Goal: Complete application form

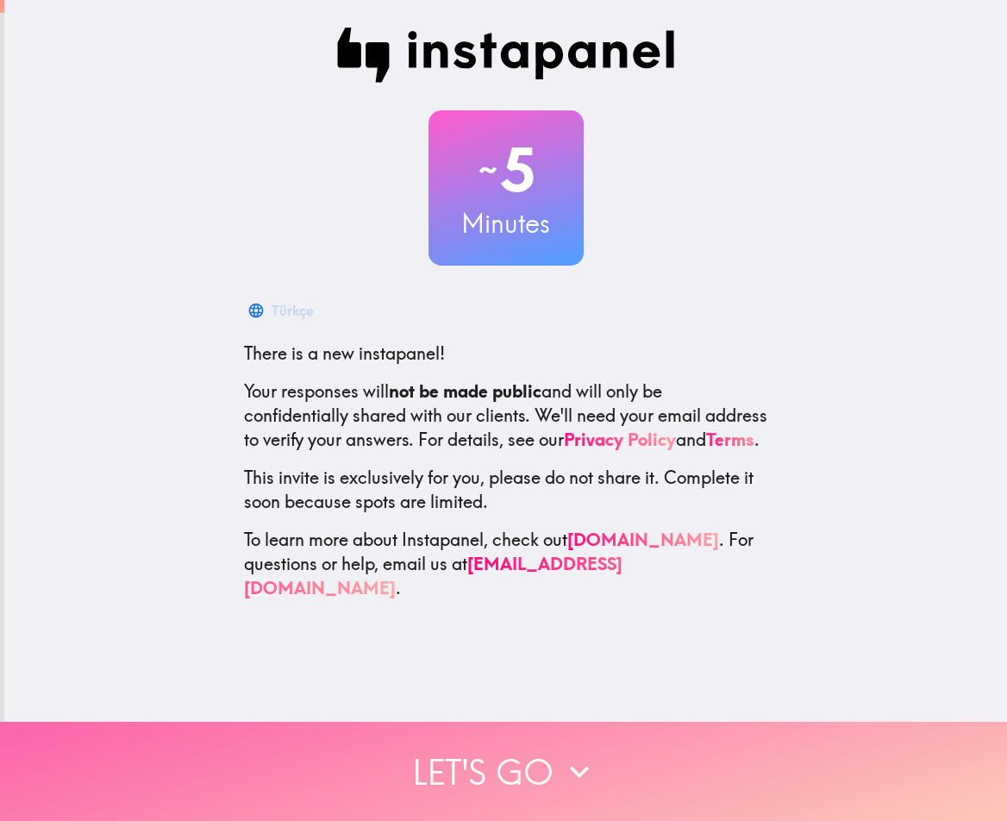
click at [543, 760] on button "Let's go" at bounding box center [503, 770] width 1007 height 99
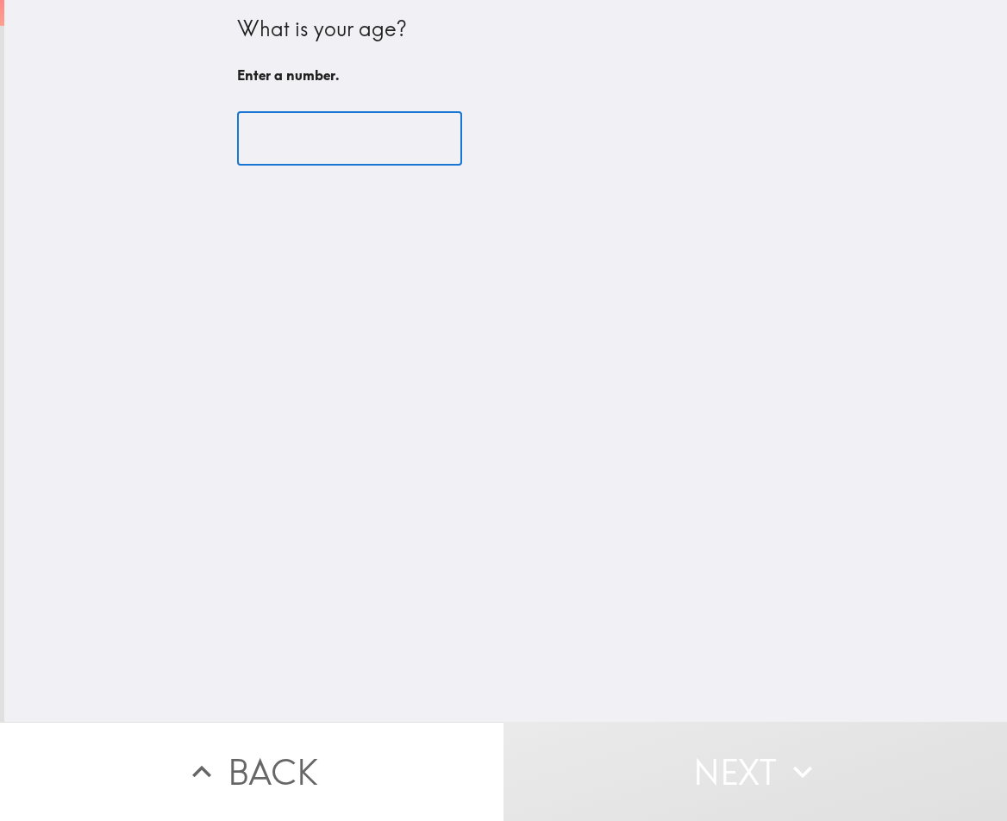
click at [327, 126] on input "number" at bounding box center [349, 138] width 225 height 53
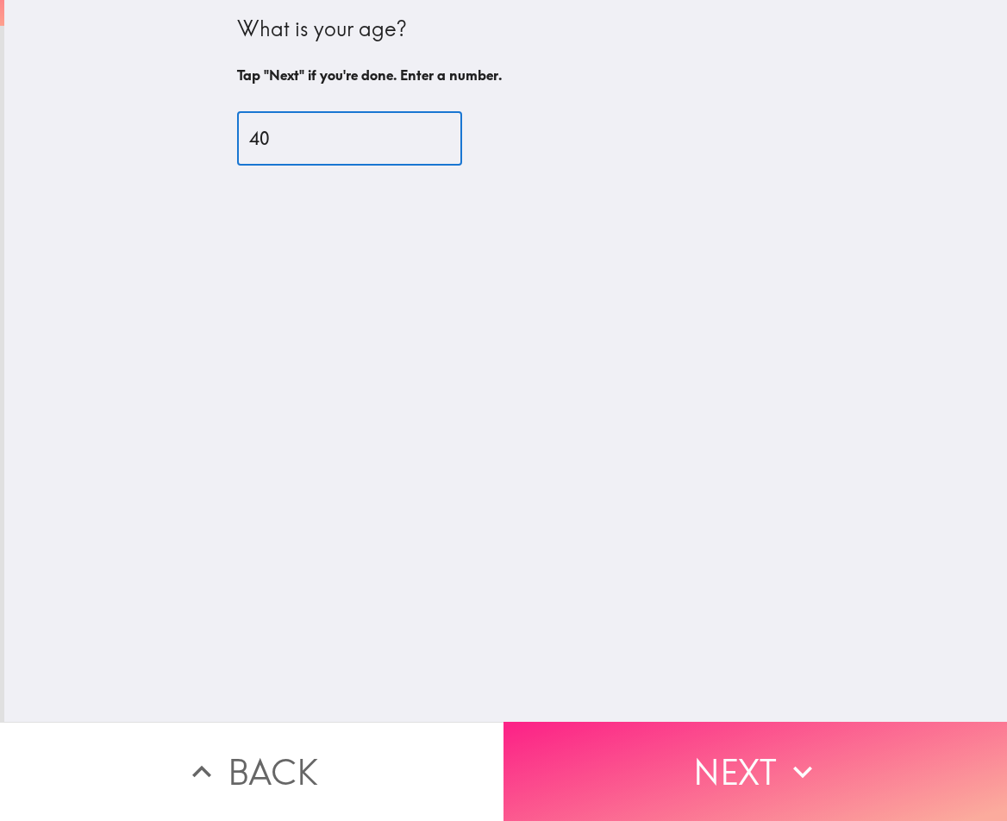
type input "40"
click at [724, 739] on button "Next" at bounding box center [754, 770] width 503 height 99
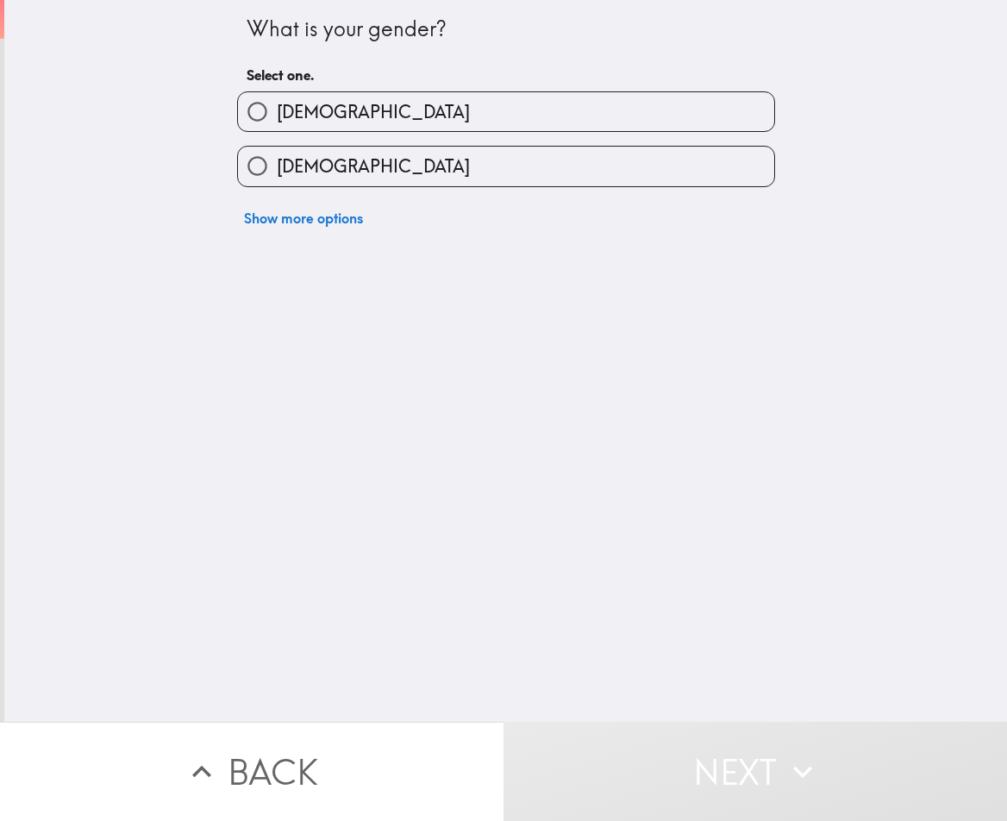
click at [298, 124] on label "[DEMOGRAPHIC_DATA]" at bounding box center [506, 111] width 536 height 39
click at [277, 124] on input "[DEMOGRAPHIC_DATA]" at bounding box center [257, 111] width 39 height 39
radio input "true"
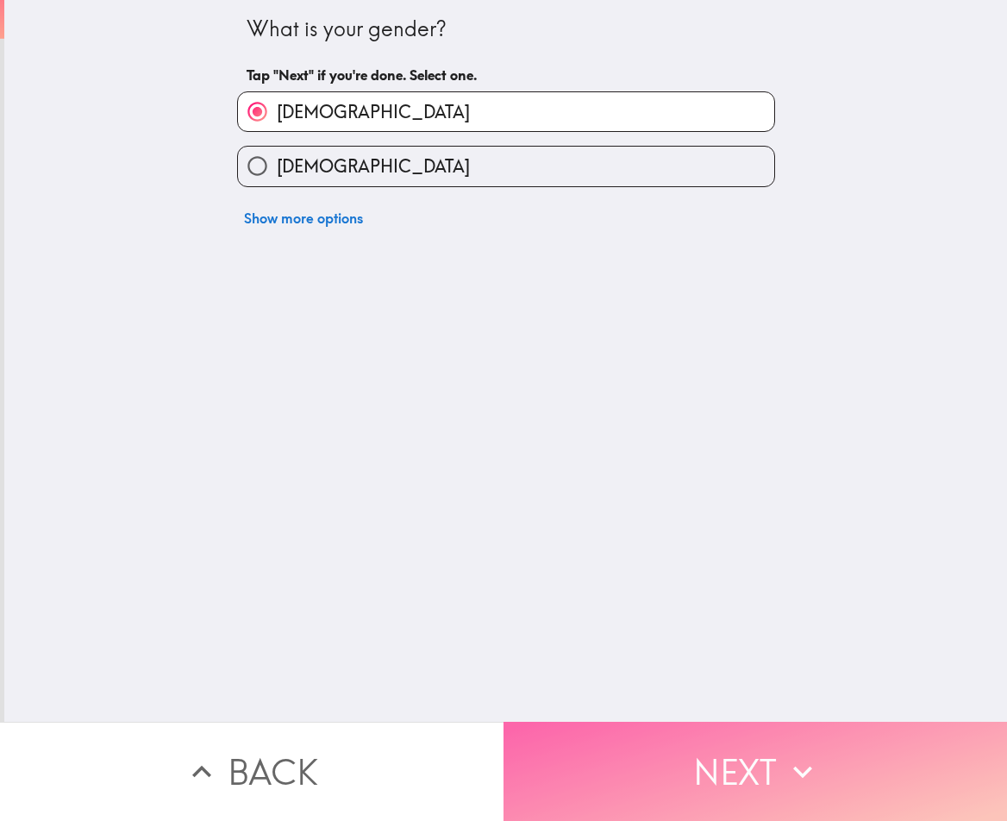
click at [734, 747] on button "Next" at bounding box center [754, 770] width 503 height 99
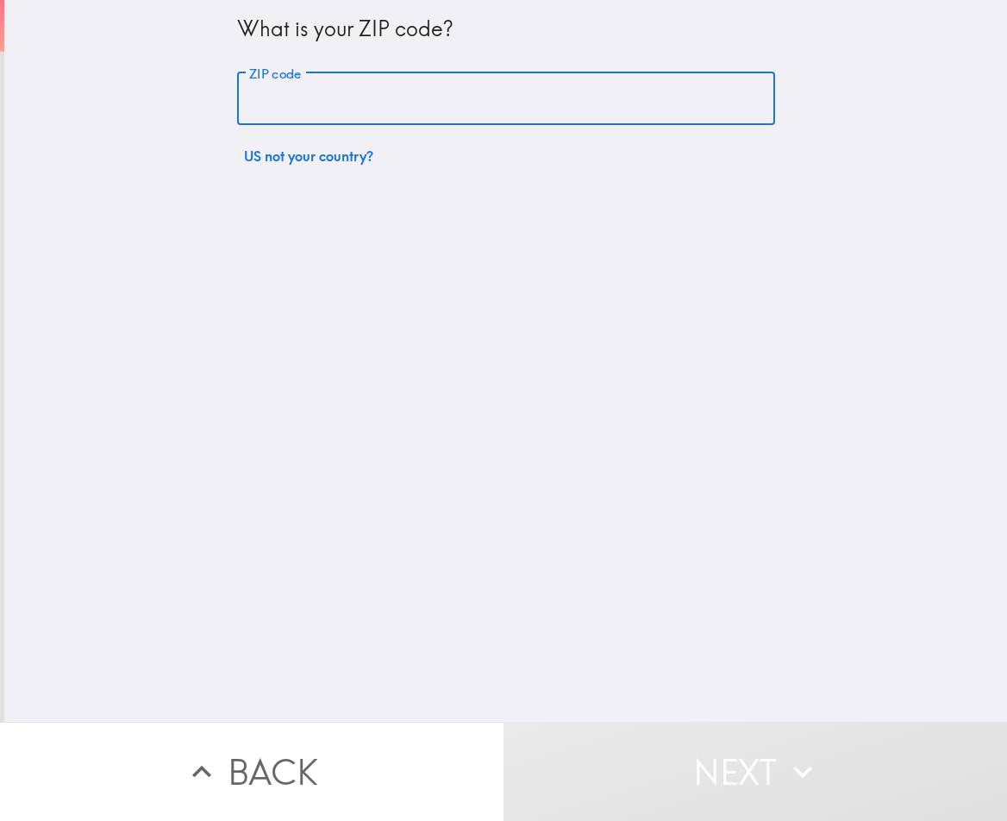
click at [367, 116] on input "ZIP code" at bounding box center [506, 98] width 538 height 53
type input "97701"
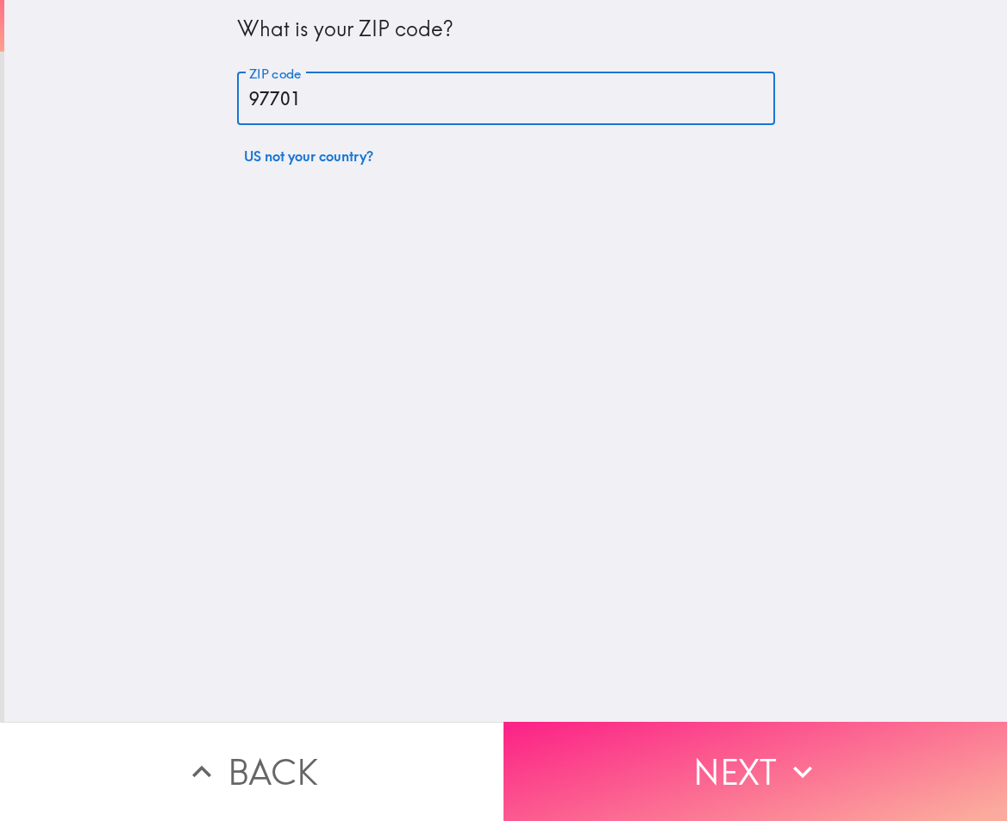
click at [665, 744] on button "Next" at bounding box center [754, 770] width 503 height 99
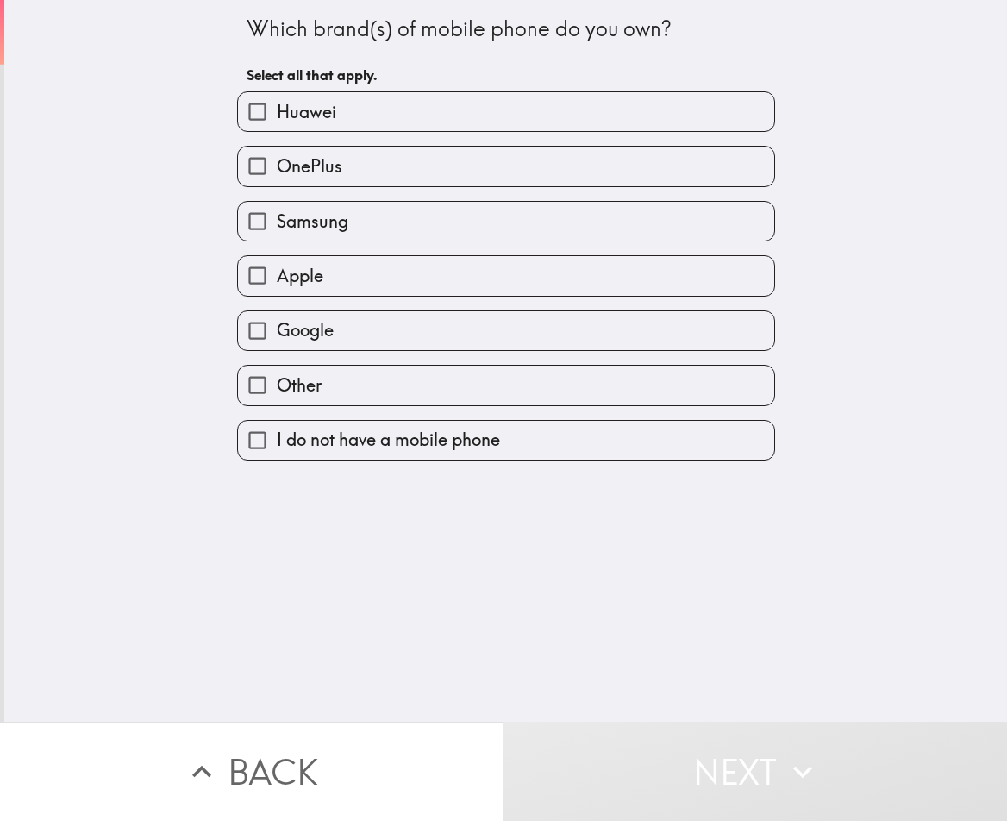
click at [308, 284] on span "Apple" at bounding box center [300, 276] width 47 height 24
click at [277, 284] on input "Apple" at bounding box center [257, 275] width 39 height 39
checkbox input "true"
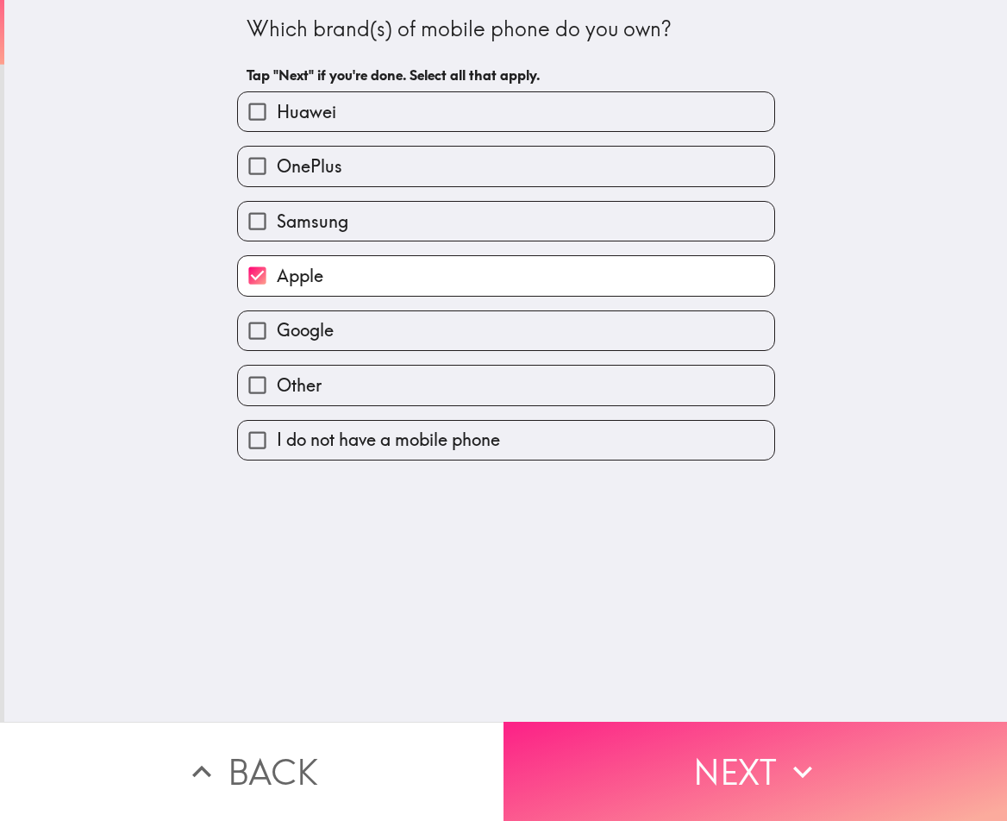
click at [601, 768] on button "Next" at bounding box center [754, 770] width 503 height 99
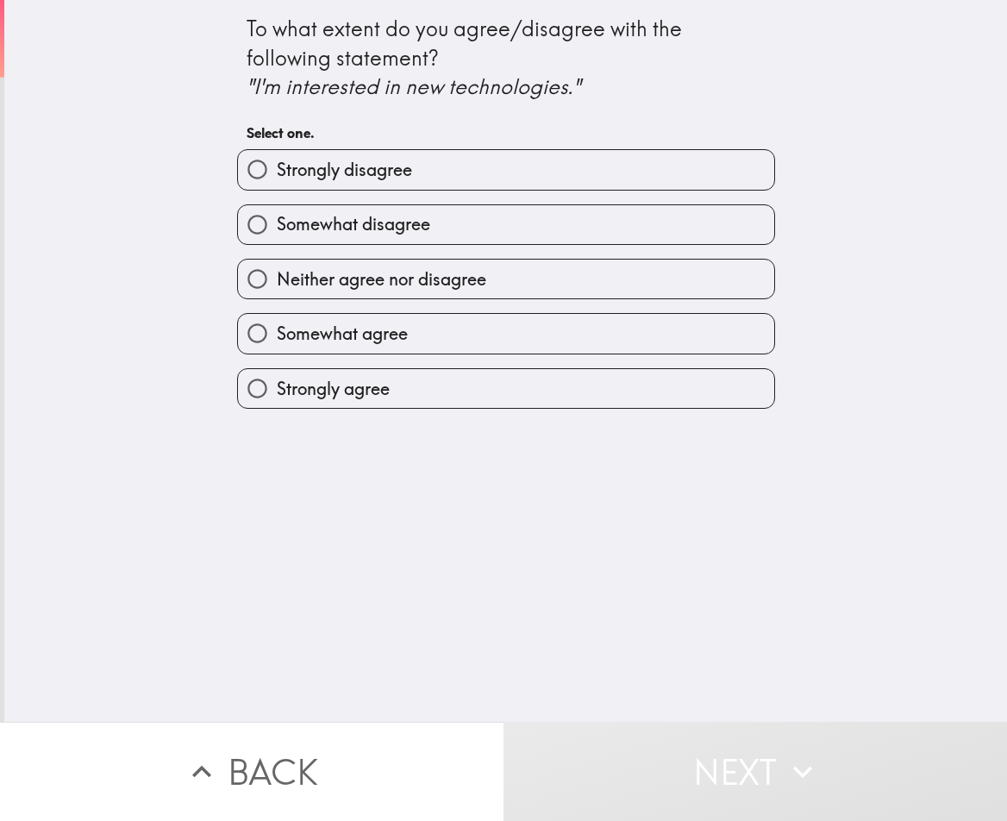
click at [383, 339] on span "Somewhat agree" at bounding box center [342, 334] width 131 height 24
click at [277, 339] on input "Somewhat agree" at bounding box center [257, 333] width 39 height 39
radio input "true"
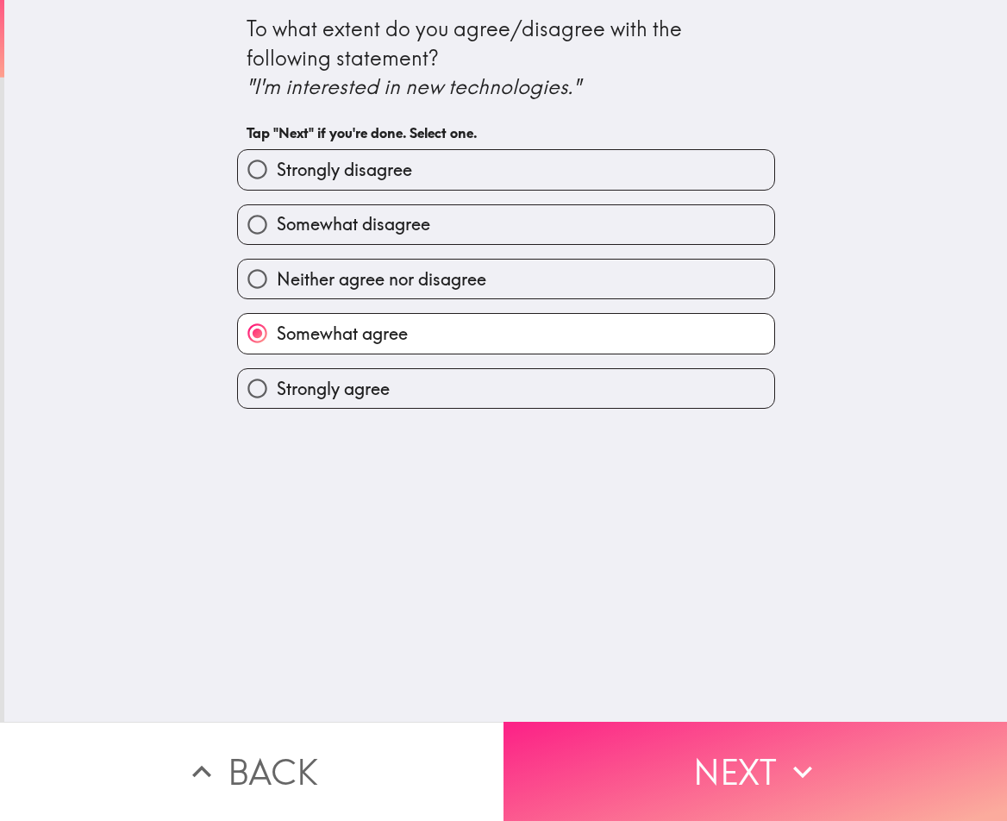
click at [593, 734] on button "Next" at bounding box center [754, 770] width 503 height 99
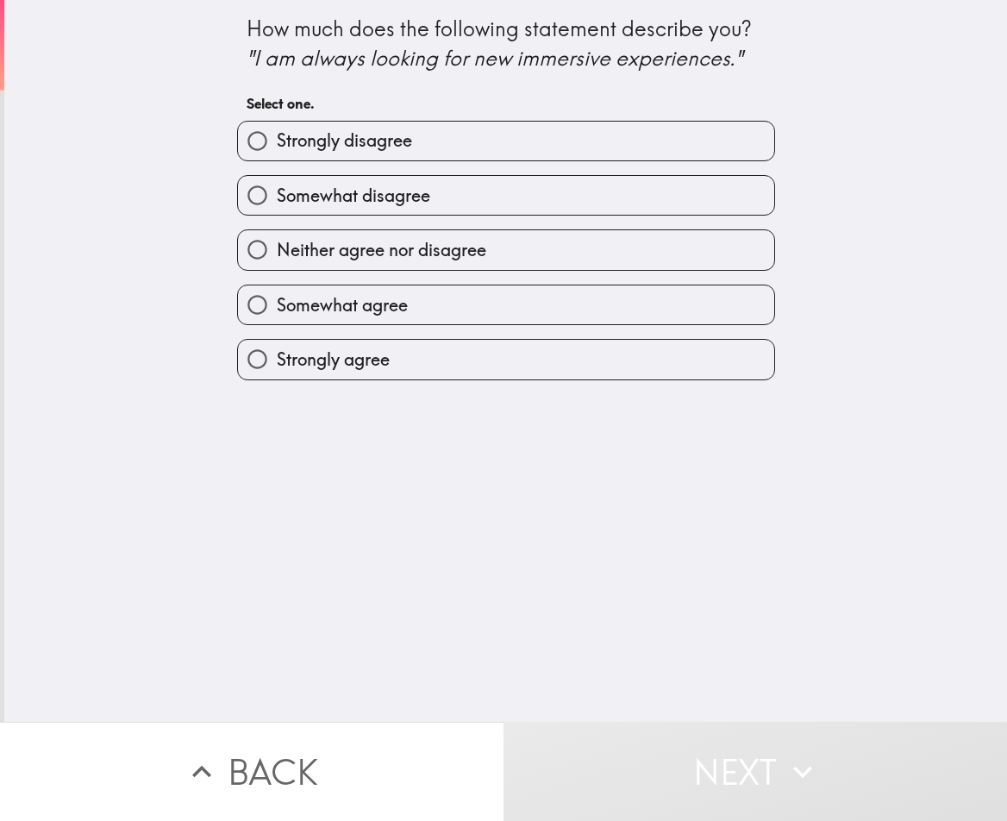
click at [560, 314] on label "Somewhat agree" at bounding box center [506, 304] width 536 height 39
click at [277, 314] on input "Somewhat agree" at bounding box center [257, 304] width 39 height 39
radio input "true"
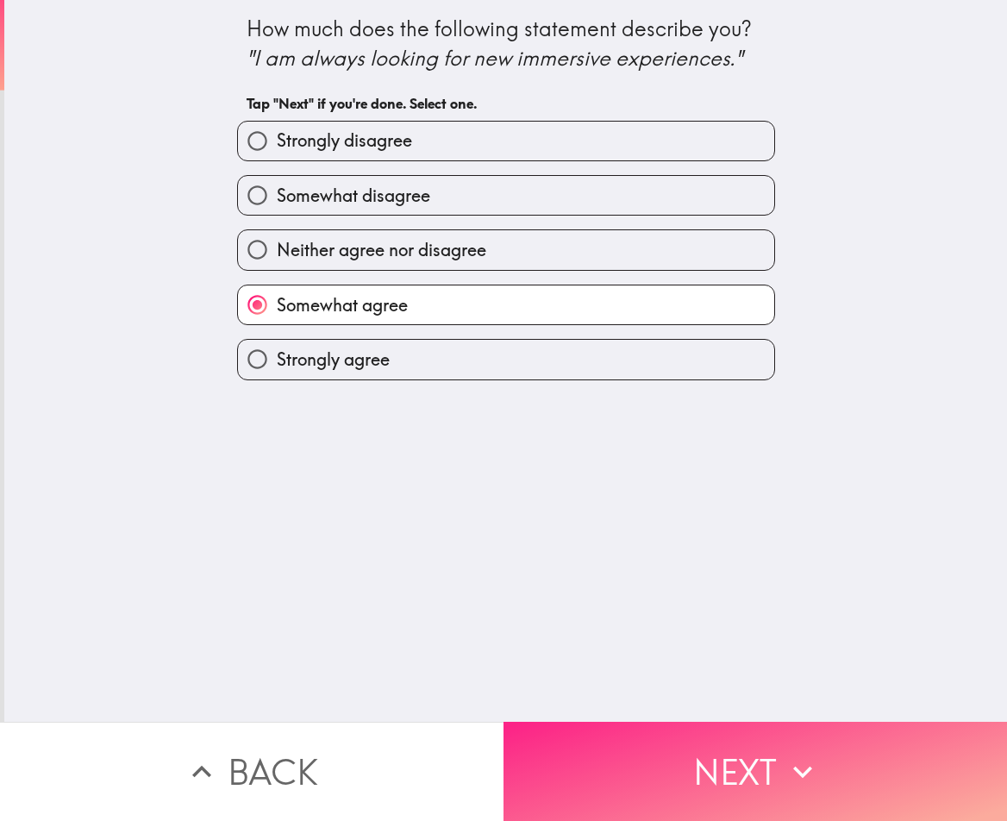
click at [669, 773] on button "Next" at bounding box center [754, 770] width 503 height 99
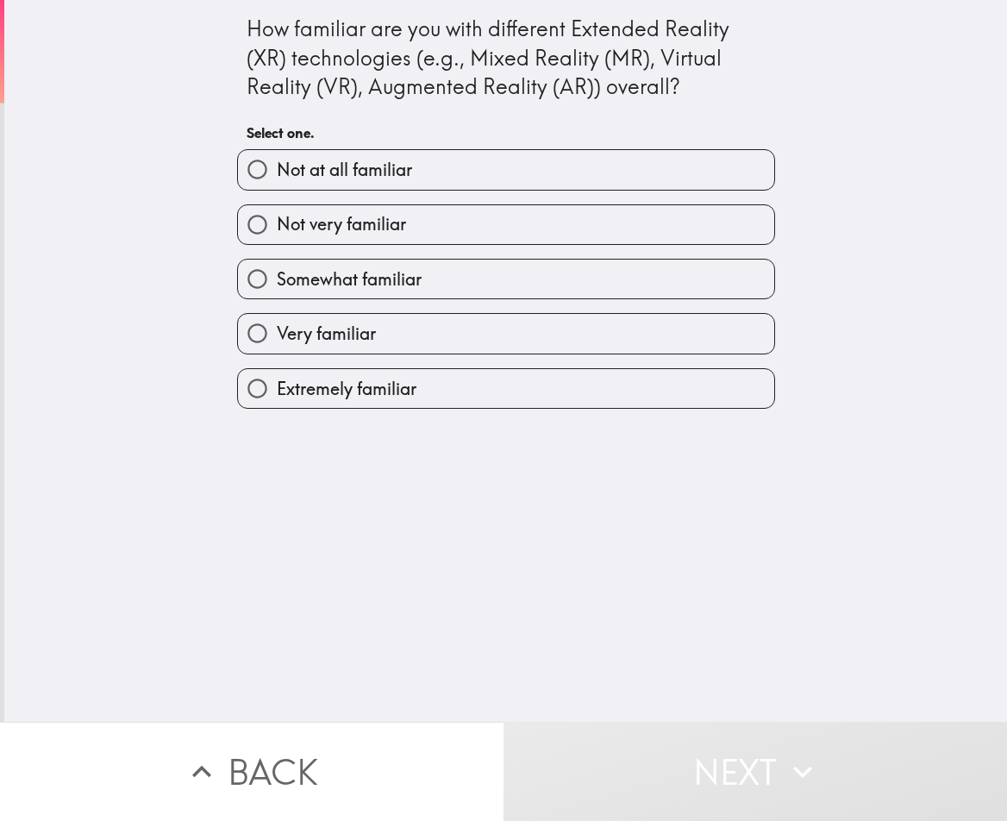
click at [442, 287] on label "Somewhat familiar" at bounding box center [506, 278] width 536 height 39
click at [277, 287] on input "Somewhat familiar" at bounding box center [257, 278] width 39 height 39
radio input "true"
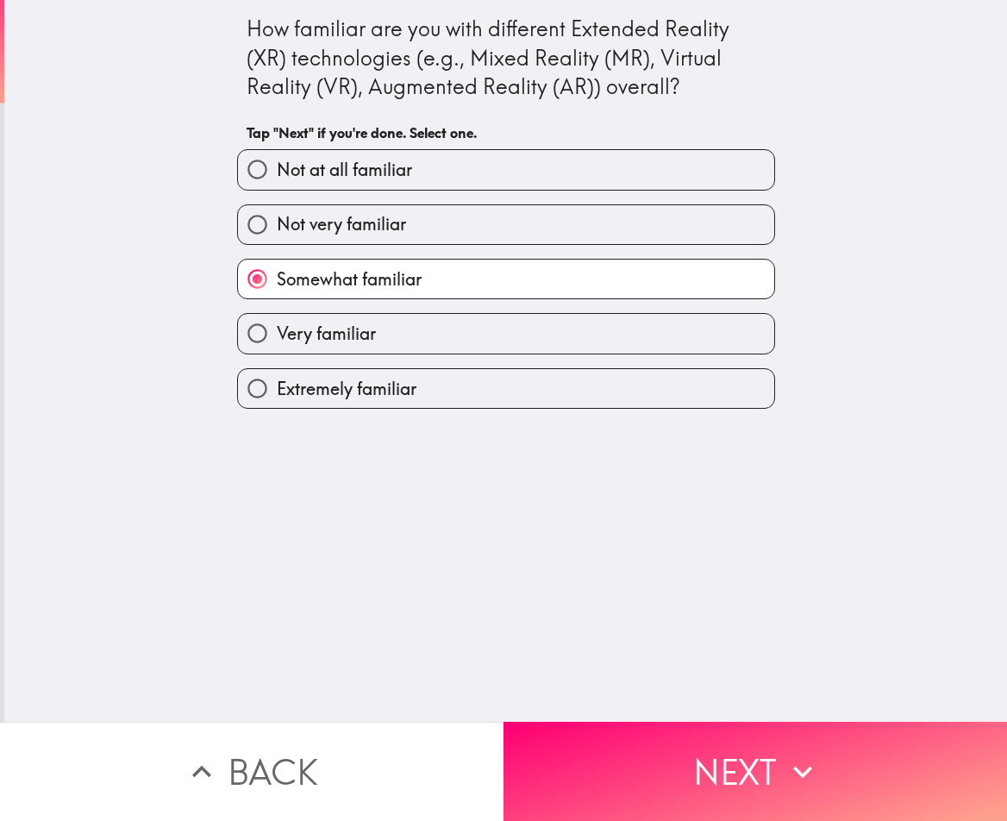
click at [695, 728] on button "Next" at bounding box center [754, 770] width 503 height 99
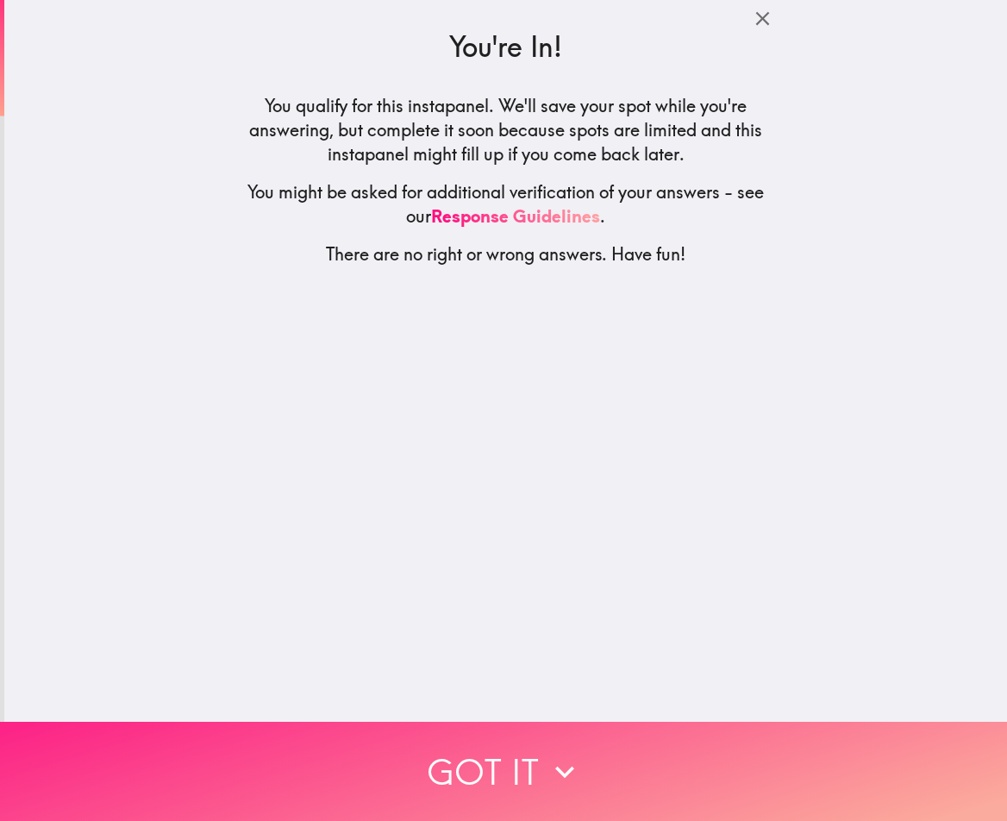
click at [613, 748] on button "Got it" at bounding box center [503, 770] width 1007 height 99
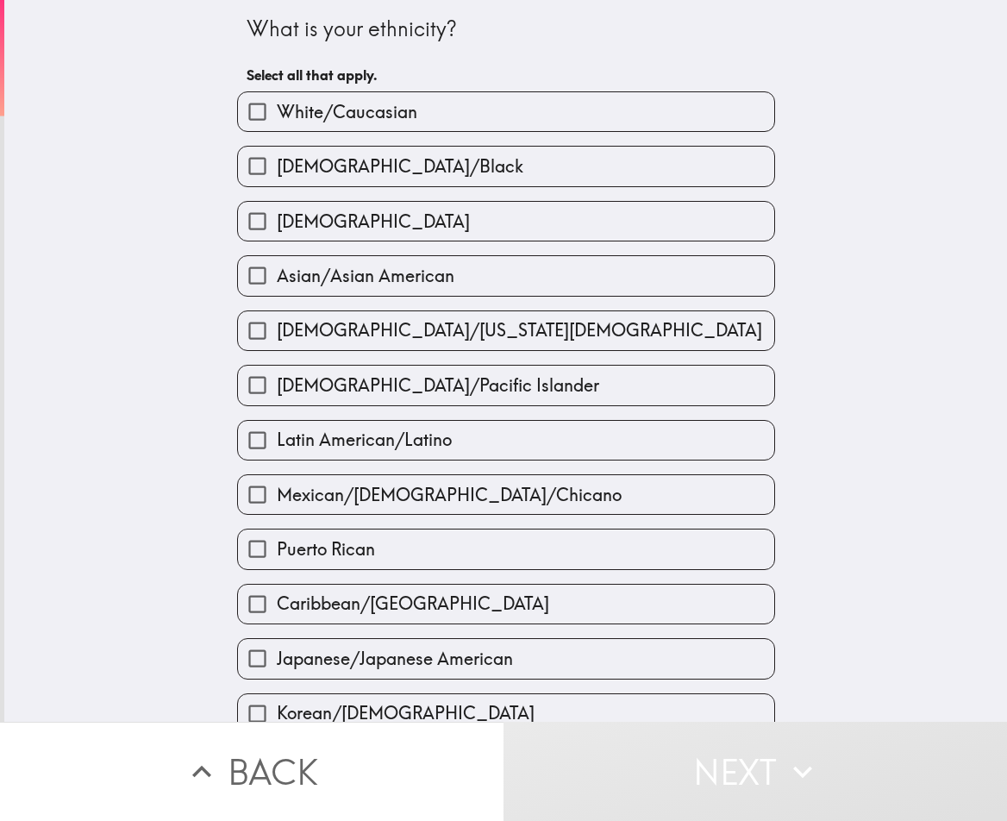
click at [350, 103] on span "White/Caucasian" at bounding box center [347, 112] width 140 height 24
click at [277, 103] on input "White/Caucasian" at bounding box center [257, 111] width 39 height 39
checkbox input "true"
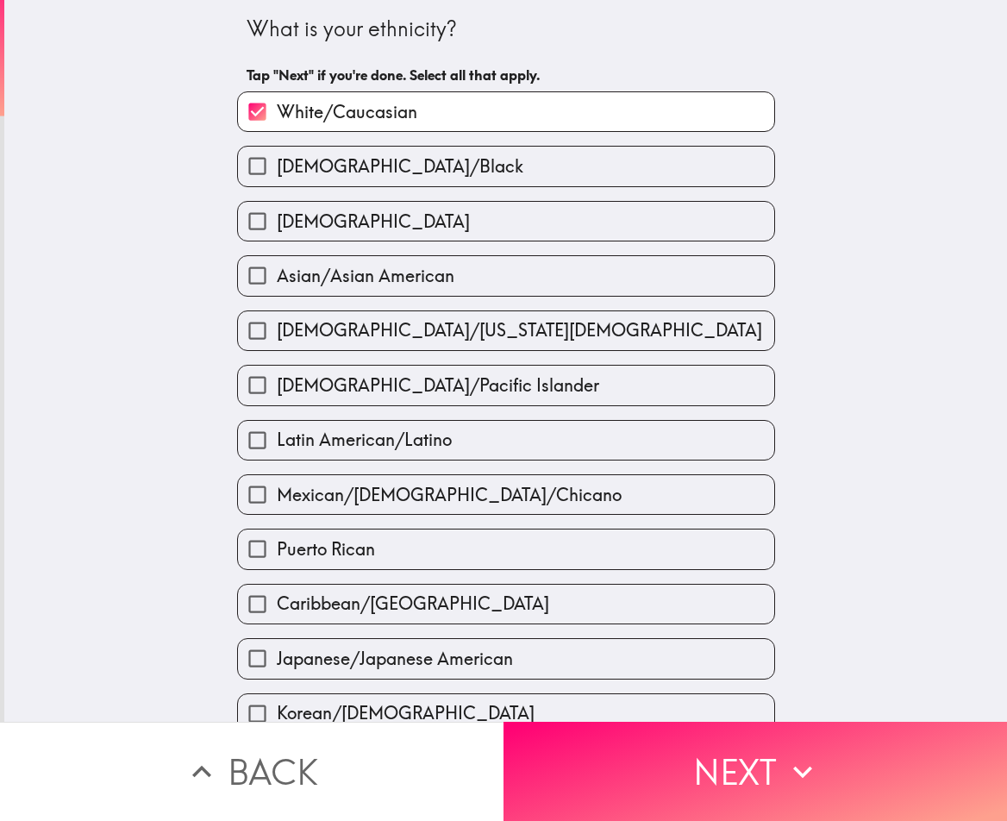
click at [443, 216] on label "[DEMOGRAPHIC_DATA]" at bounding box center [506, 221] width 536 height 39
click at [277, 216] on input "[DEMOGRAPHIC_DATA]" at bounding box center [257, 221] width 39 height 39
checkbox input "true"
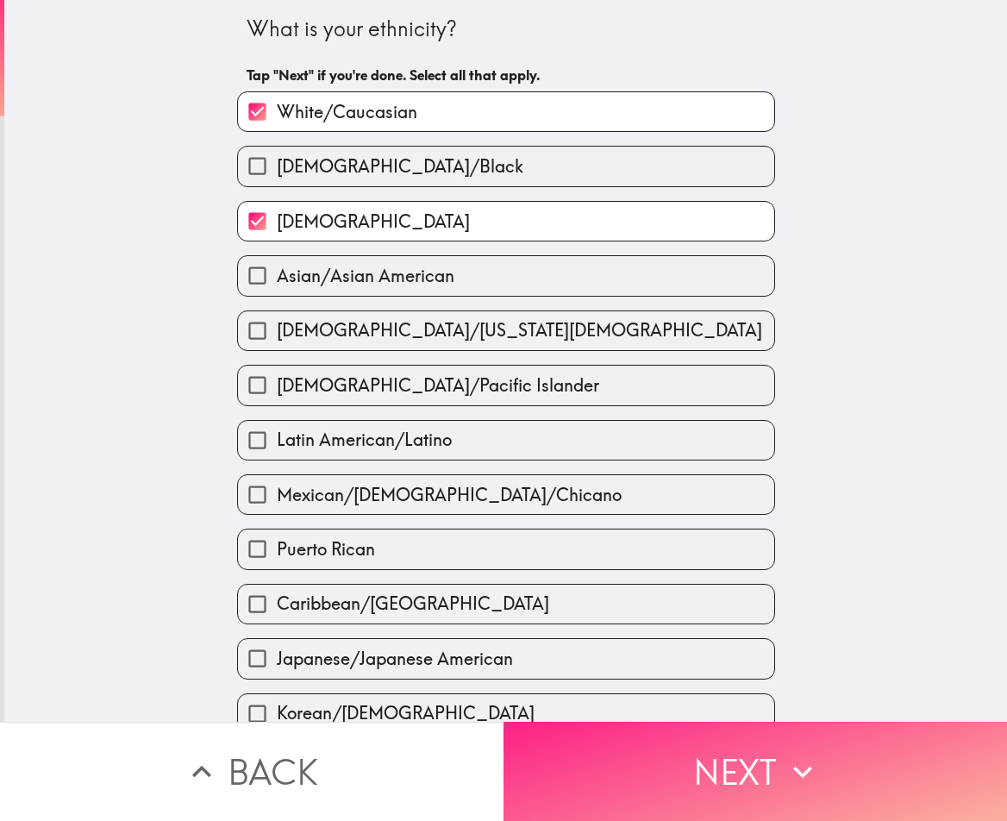
click at [721, 778] on button "Next" at bounding box center [754, 770] width 503 height 99
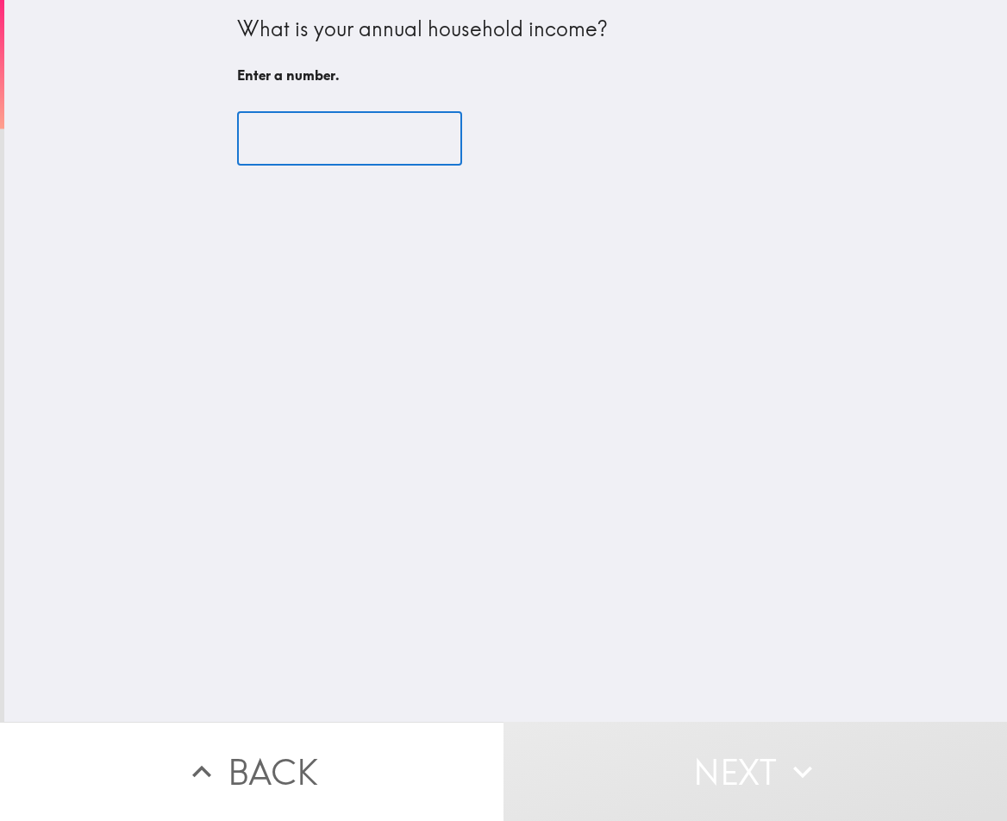
click at [334, 140] on input "number" at bounding box center [349, 138] width 225 height 53
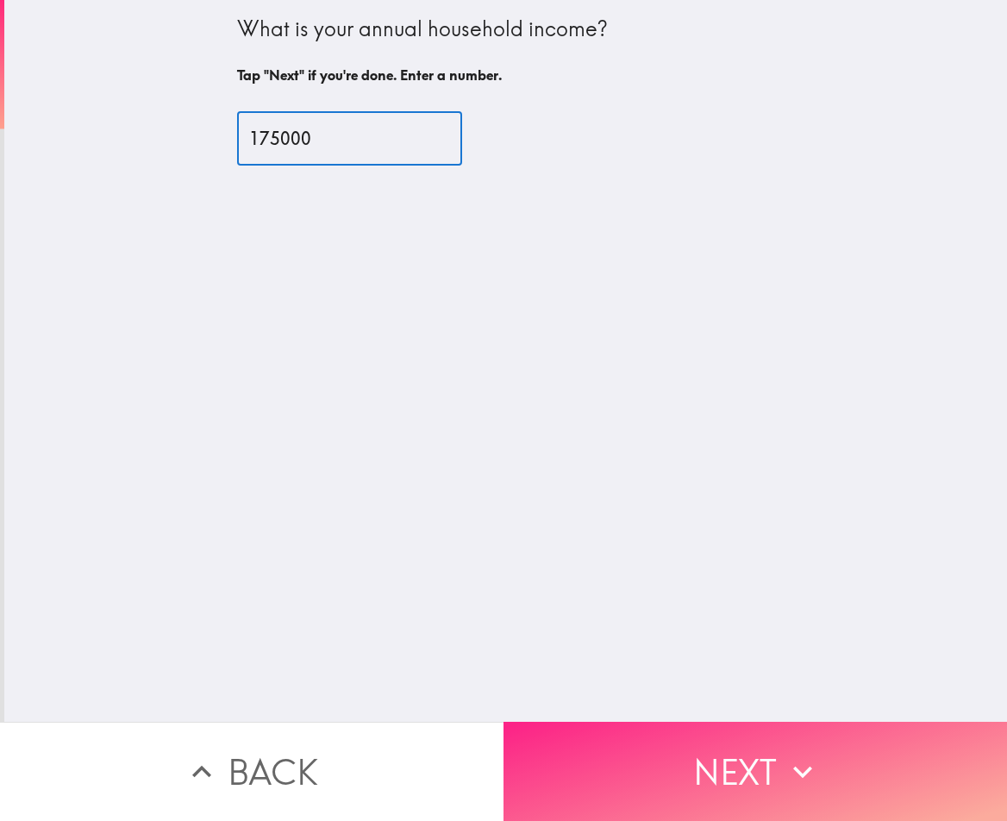
type input "175000"
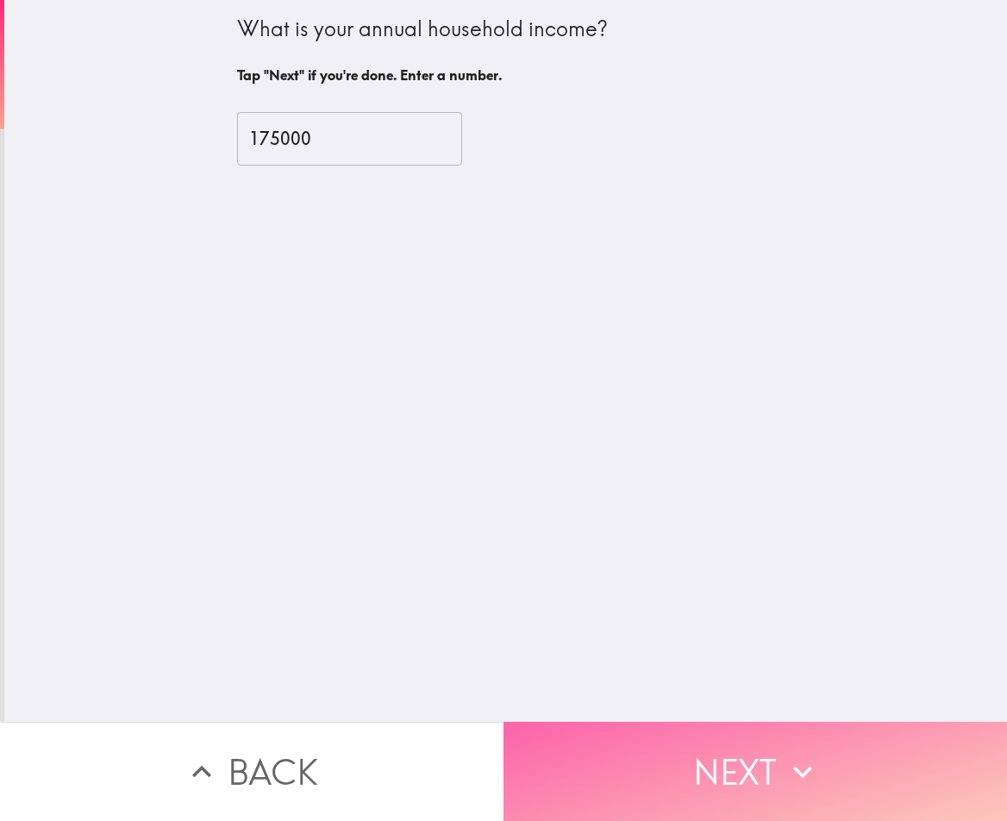
click at [621, 765] on button "Next" at bounding box center [754, 770] width 503 height 99
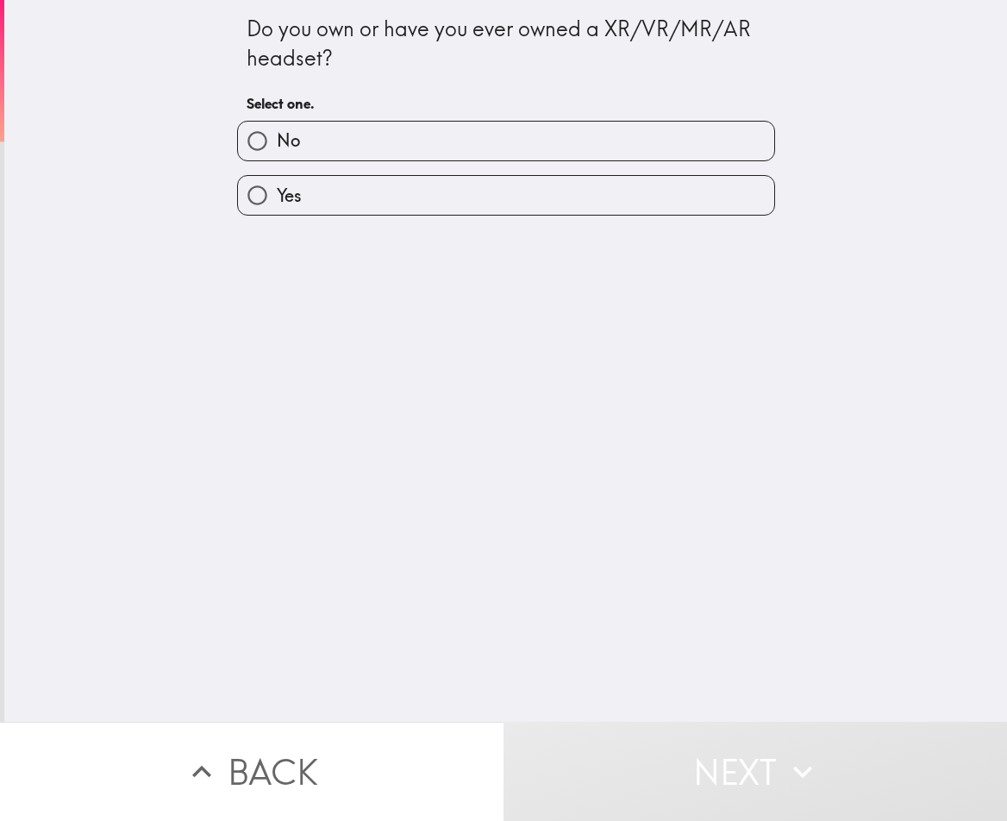
click at [342, 192] on label "Yes" at bounding box center [506, 195] width 536 height 39
click at [277, 192] on input "Yes" at bounding box center [257, 195] width 39 height 39
radio input "true"
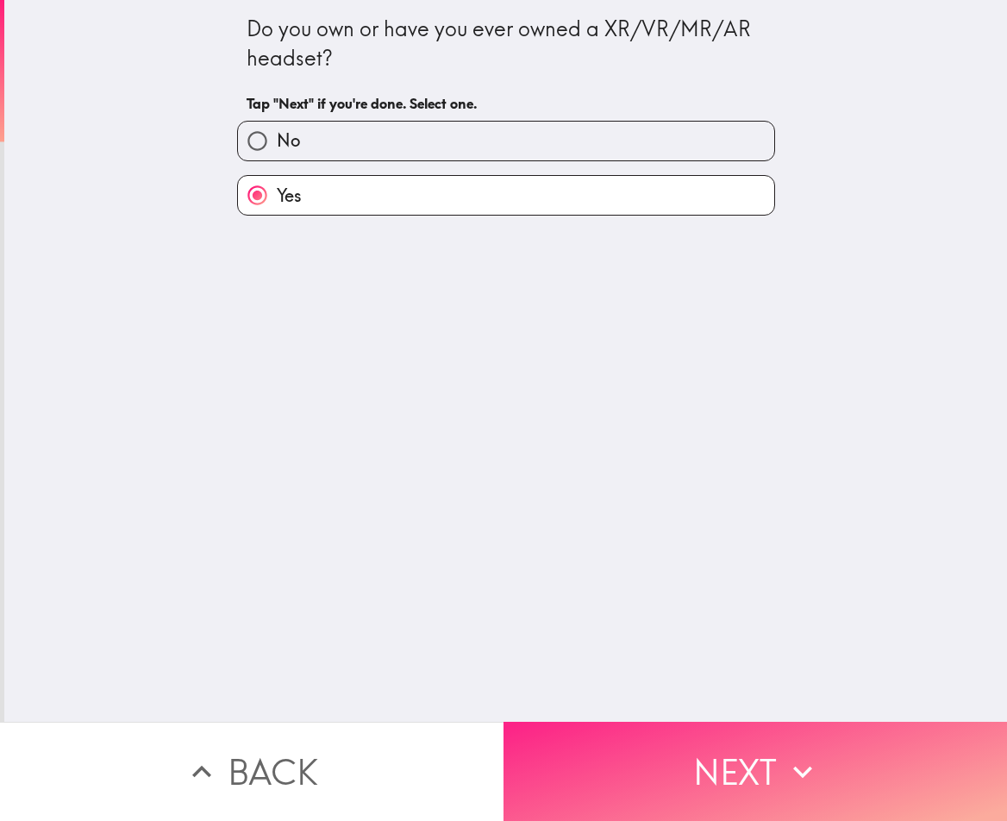
click at [696, 760] on button "Next" at bounding box center [754, 770] width 503 height 99
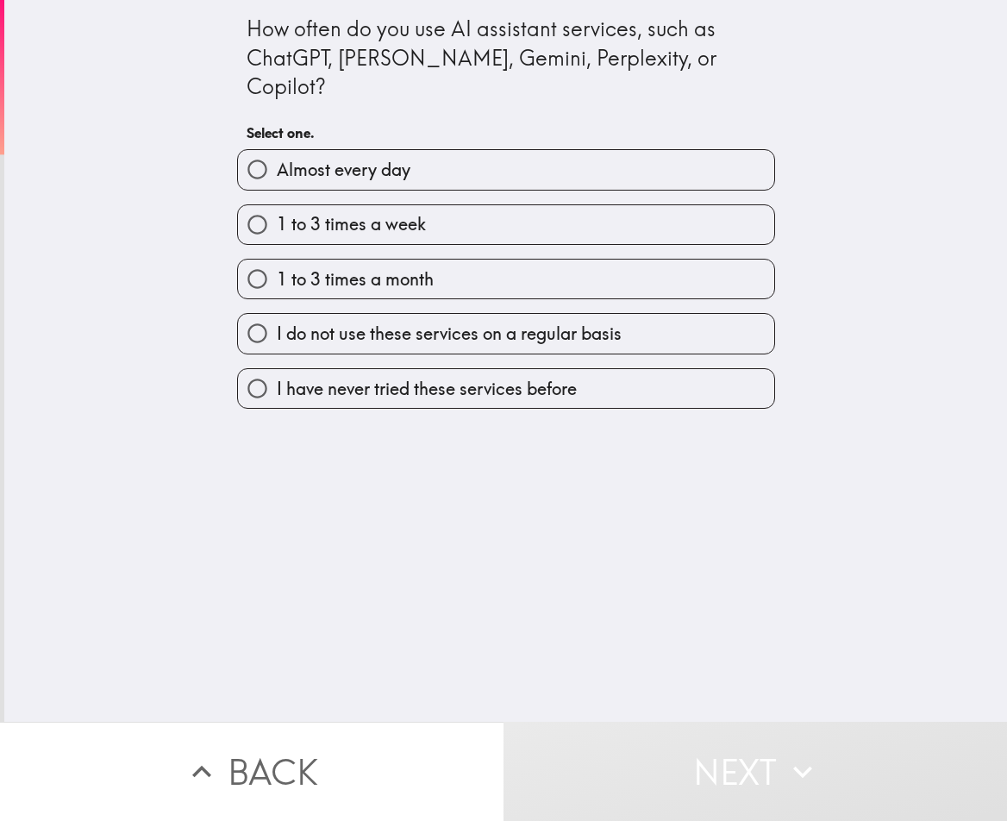
click at [482, 150] on label "Almost every day" at bounding box center [506, 169] width 536 height 39
click at [277, 150] on input "Almost every day" at bounding box center [257, 169] width 39 height 39
radio input "true"
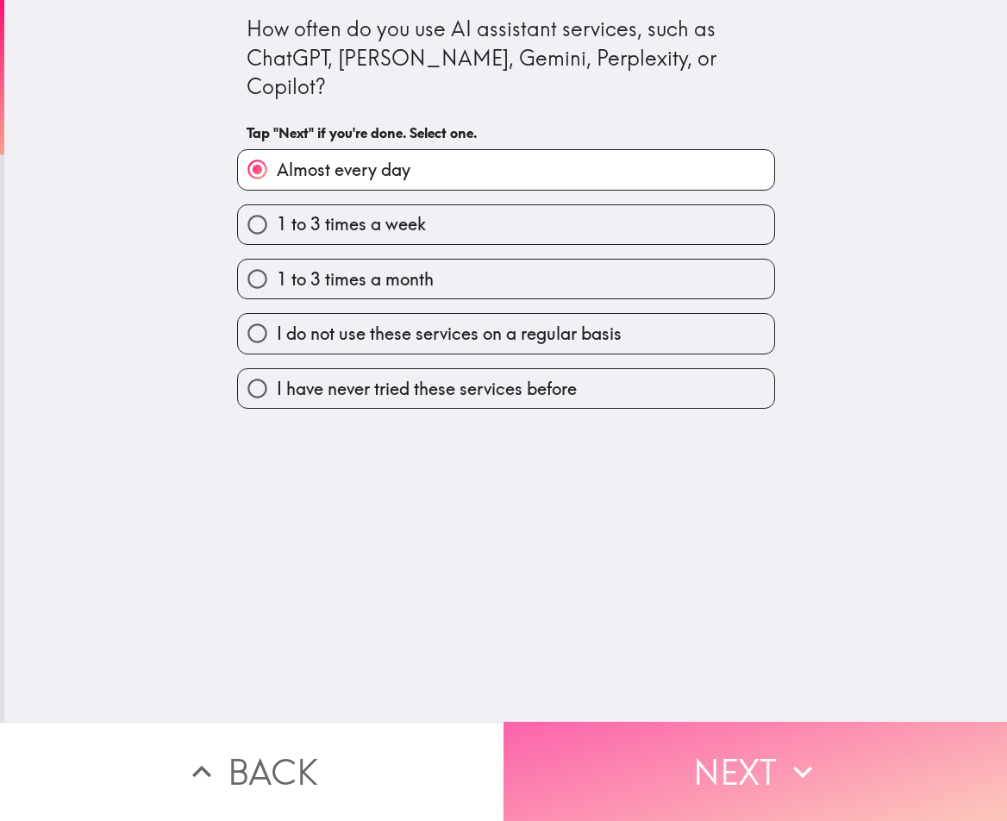
click at [578, 748] on button "Next" at bounding box center [754, 770] width 503 height 99
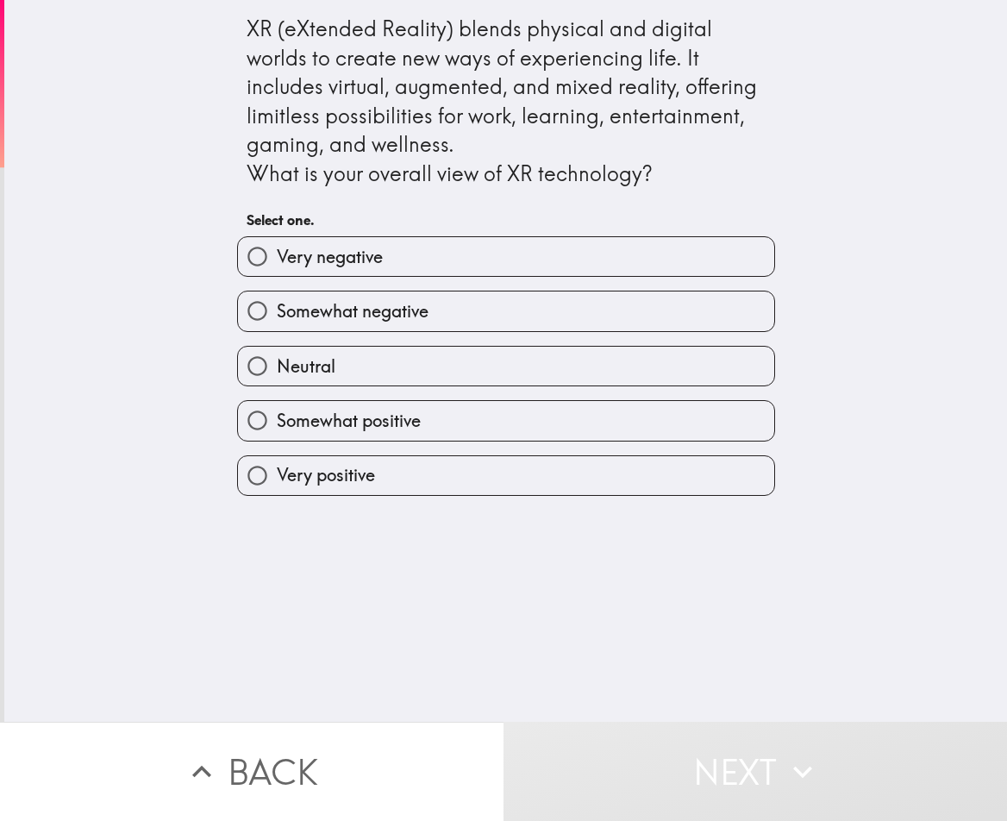
click at [369, 426] on span "Somewhat positive" at bounding box center [349, 421] width 144 height 24
click at [277, 426] on input "Somewhat positive" at bounding box center [257, 420] width 39 height 39
radio input "true"
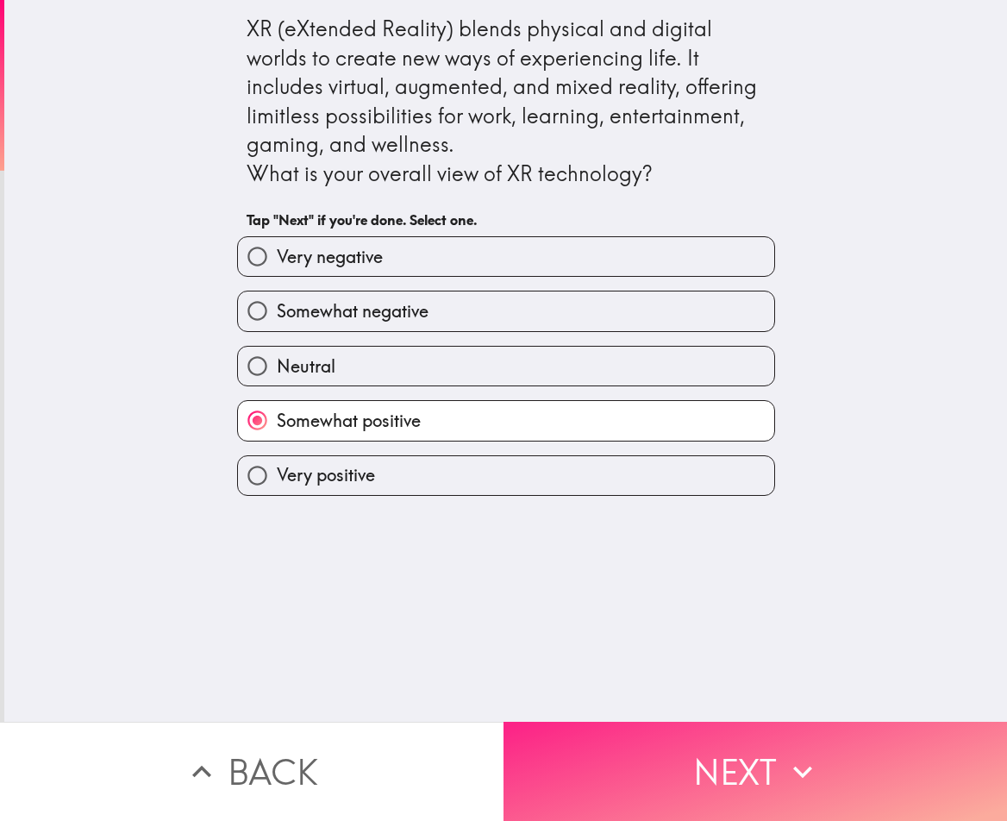
click at [528, 746] on button "Next" at bounding box center [754, 770] width 503 height 99
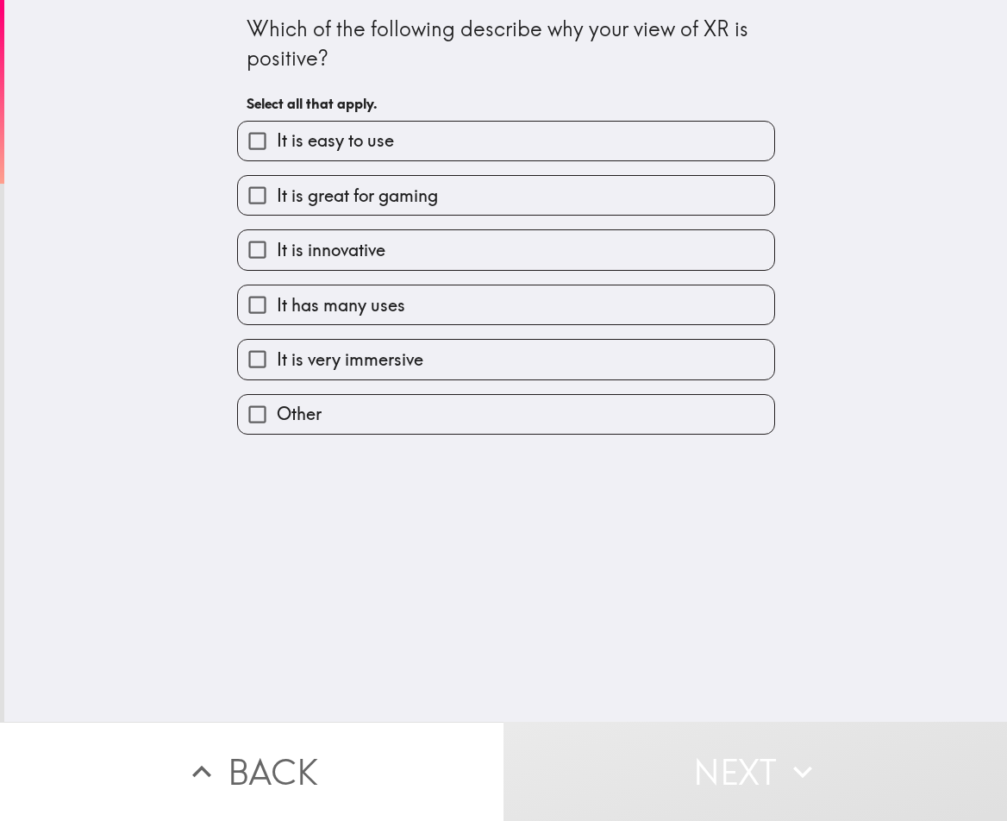
click at [335, 153] on span "It is easy to use" at bounding box center [335, 140] width 117 height 24
click at [277, 153] on input "It is easy to use" at bounding box center [257, 141] width 39 height 39
checkbox input "true"
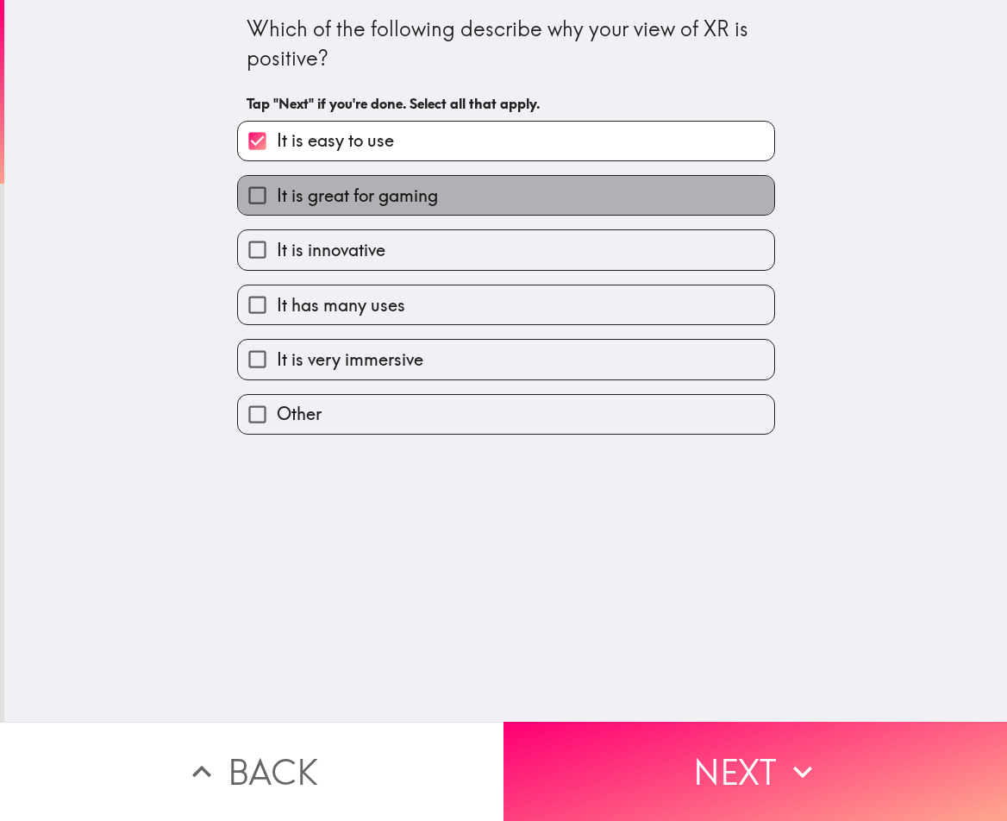
click at [323, 200] on span "It is great for gaming" at bounding box center [357, 196] width 161 height 24
click at [277, 200] on input "It is great for gaming" at bounding box center [257, 195] width 39 height 39
checkbox input "true"
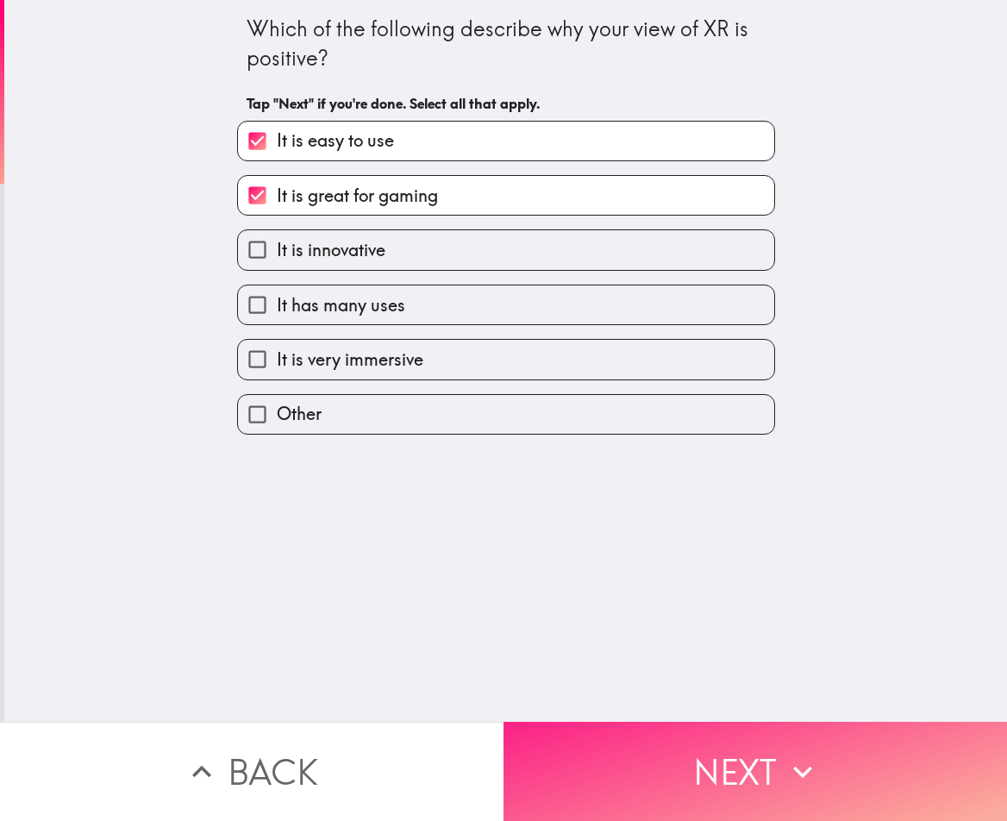
click at [662, 761] on button "Next" at bounding box center [754, 770] width 503 height 99
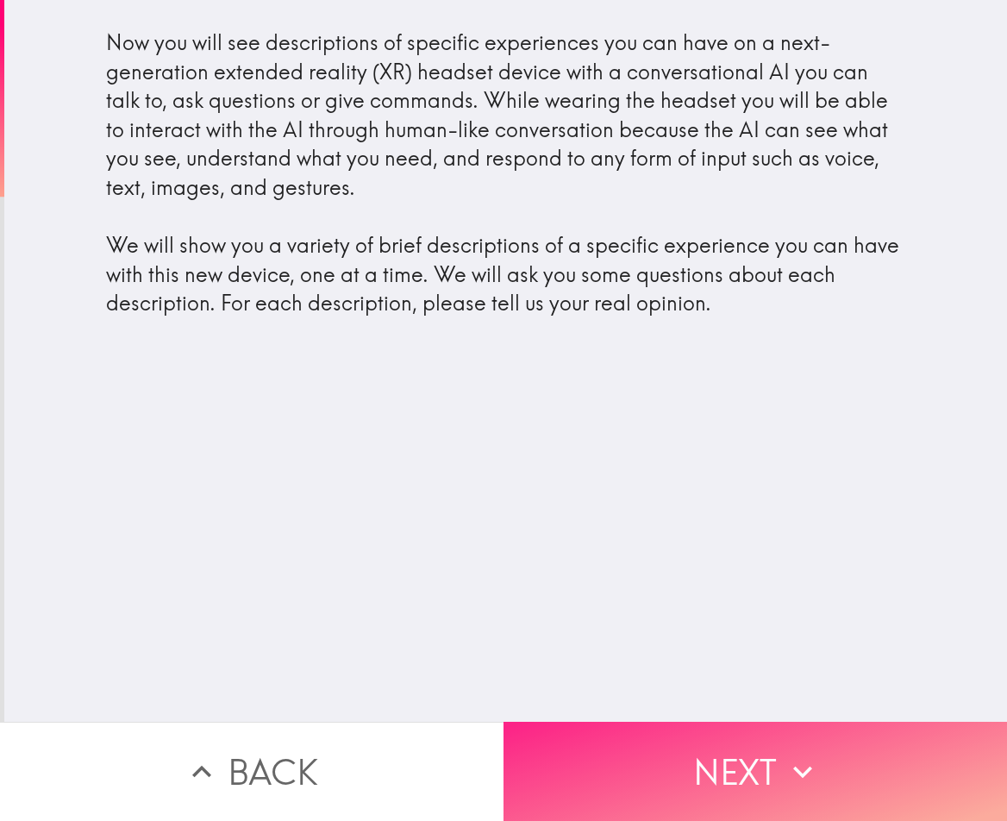
click at [631, 790] on button "Next" at bounding box center [754, 770] width 503 height 99
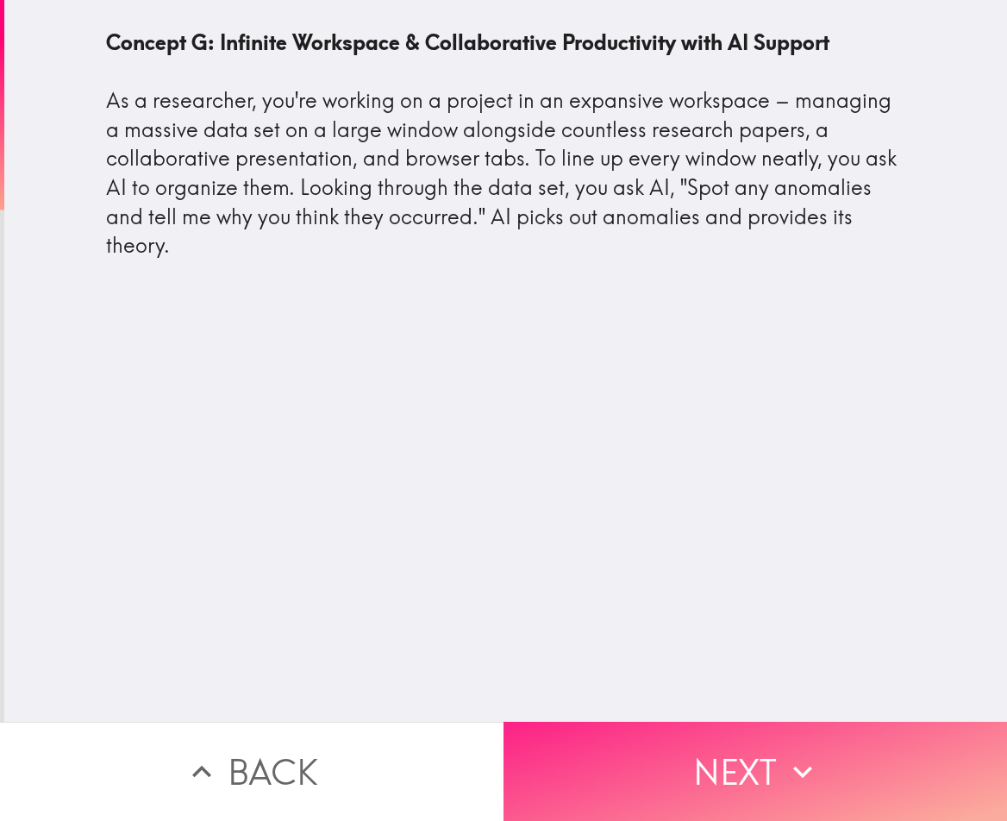
click at [659, 788] on button "Next" at bounding box center [754, 770] width 503 height 99
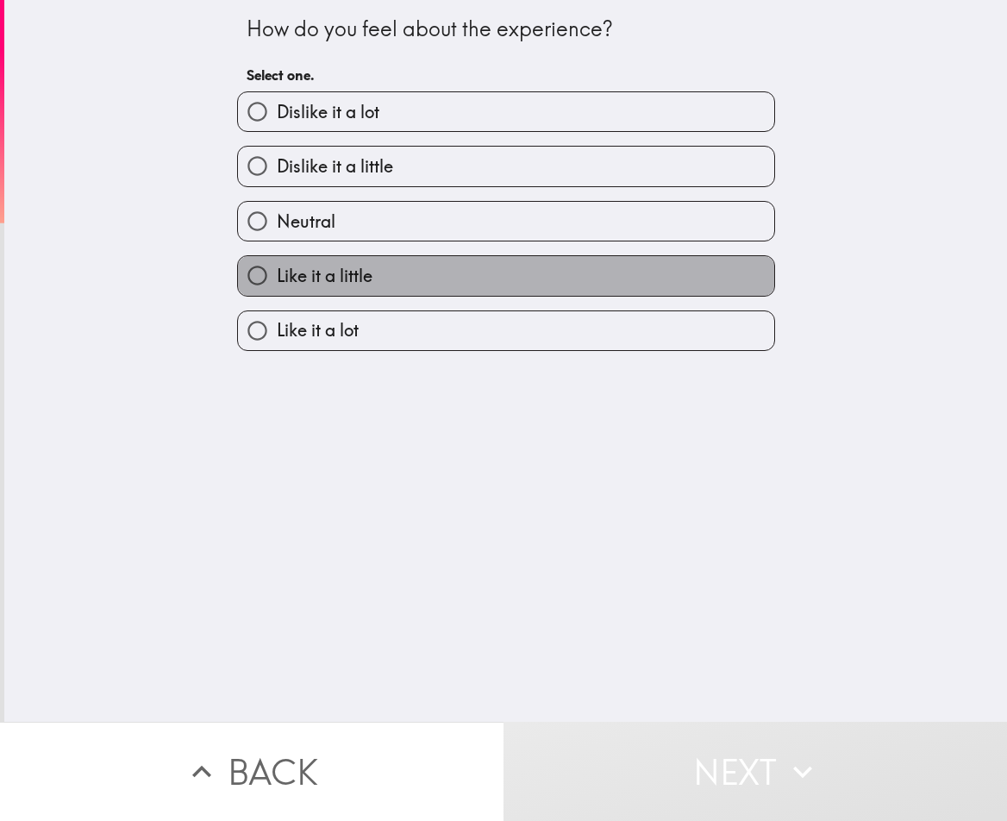
click at [340, 268] on span "Like it a little" at bounding box center [325, 276] width 96 height 24
click at [277, 268] on input "Like it a little" at bounding box center [257, 275] width 39 height 39
radio input "true"
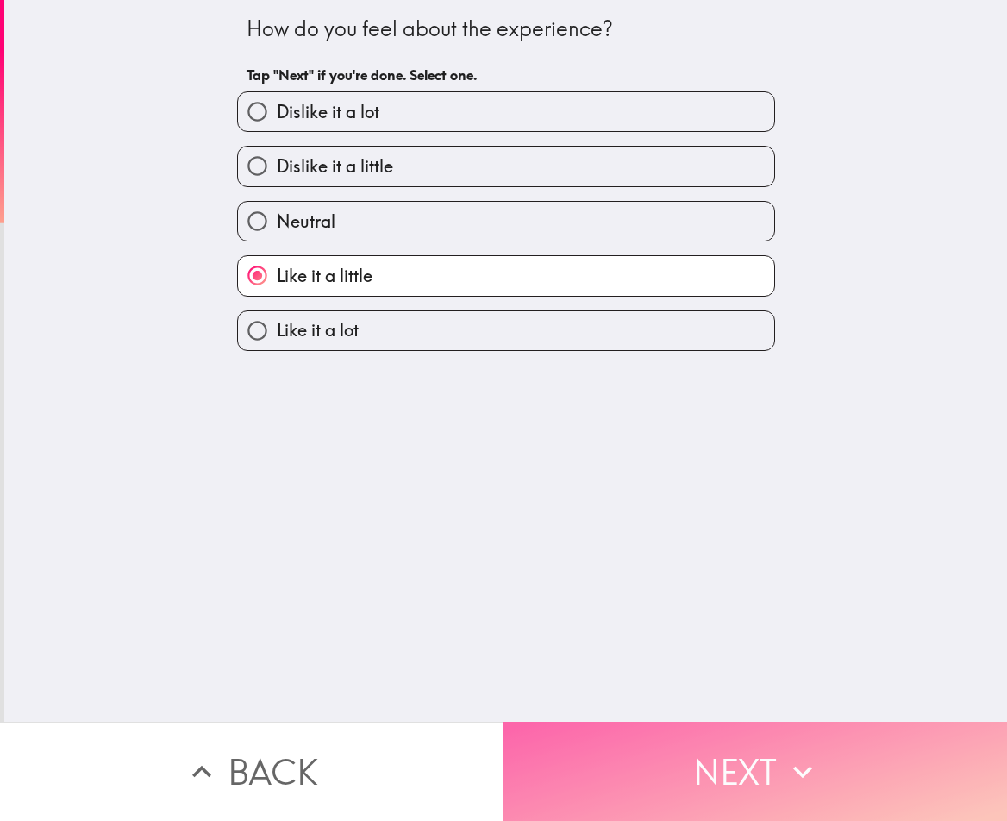
click at [590, 758] on button "Next" at bounding box center [754, 770] width 503 height 99
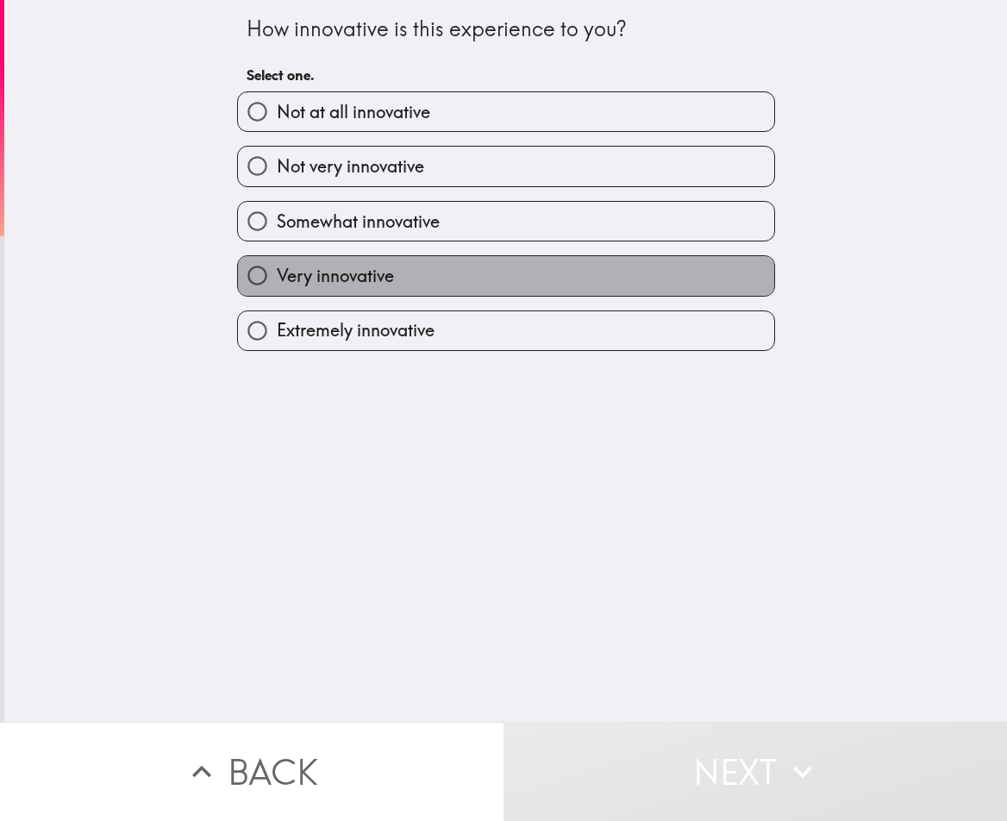
click at [344, 287] on span "Very innovative" at bounding box center [335, 276] width 117 height 24
click at [277, 287] on input "Very innovative" at bounding box center [257, 275] width 39 height 39
radio input "true"
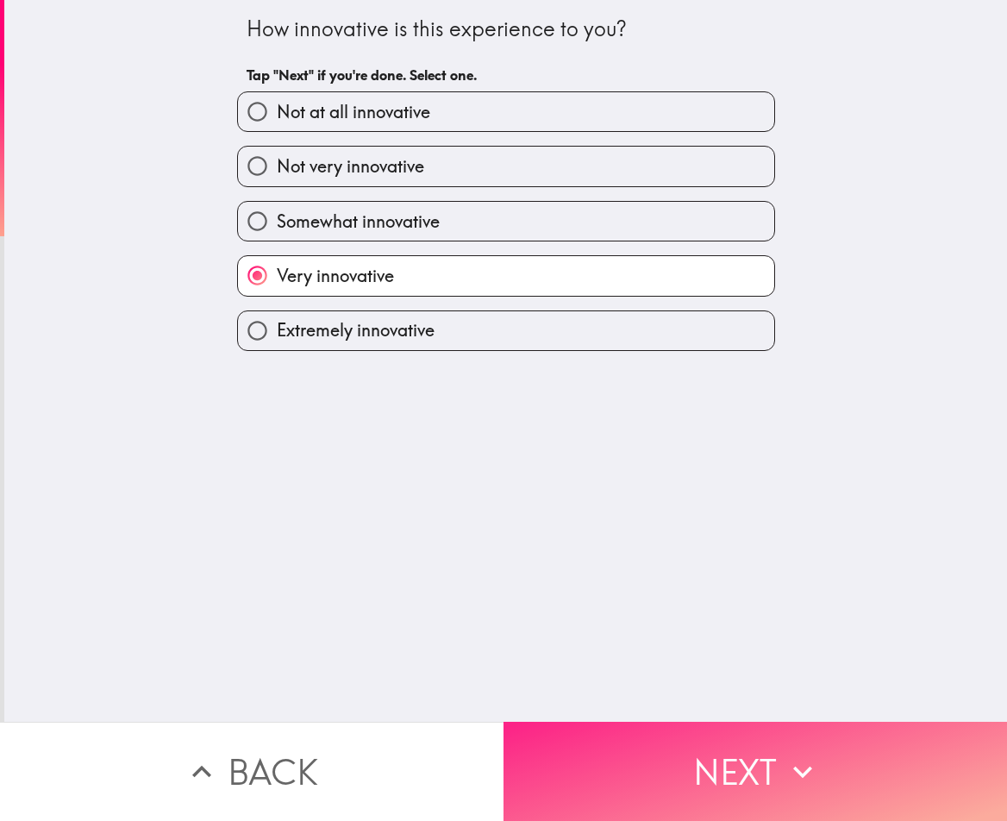
click at [661, 771] on button "Next" at bounding box center [754, 770] width 503 height 99
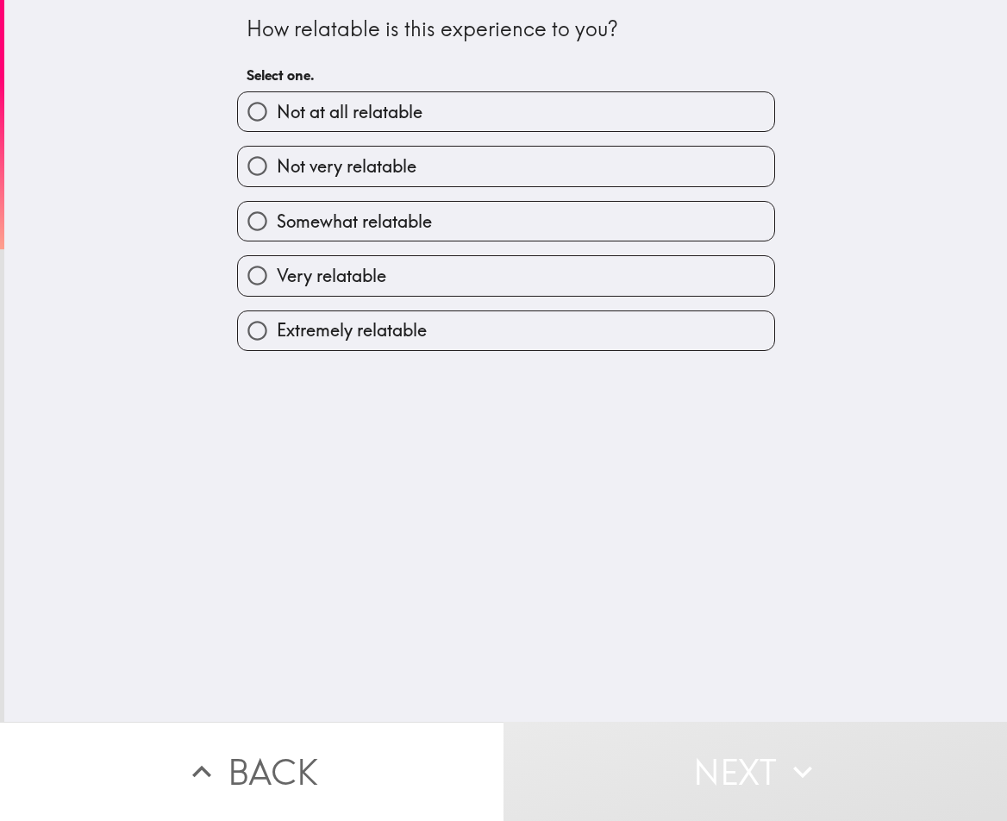
click at [414, 234] on label "Somewhat relatable" at bounding box center [506, 221] width 536 height 39
click at [277, 234] on input "Somewhat relatable" at bounding box center [257, 221] width 39 height 39
radio input "true"
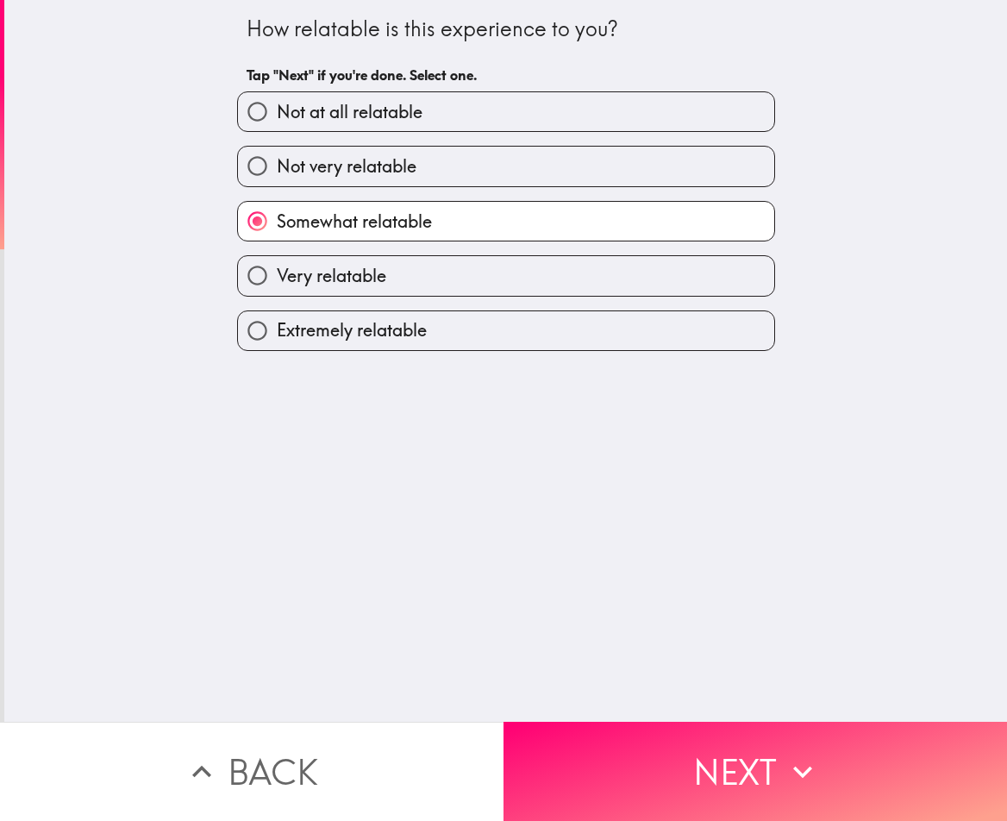
click at [658, 703] on div "How relatable is this experience to you? Tap "Next" if you're done. Select one.…" at bounding box center [505, 360] width 1002 height 721
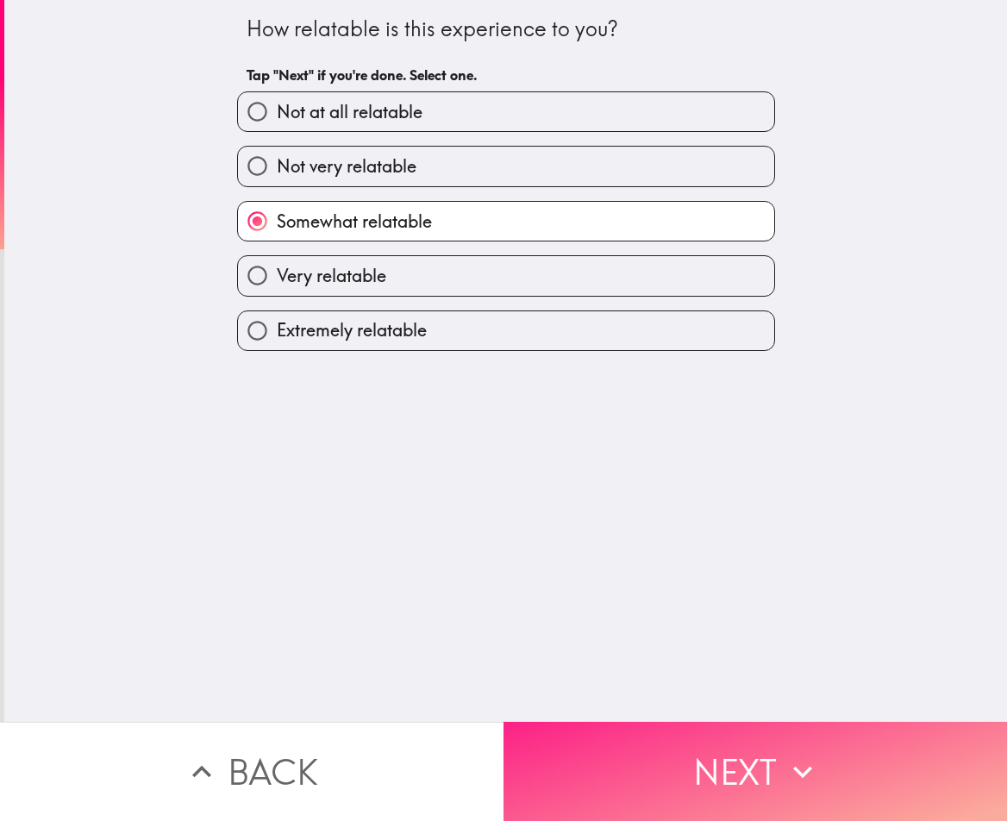
click at [657, 743] on button "Next" at bounding box center [754, 770] width 503 height 99
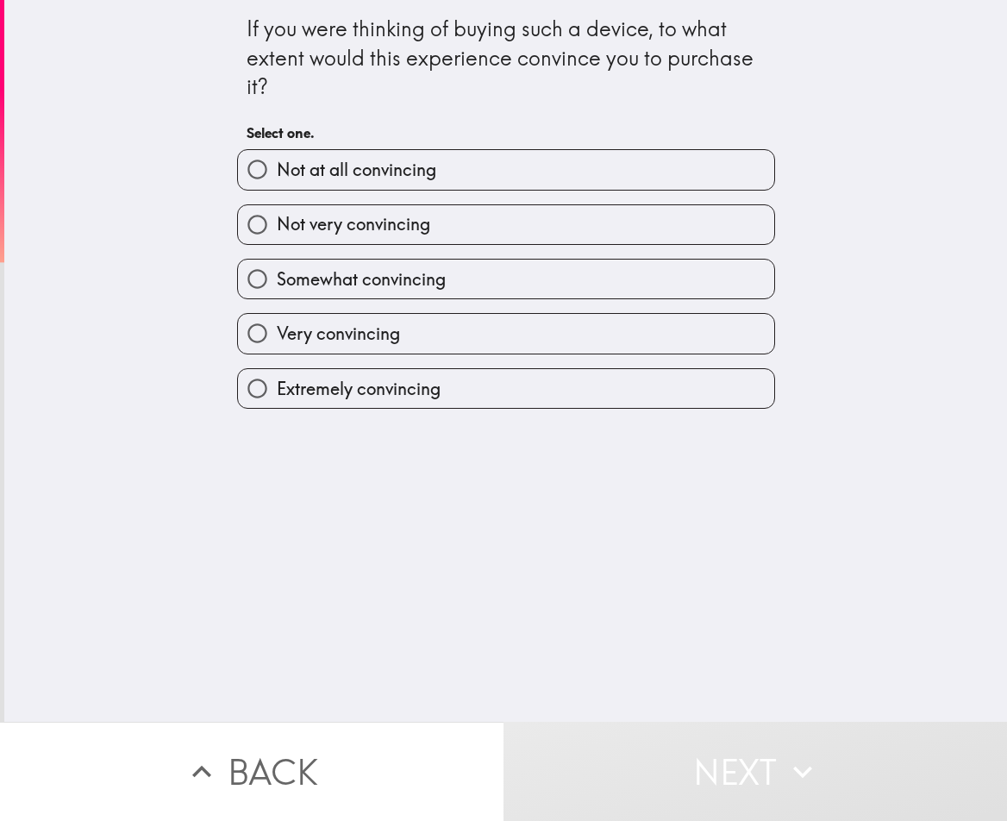
click at [429, 328] on label "Very convincing" at bounding box center [506, 333] width 536 height 39
click at [277, 328] on input "Very convincing" at bounding box center [257, 333] width 39 height 39
radio input "true"
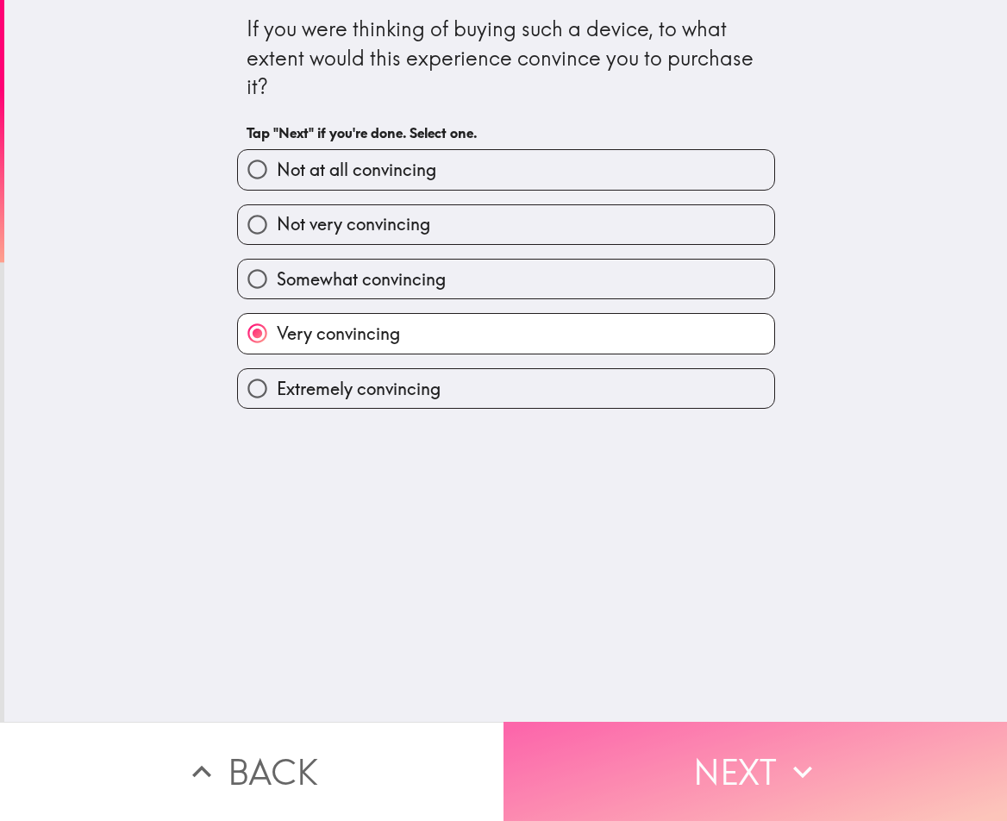
click at [611, 778] on button "Next" at bounding box center [754, 770] width 503 height 99
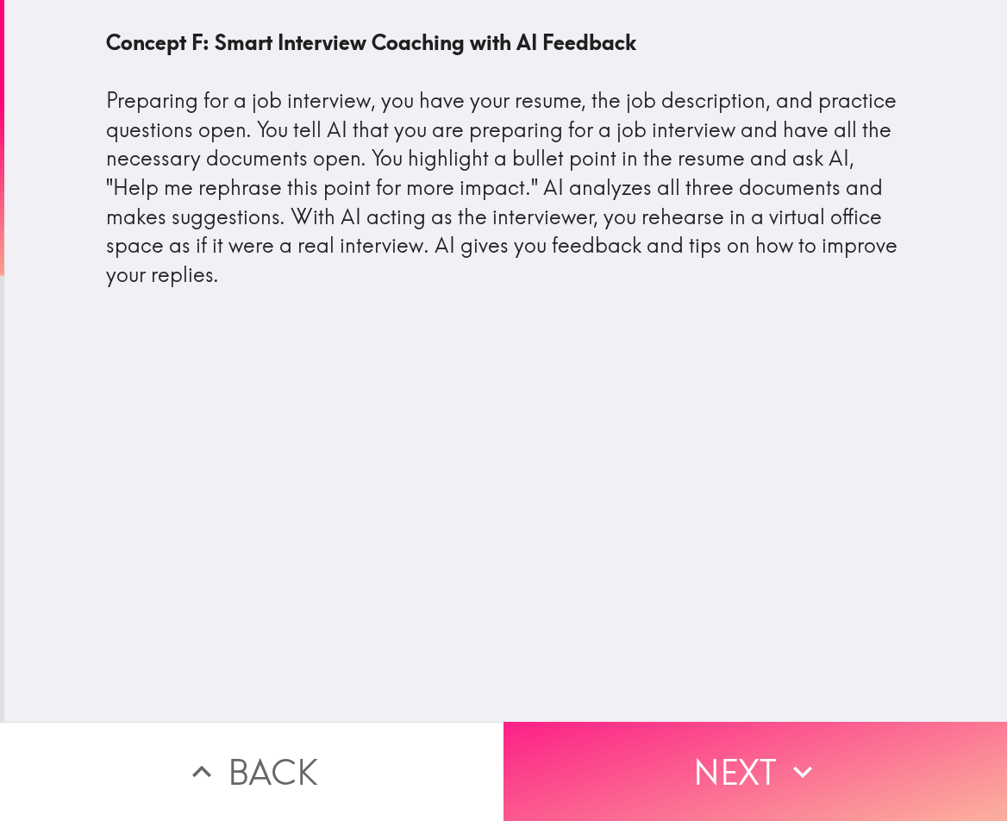
click at [705, 790] on button "Next" at bounding box center [754, 770] width 503 height 99
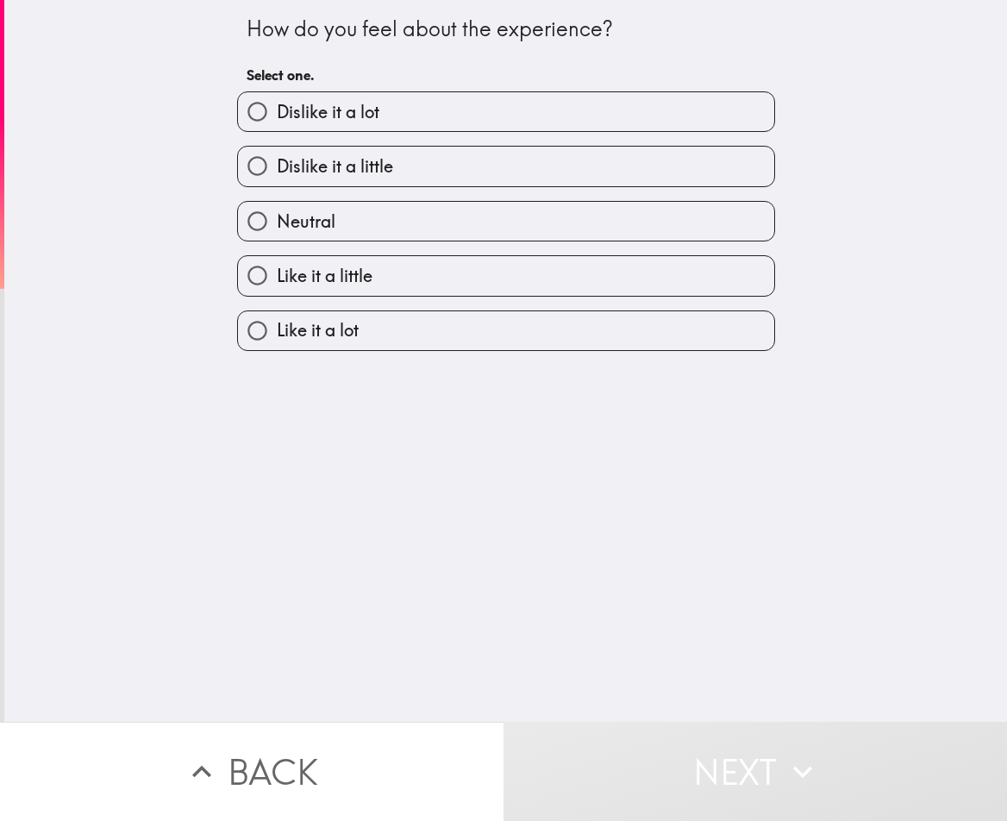
click at [405, 278] on label "Like it a little" at bounding box center [506, 275] width 536 height 39
click at [277, 278] on input "Like it a little" at bounding box center [257, 275] width 39 height 39
radio input "true"
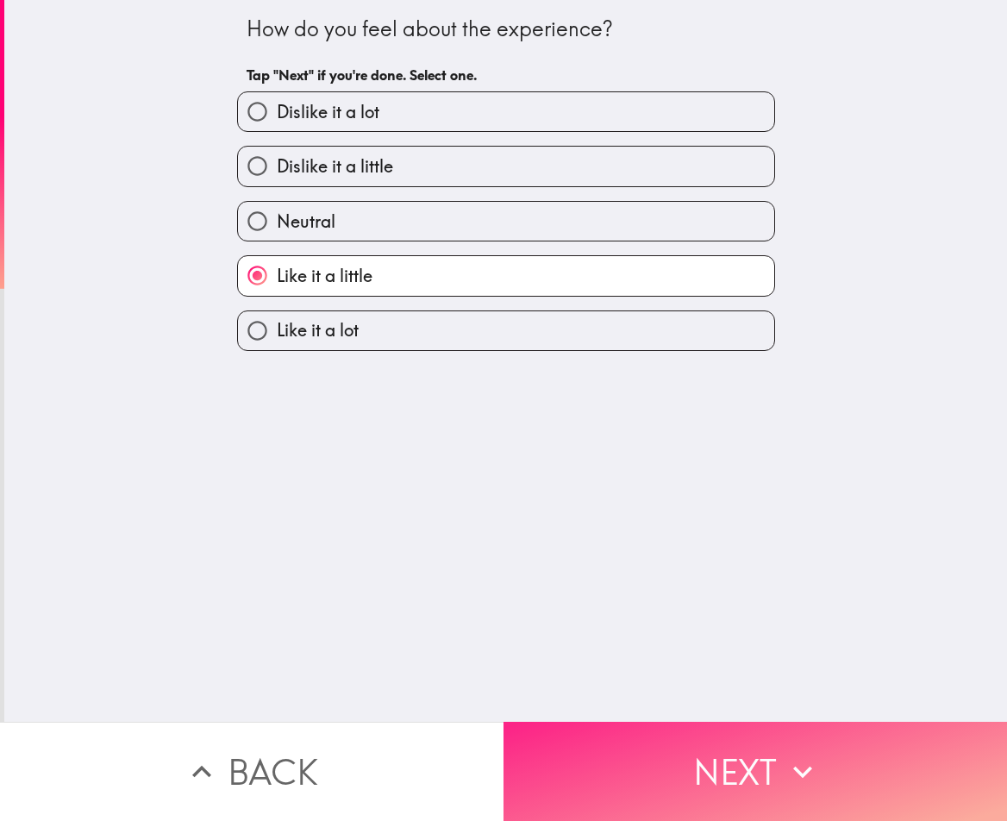
click at [614, 725] on button "Next" at bounding box center [754, 770] width 503 height 99
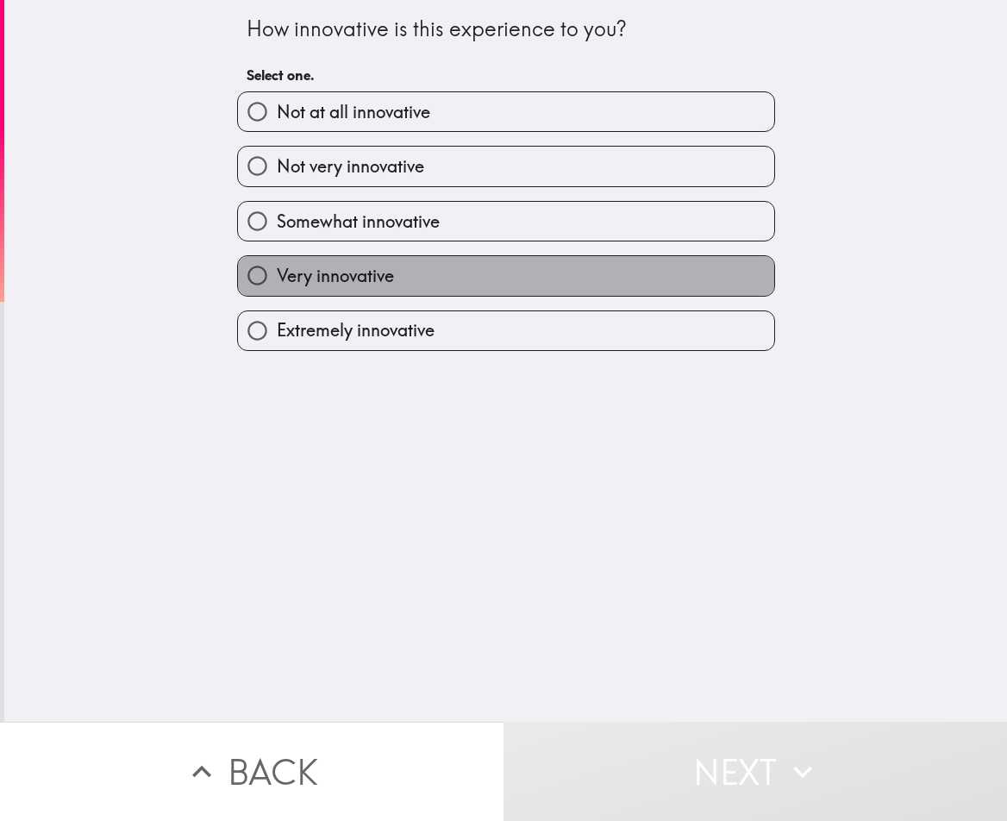
click at [385, 284] on label "Very innovative" at bounding box center [506, 275] width 536 height 39
click at [277, 284] on input "Very innovative" at bounding box center [257, 275] width 39 height 39
radio input "true"
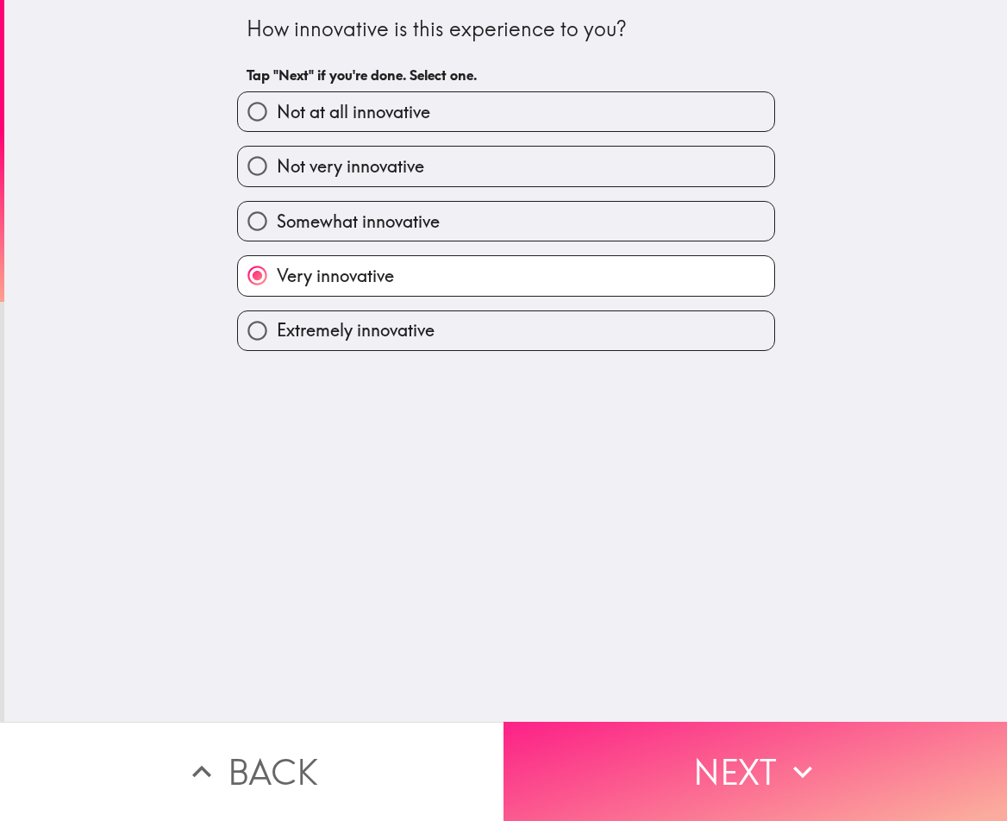
click at [696, 778] on button "Next" at bounding box center [754, 770] width 503 height 99
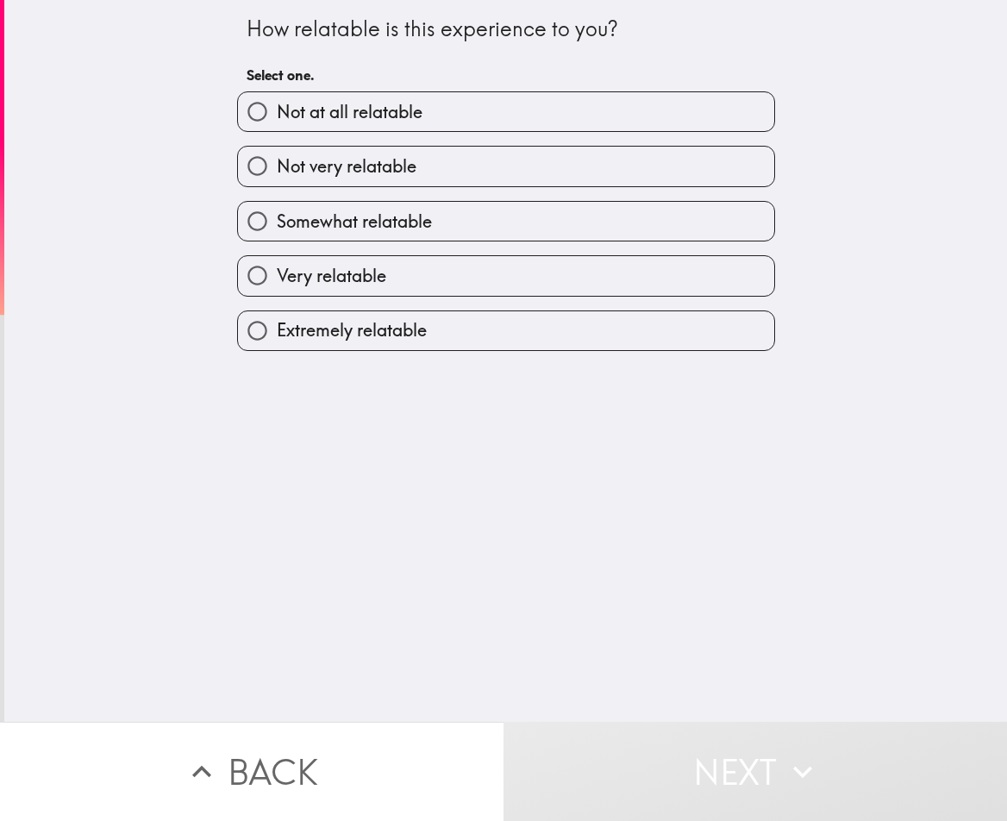
click at [405, 265] on label "Very relatable" at bounding box center [506, 275] width 536 height 39
click at [277, 265] on input "Very relatable" at bounding box center [257, 275] width 39 height 39
radio input "true"
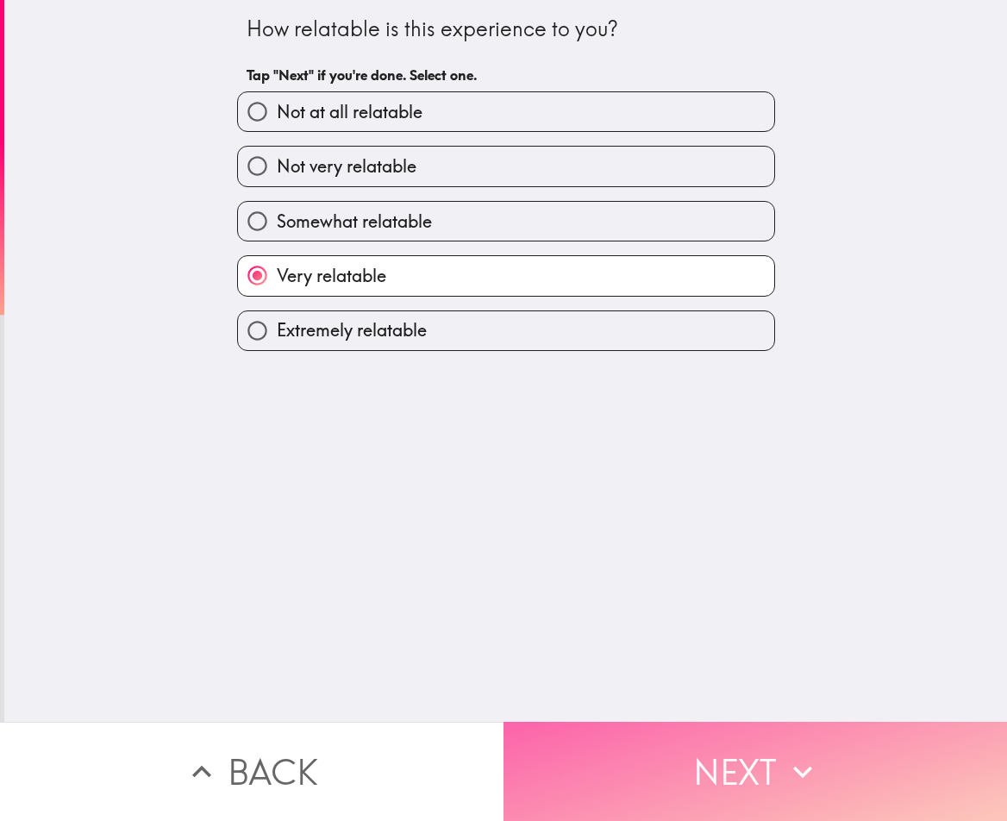
click at [702, 728] on button "Next" at bounding box center [754, 770] width 503 height 99
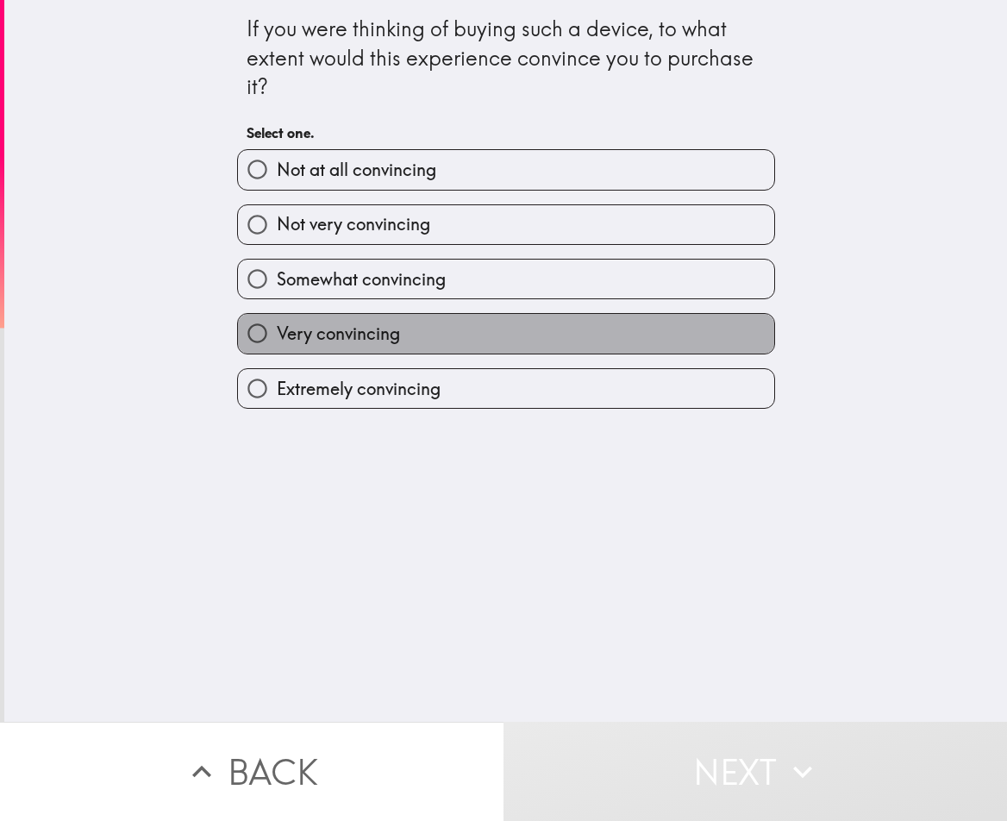
click at [339, 350] on label "Very convincing" at bounding box center [506, 333] width 536 height 39
click at [277, 350] on input "Very convincing" at bounding box center [257, 333] width 39 height 39
radio input "true"
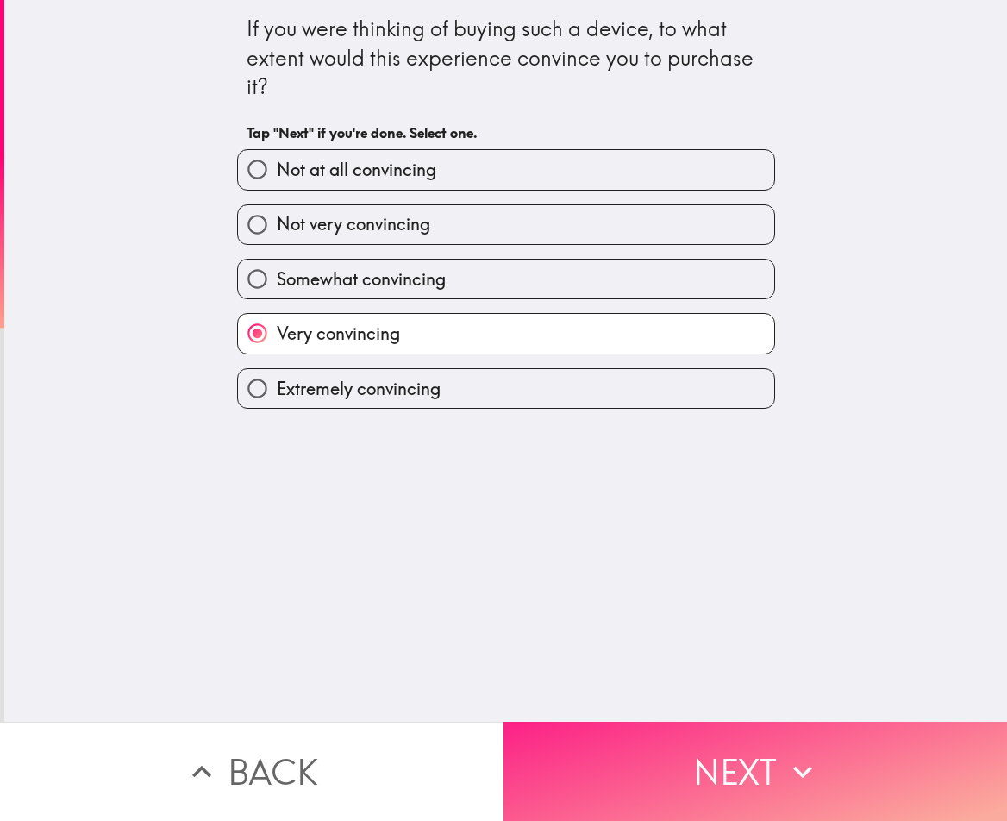
click at [723, 758] on button "Next" at bounding box center [754, 770] width 503 height 99
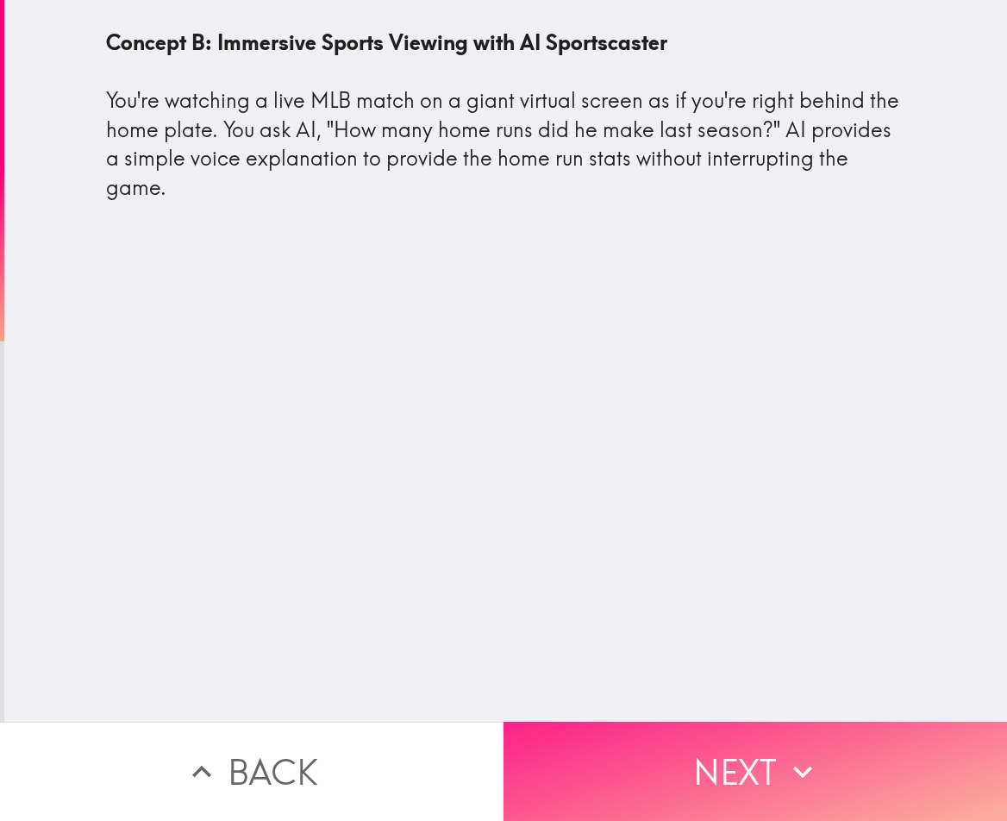
click at [703, 786] on button "Next" at bounding box center [754, 770] width 503 height 99
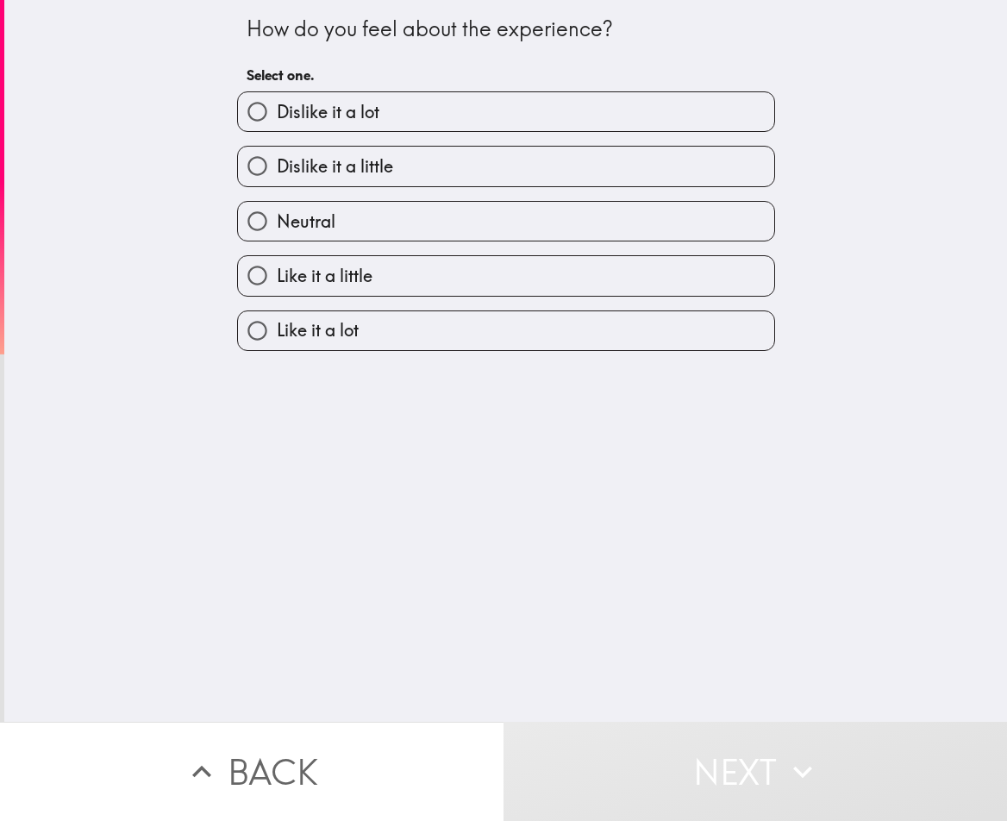
click at [426, 262] on label "Like it a little" at bounding box center [506, 275] width 536 height 39
click at [277, 262] on input "Like it a little" at bounding box center [257, 275] width 39 height 39
radio input "true"
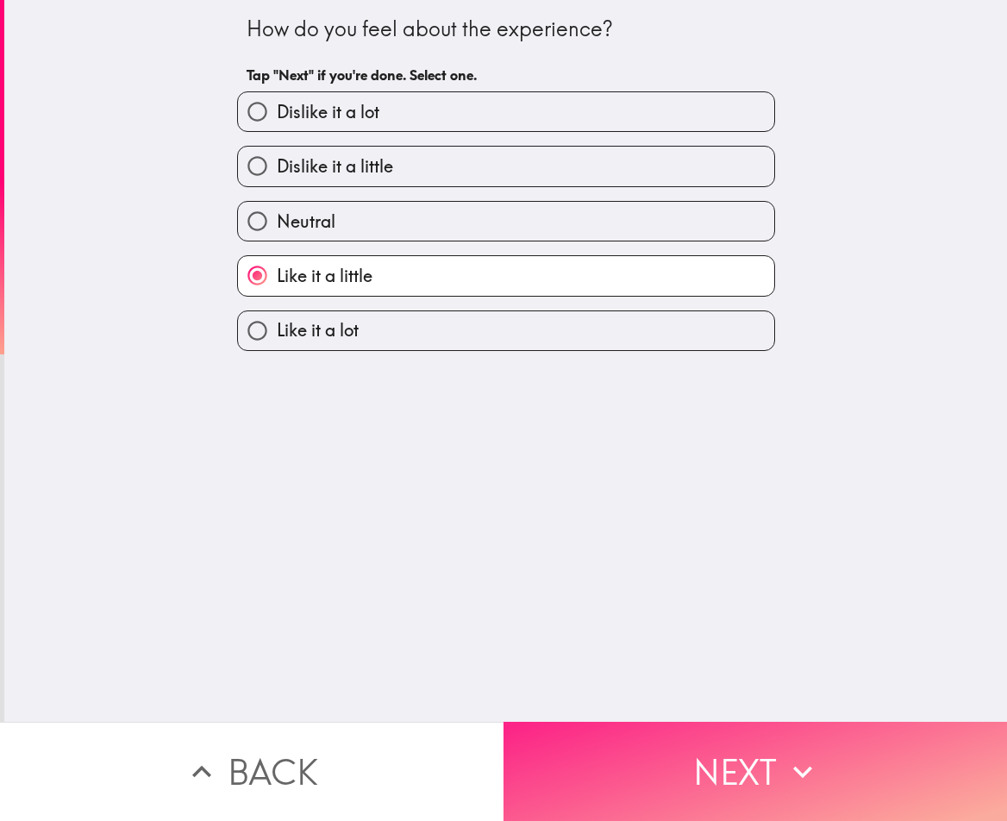
click at [731, 756] on button "Next" at bounding box center [754, 770] width 503 height 99
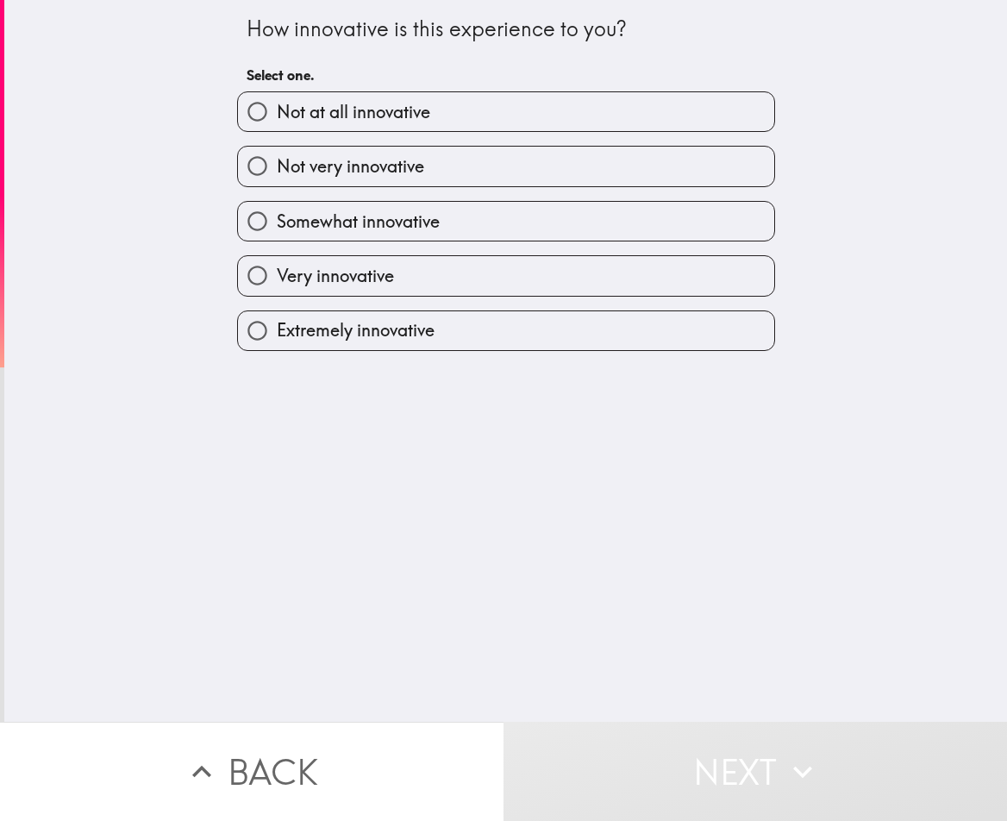
click at [552, 284] on label "Very innovative" at bounding box center [506, 275] width 536 height 39
click at [277, 284] on input "Very innovative" at bounding box center [257, 275] width 39 height 39
radio input "true"
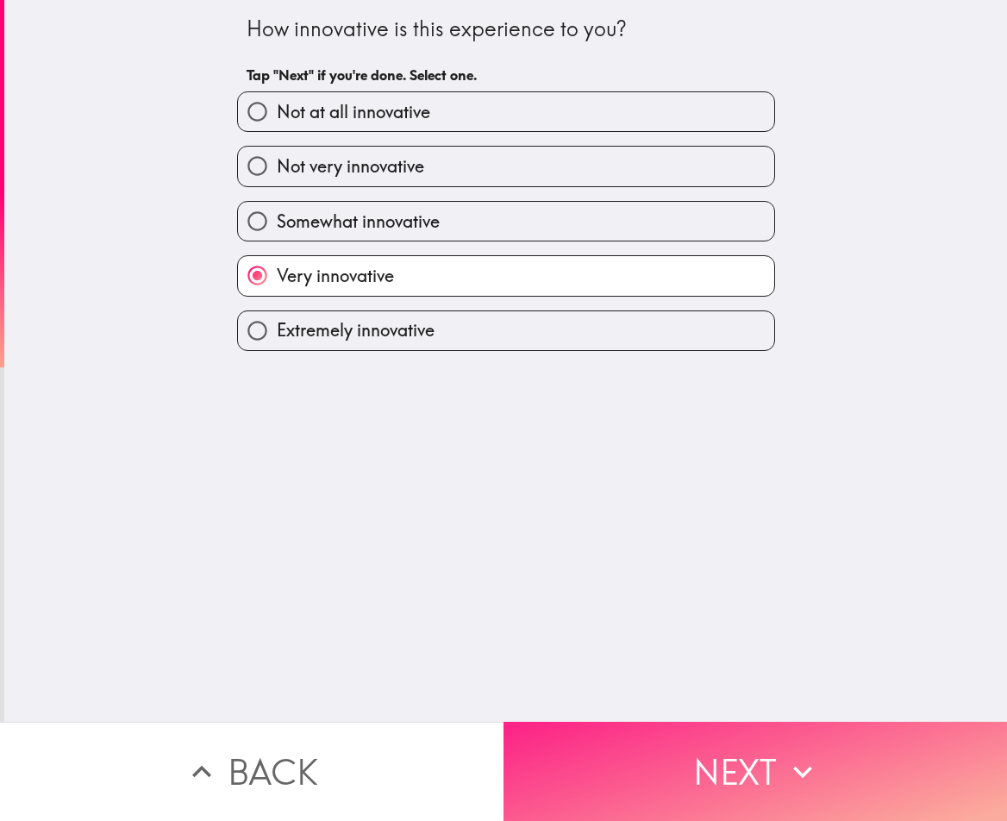
click at [691, 778] on button "Next" at bounding box center [754, 770] width 503 height 99
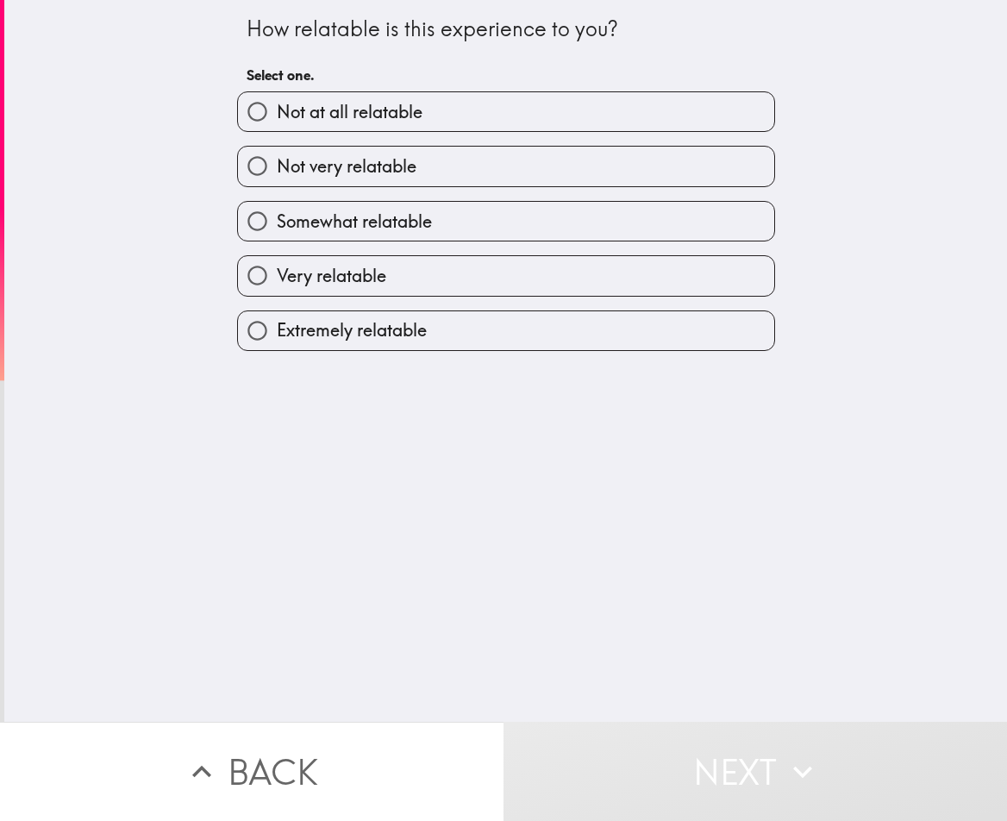
click at [481, 284] on label "Very relatable" at bounding box center [506, 275] width 536 height 39
click at [277, 284] on input "Very relatable" at bounding box center [257, 275] width 39 height 39
radio input "true"
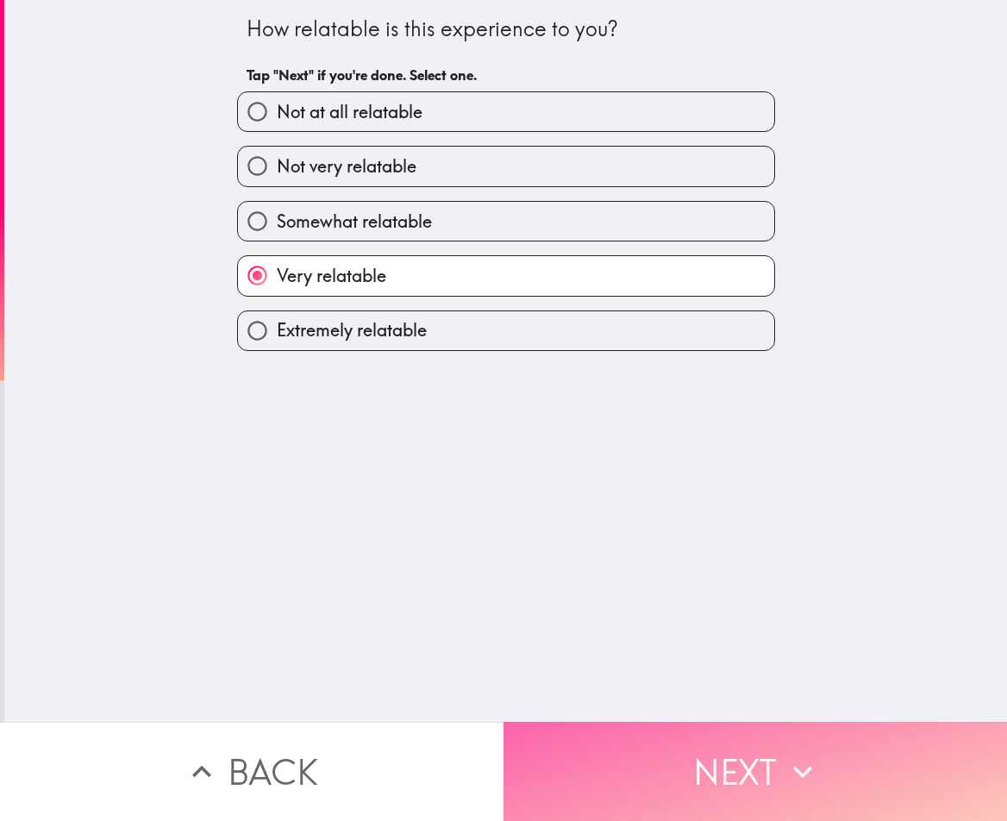
click at [689, 758] on button "Next" at bounding box center [754, 770] width 503 height 99
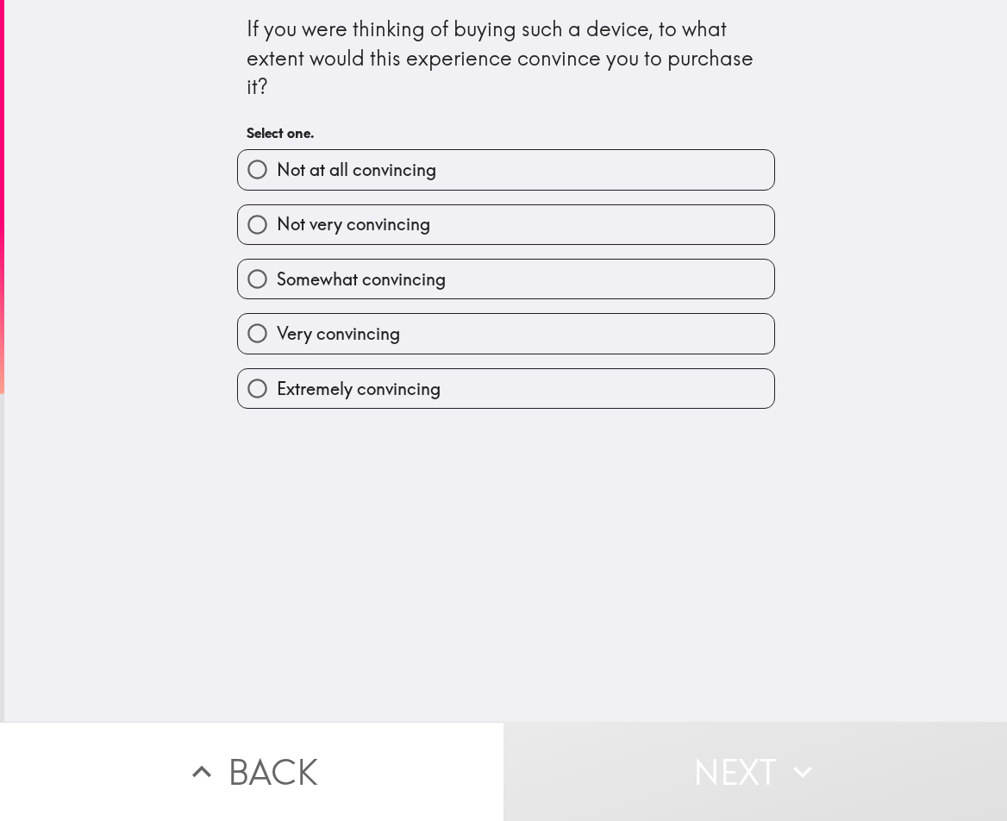
click at [467, 343] on label "Very convincing" at bounding box center [506, 333] width 536 height 39
click at [277, 343] on input "Very convincing" at bounding box center [257, 333] width 39 height 39
radio input "true"
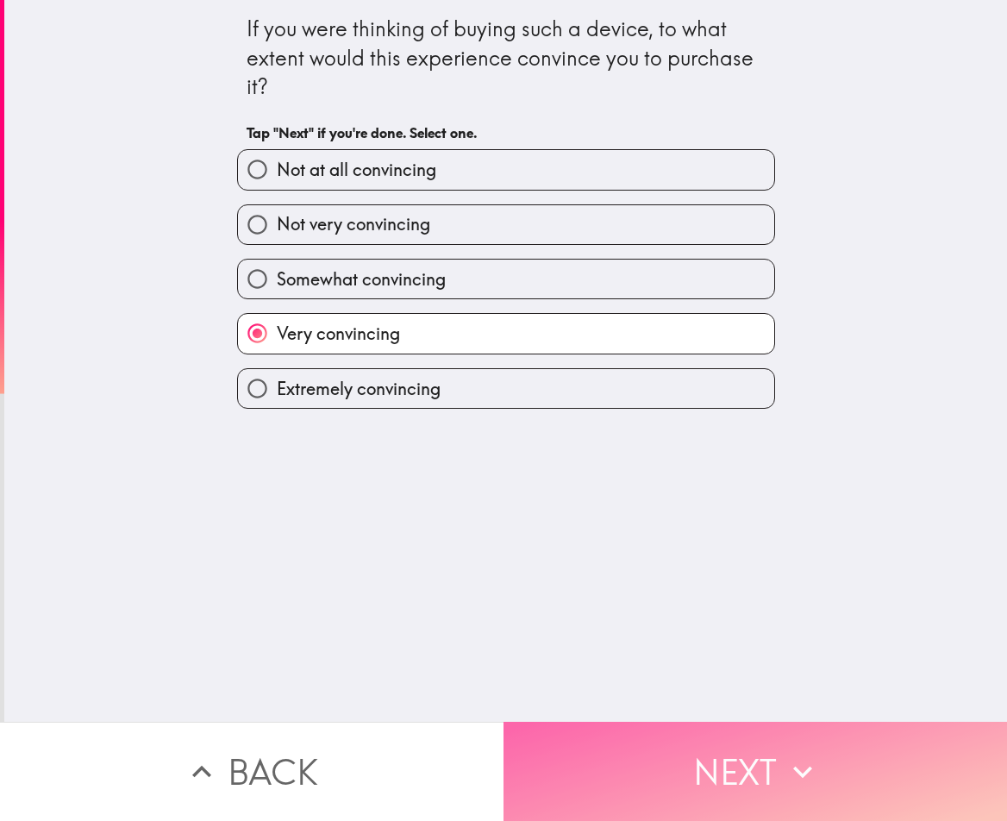
click at [658, 737] on button "Next" at bounding box center [754, 770] width 503 height 99
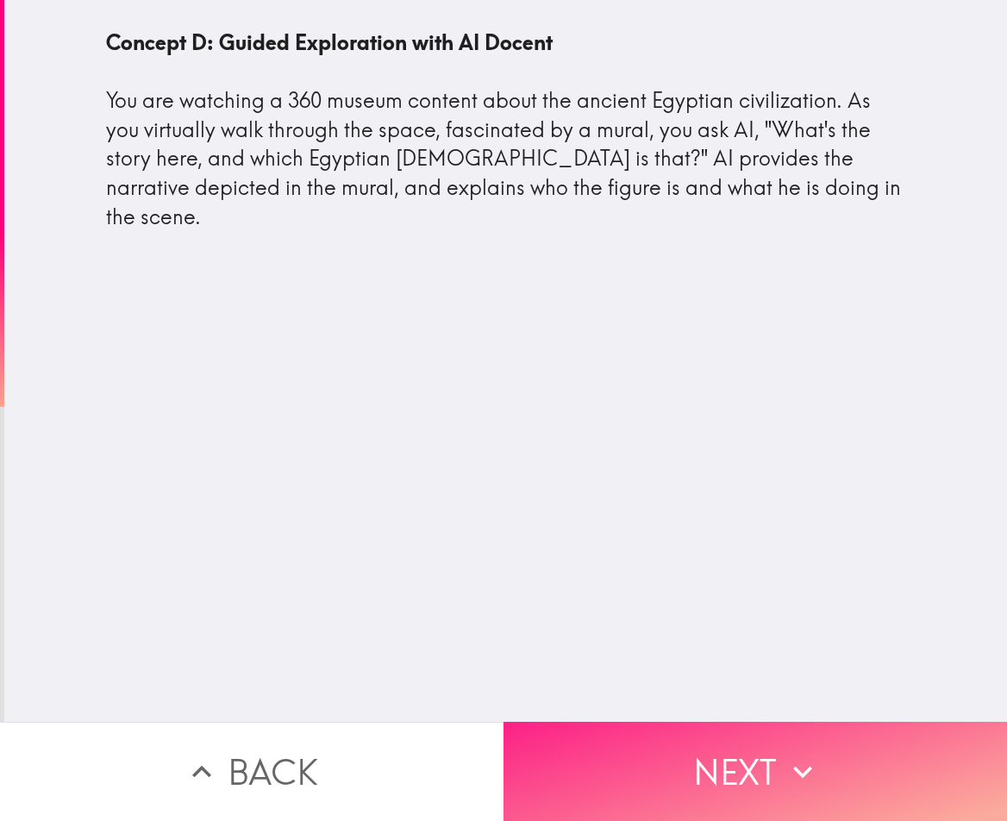
click at [702, 777] on button "Next" at bounding box center [754, 770] width 503 height 99
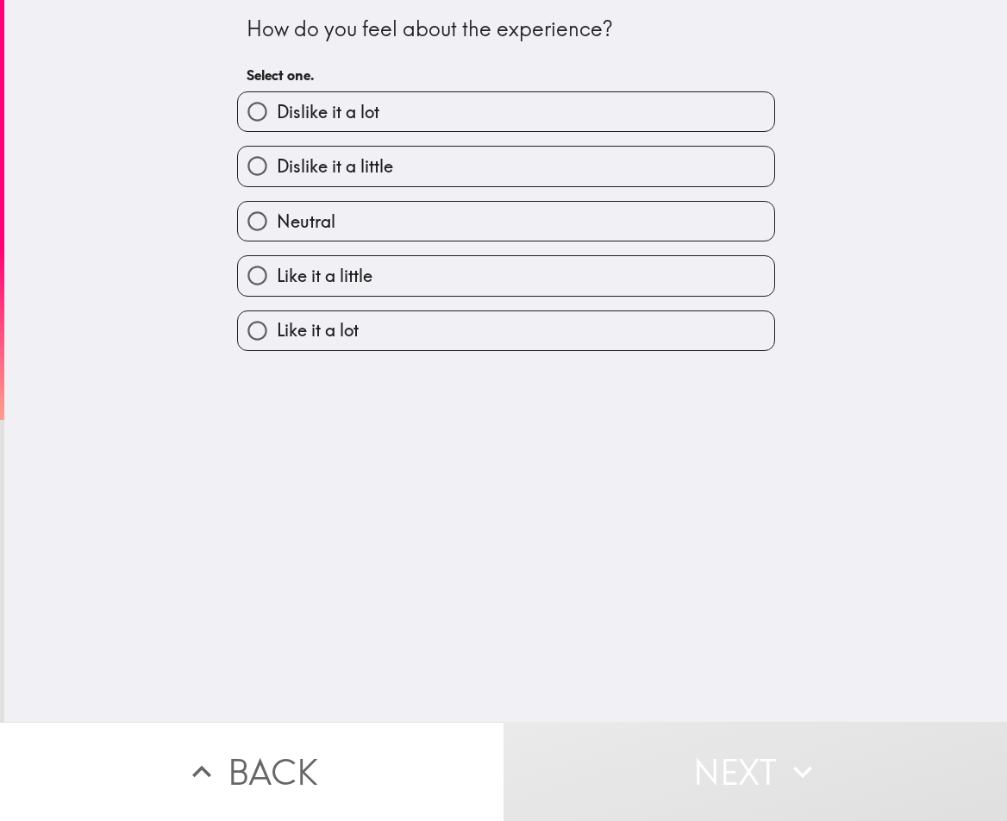
click at [415, 291] on label "Like it a little" at bounding box center [506, 275] width 536 height 39
click at [277, 291] on input "Like it a little" at bounding box center [257, 275] width 39 height 39
radio input "true"
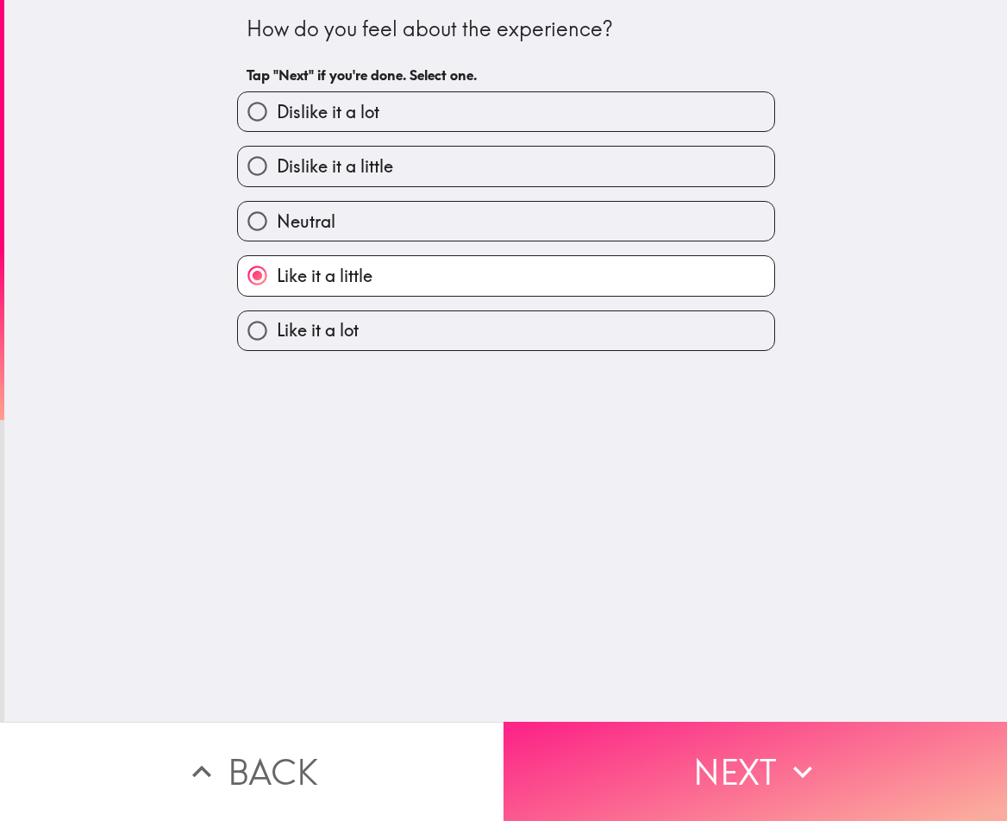
click at [586, 739] on button "Next" at bounding box center [754, 770] width 503 height 99
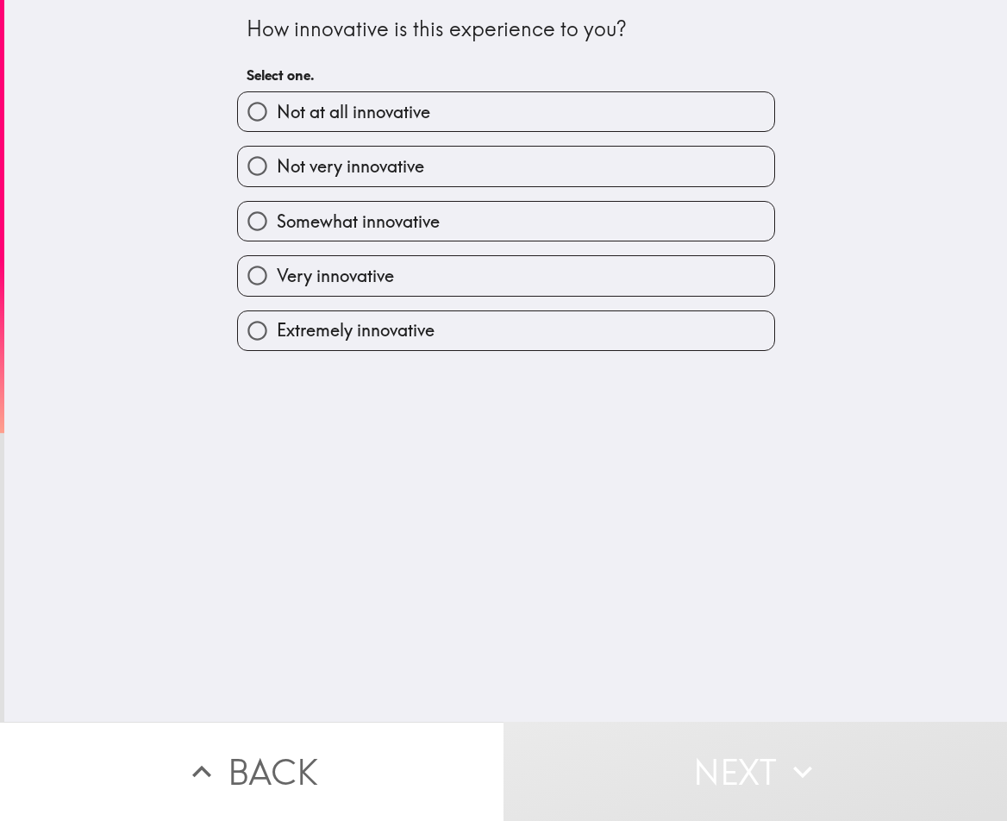
click at [277, 273] on span "Very innovative" at bounding box center [335, 276] width 117 height 24
click at [276, 273] on input "Very innovative" at bounding box center [257, 275] width 39 height 39
radio input "true"
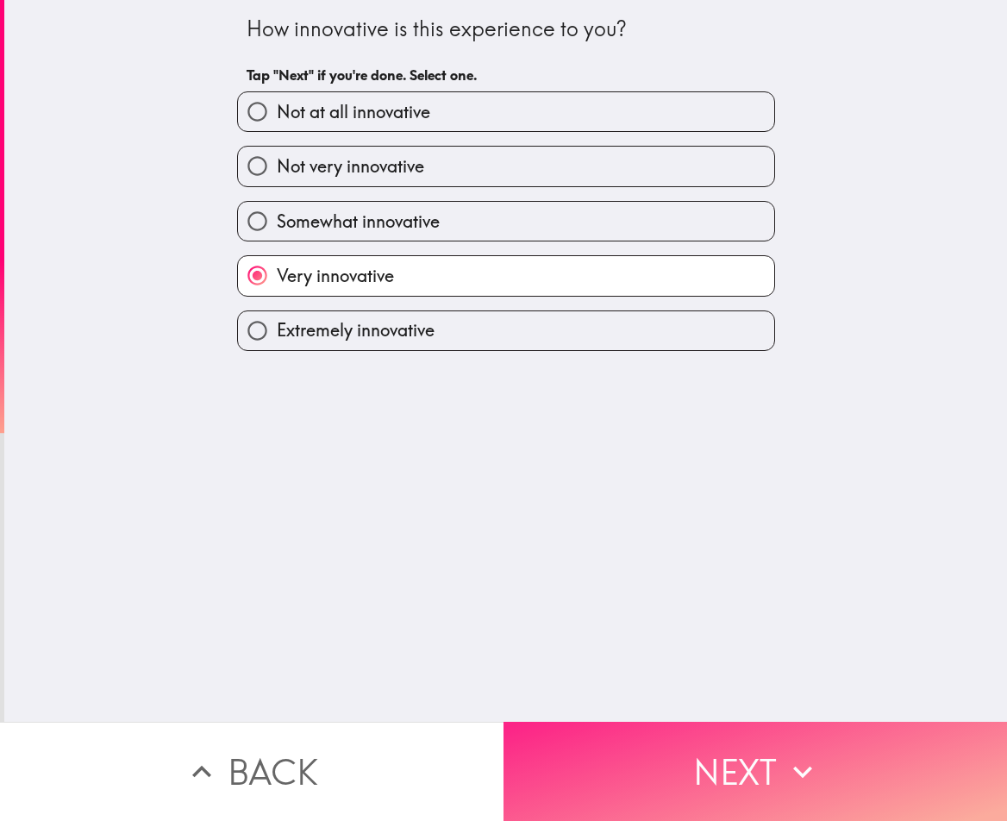
click at [599, 728] on button "Next" at bounding box center [754, 770] width 503 height 99
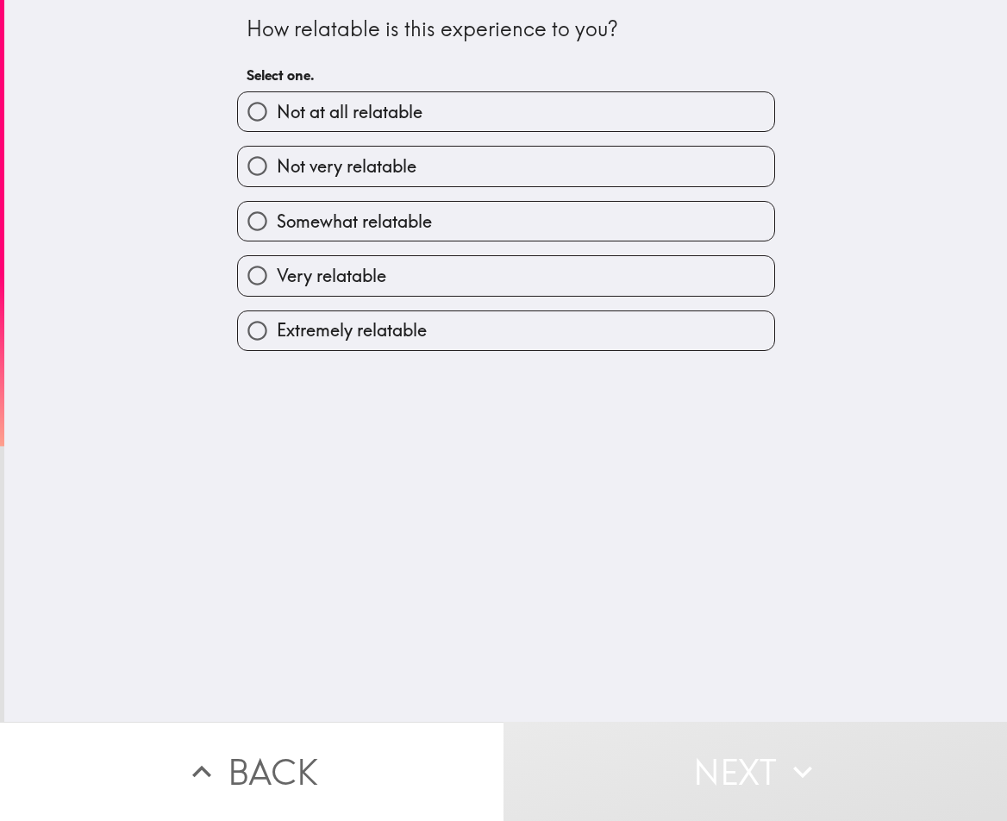
click at [365, 271] on span "Very relatable" at bounding box center [331, 276] width 109 height 24
click at [277, 271] on input "Very relatable" at bounding box center [257, 275] width 39 height 39
radio input "true"
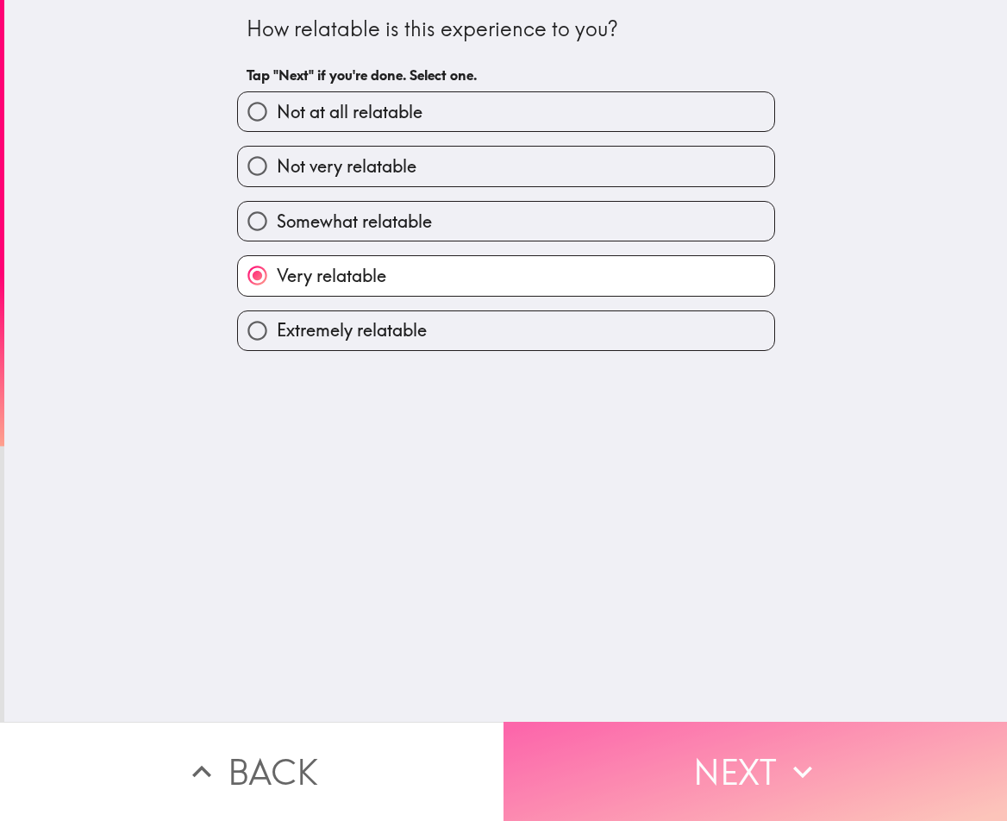
click at [568, 746] on button "Next" at bounding box center [754, 770] width 503 height 99
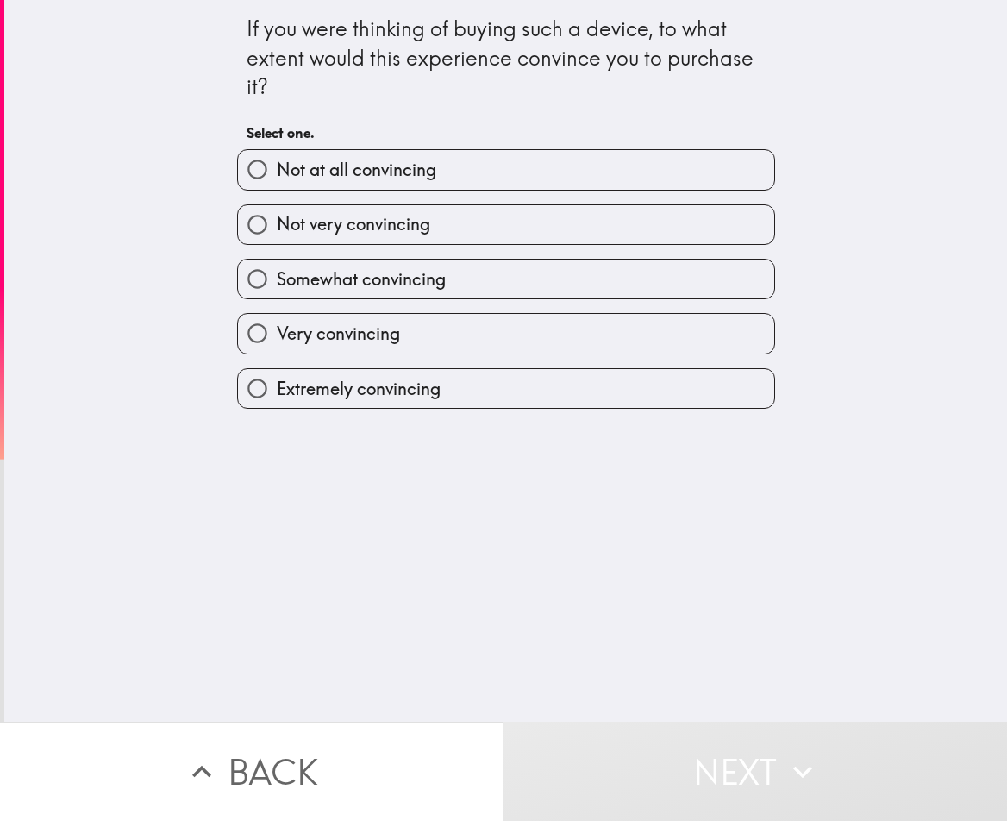
click at [415, 353] on label "Very convincing" at bounding box center [506, 333] width 536 height 39
click at [277, 353] on input "Very convincing" at bounding box center [257, 333] width 39 height 39
radio input "true"
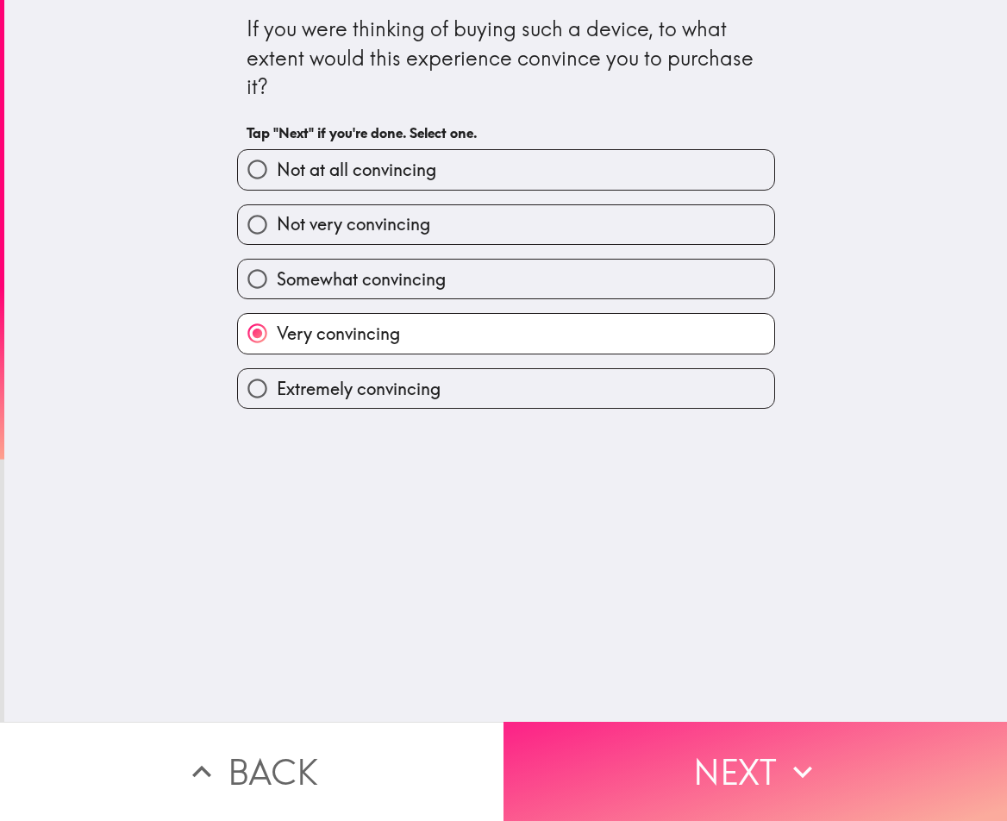
click at [658, 783] on button "Next" at bounding box center [754, 770] width 503 height 99
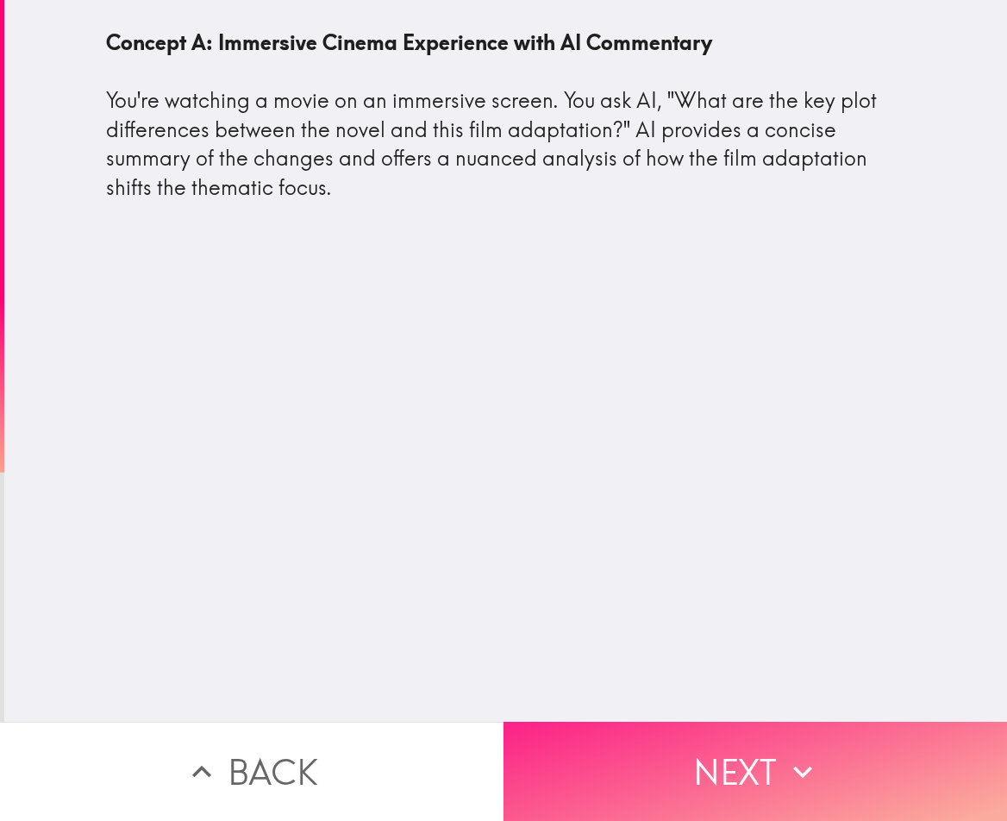
click at [804, 752] on icon "button" at bounding box center [803, 771] width 38 height 38
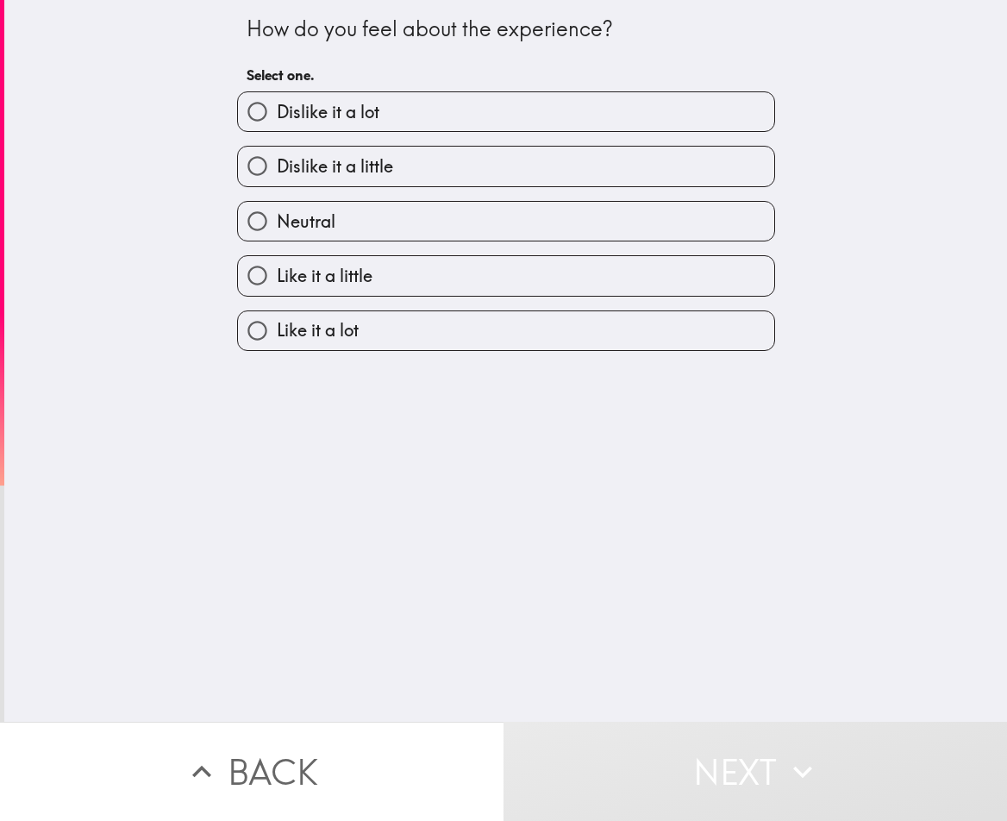
click at [302, 275] on span "Like it a little" at bounding box center [325, 276] width 96 height 24
click at [277, 275] on input "Like it a little" at bounding box center [257, 275] width 39 height 39
radio input "true"
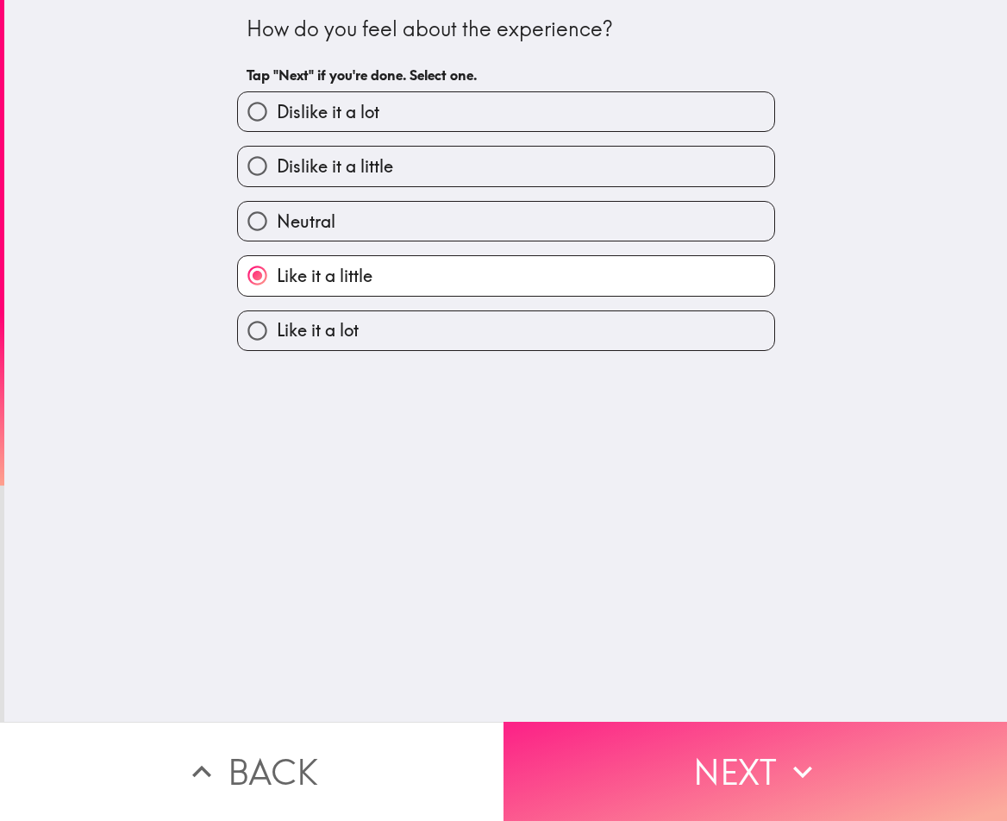
click at [623, 767] on button "Next" at bounding box center [754, 770] width 503 height 99
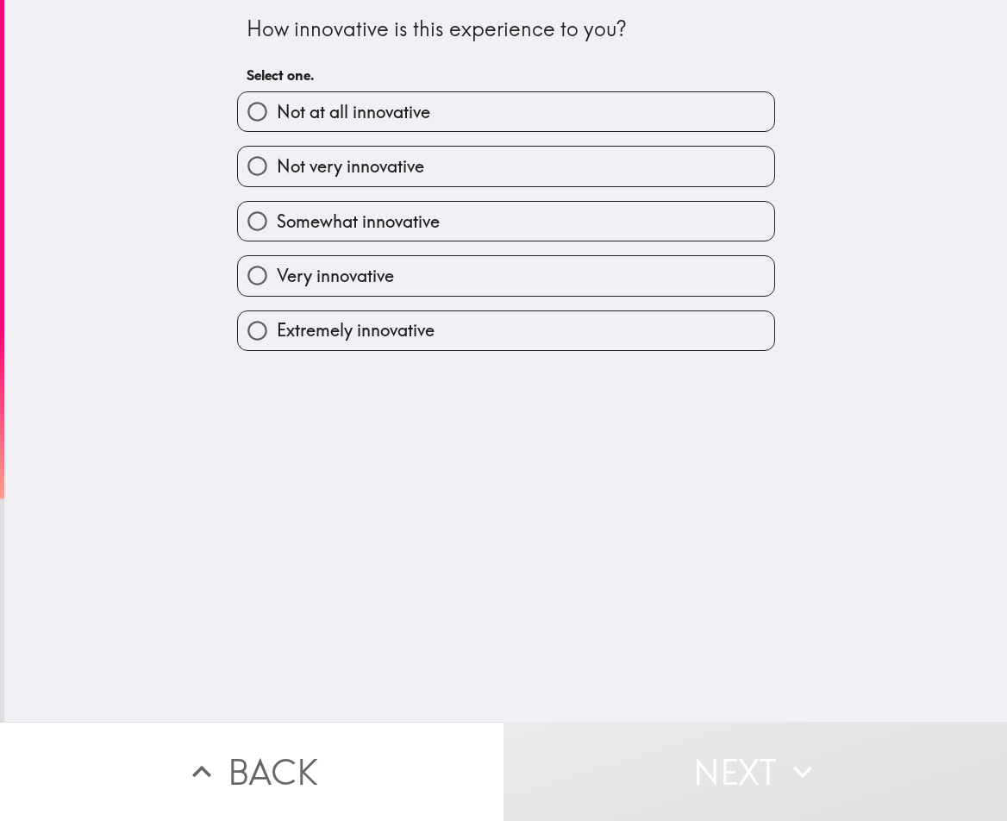
click at [497, 264] on label "Very innovative" at bounding box center [506, 275] width 536 height 39
click at [277, 264] on input "Very innovative" at bounding box center [257, 275] width 39 height 39
radio input "true"
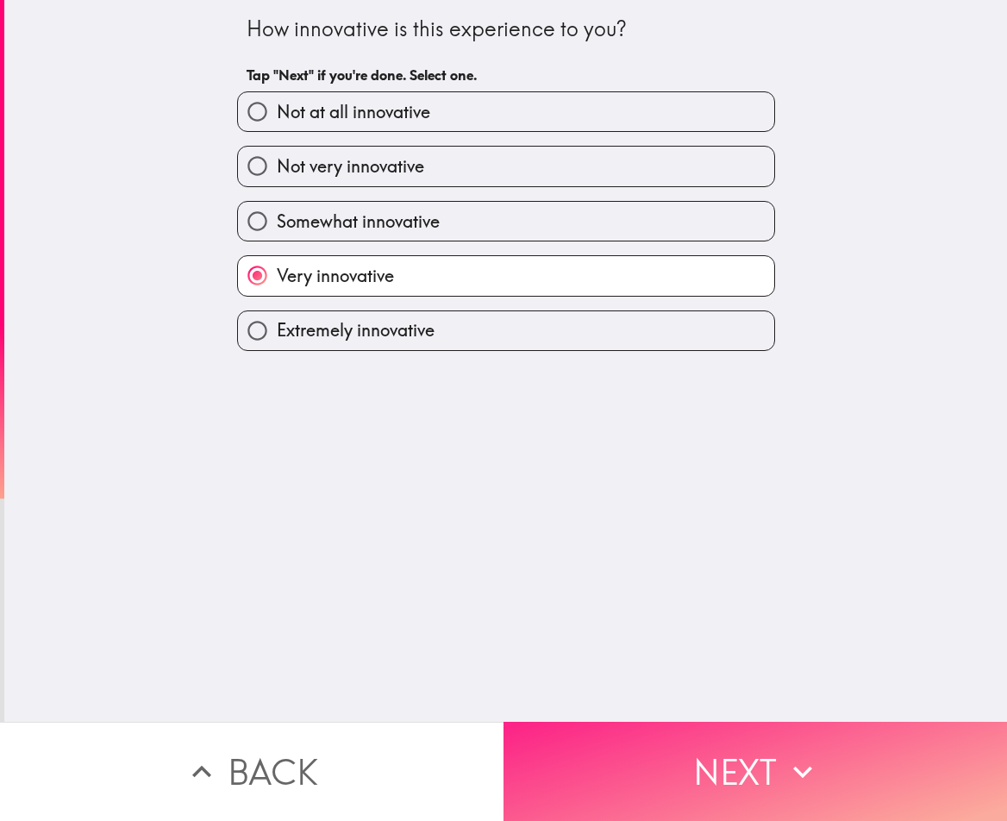
click at [573, 739] on button "Next" at bounding box center [754, 770] width 503 height 99
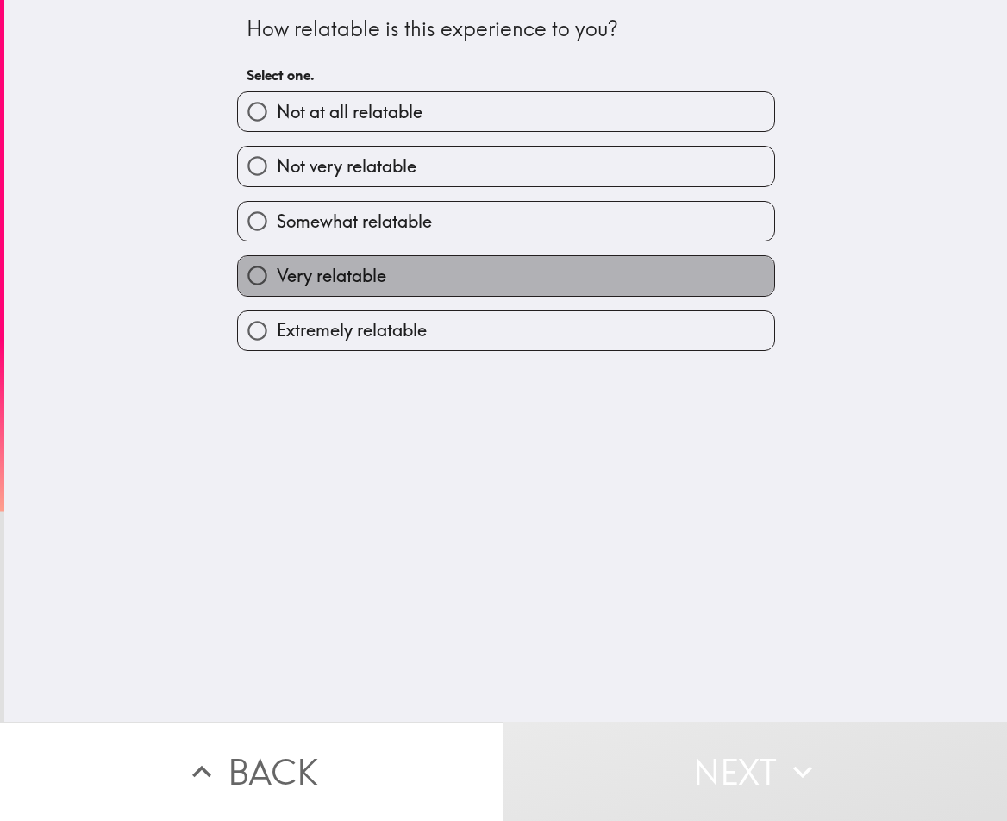
click at [330, 289] on label "Very relatable" at bounding box center [506, 275] width 536 height 39
click at [277, 289] on input "Very relatable" at bounding box center [257, 275] width 39 height 39
radio input "true"
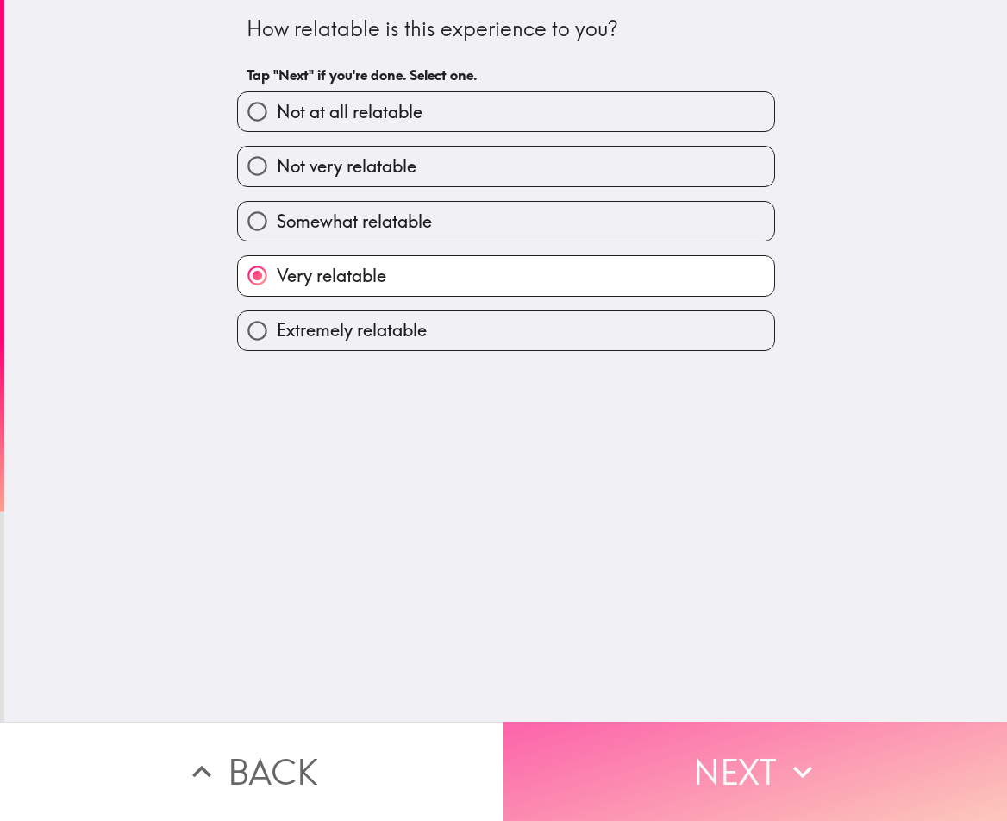
click at [608, 785] on button "Next" at bounding box center [754, 770] width 503 height 99
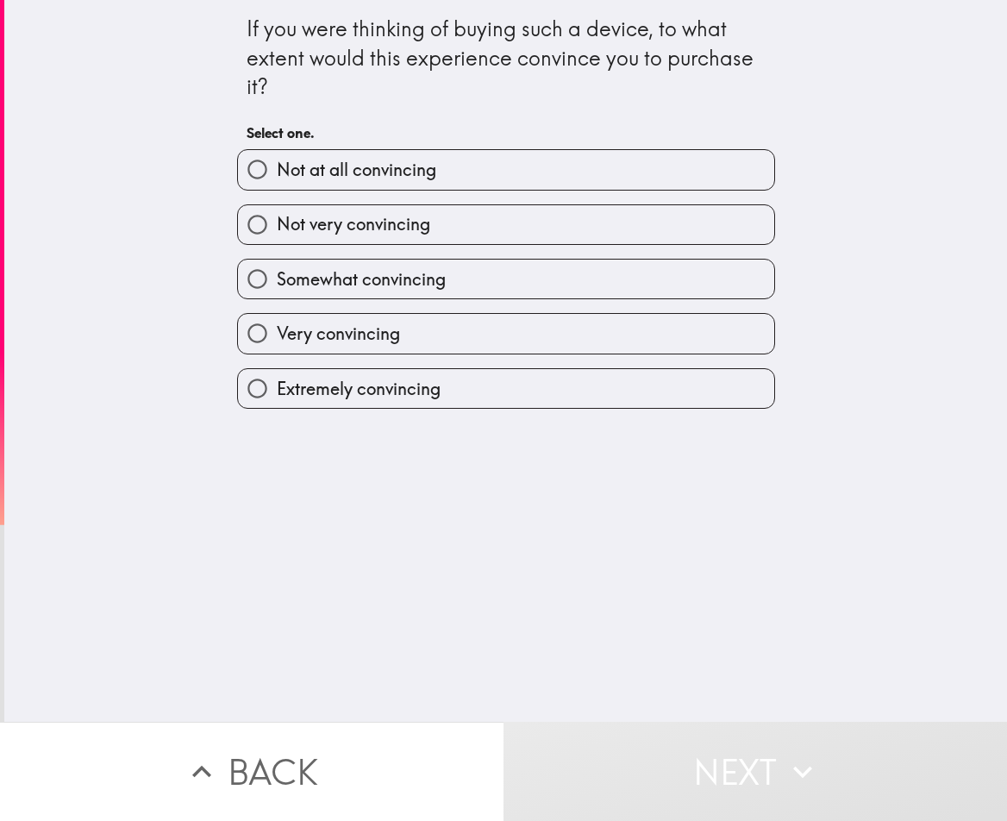
click at [278, 354] on div "Extremely convincing" at bounding box center [499, 381] width 552 height 54
click at [277, 336] on span "Very convincing" at bounding box center [338, 334] width 123 height 24
click at [276, 336] on input "Very convincing" at bounding box center [257, 333] width 39 height 39
radio input "true"
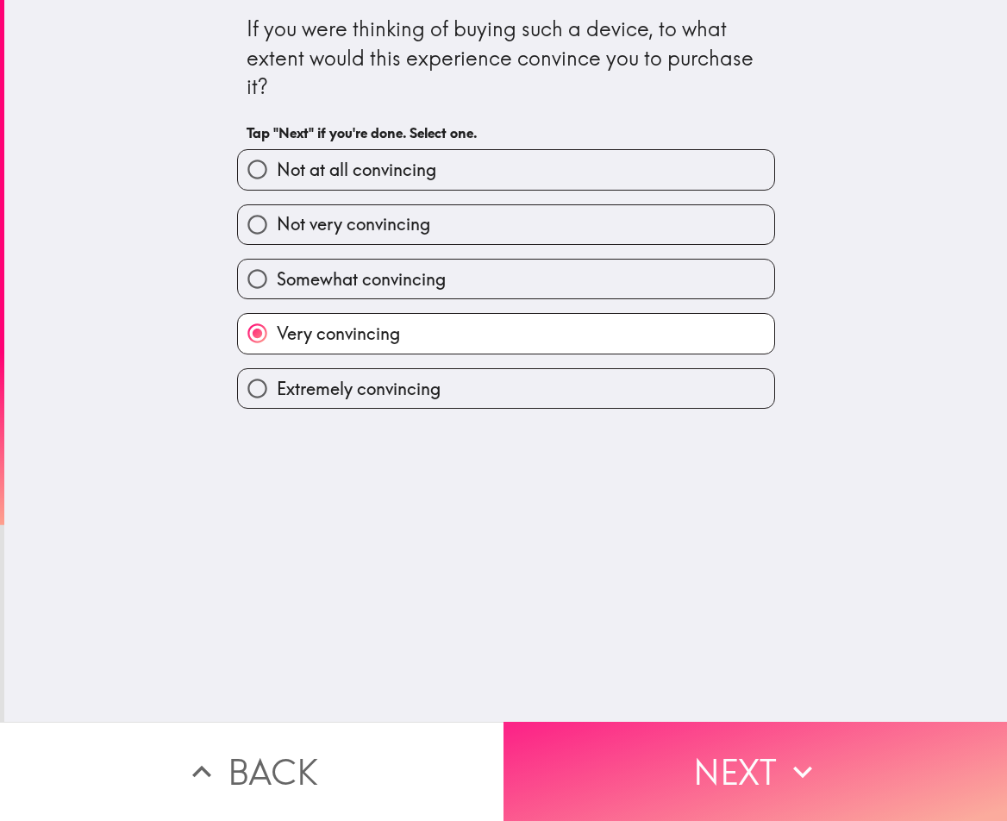
click at [715, 736] on button "Next" at bounding box center [754, 770] width 503 height 99
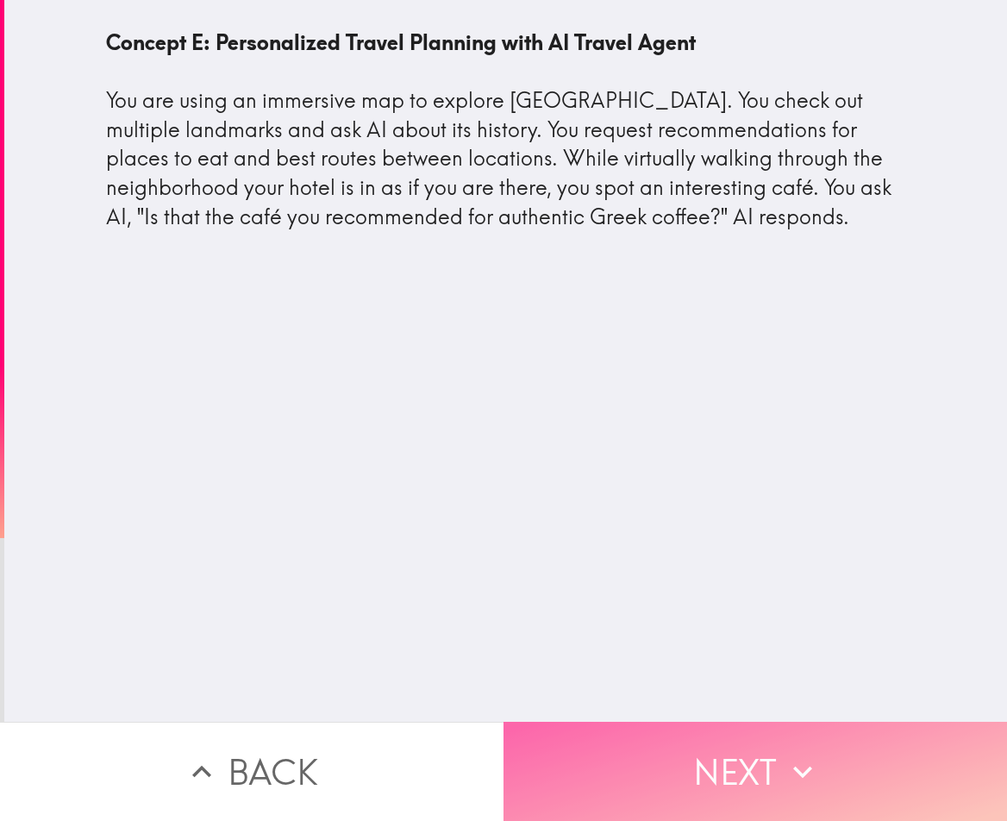
click at [670, 763] on button "Next" at bounding box center [754, 770] width 503 height 99
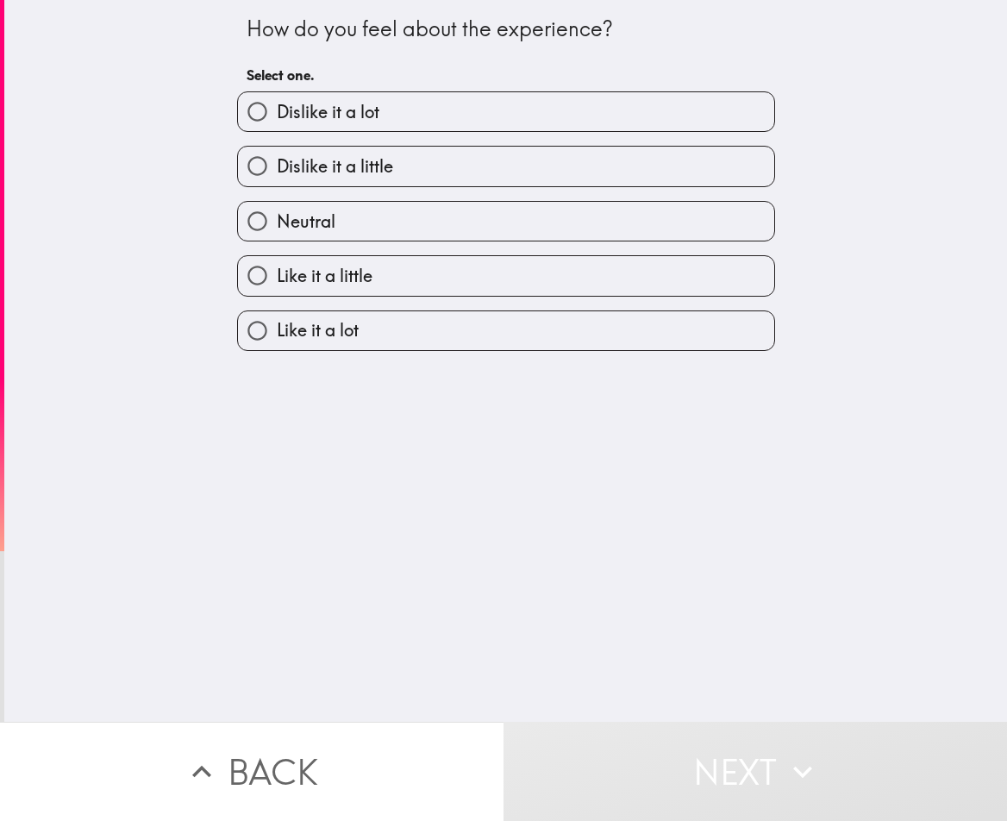
click at [342, 284] on span "Like it a little" at bounding box center [325, 276] width 96 height 24
click at [277, 284] on input "Like it a little" at bounding box center [257, 275] width 39 height 39
radio input "true"
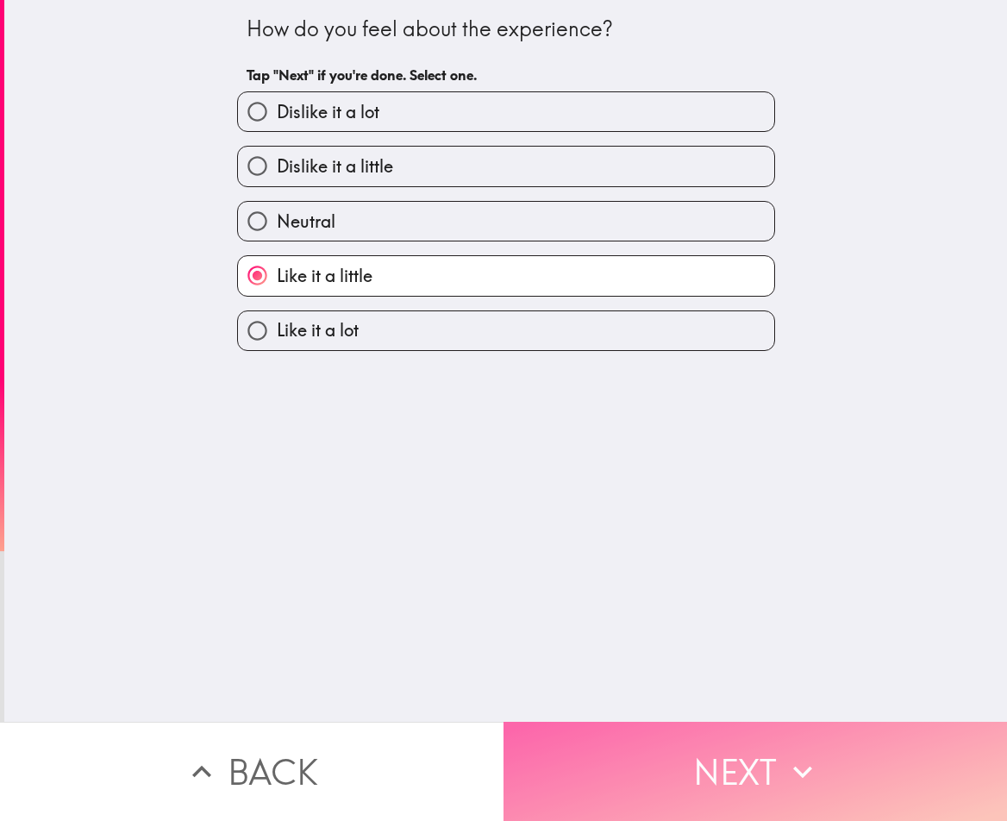
click at [667, 771] on button "Next" at bounding box center [754, 770] width 503 height 99
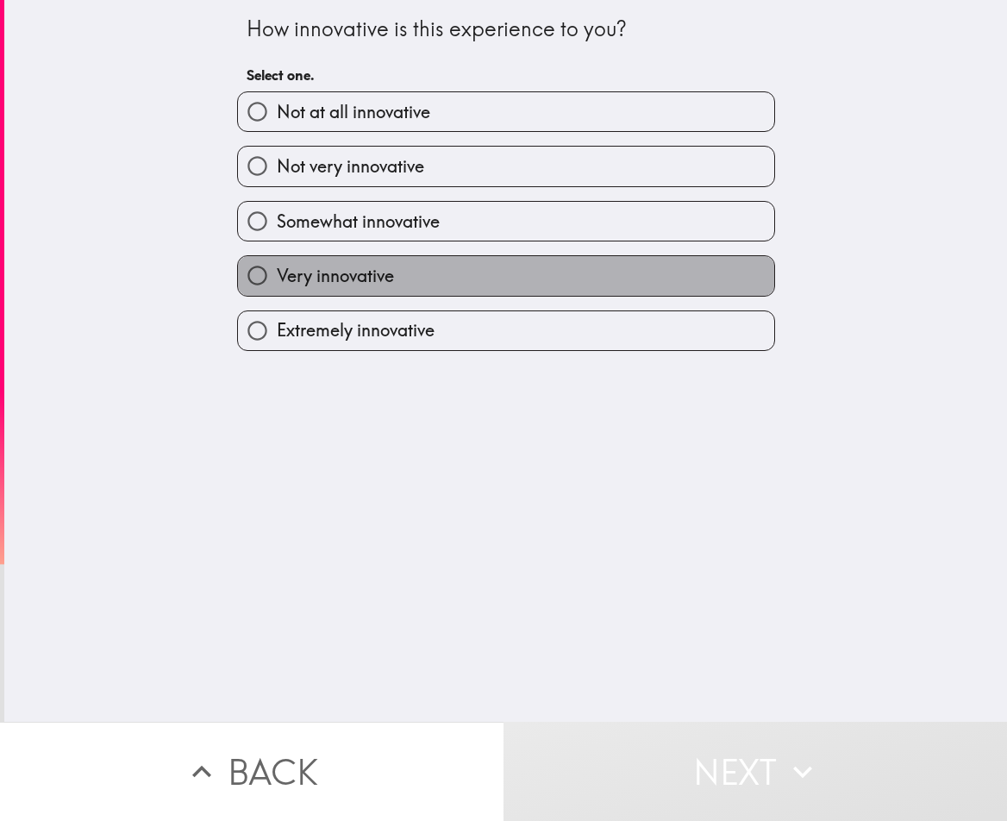
click at [411, 265] on label "Very innovative" at bounding box center [506, 275] width 536 height 39
click at [277, 265] on input "Very innovative" at bounding box center [257, 275] width 39 height 39
radio input "true"
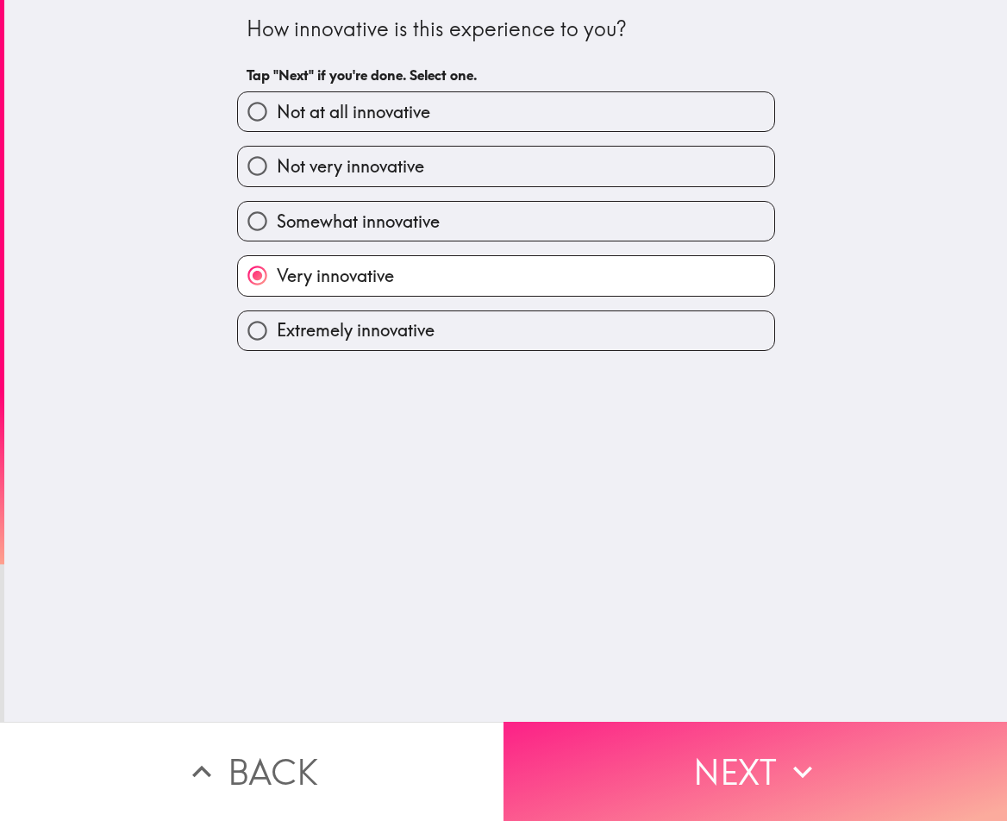
click at [643, 728] on button "Next" at bounding box center [754, 770] width 503 height 99
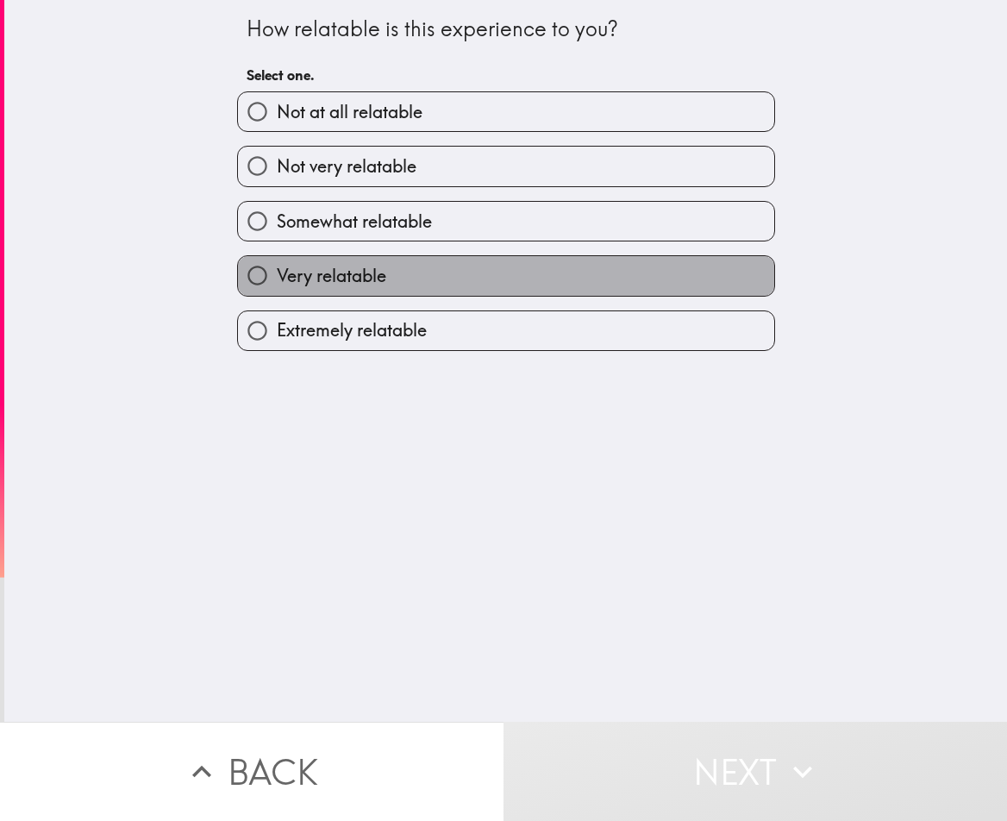
click at [426, 290] on label "Very relatable" at bounding box center [506, 275] width 536 height 39
click at [277, 290] on input "Very relatable" at bounding box center [257, 275] width 39 height 39
radio input "true"
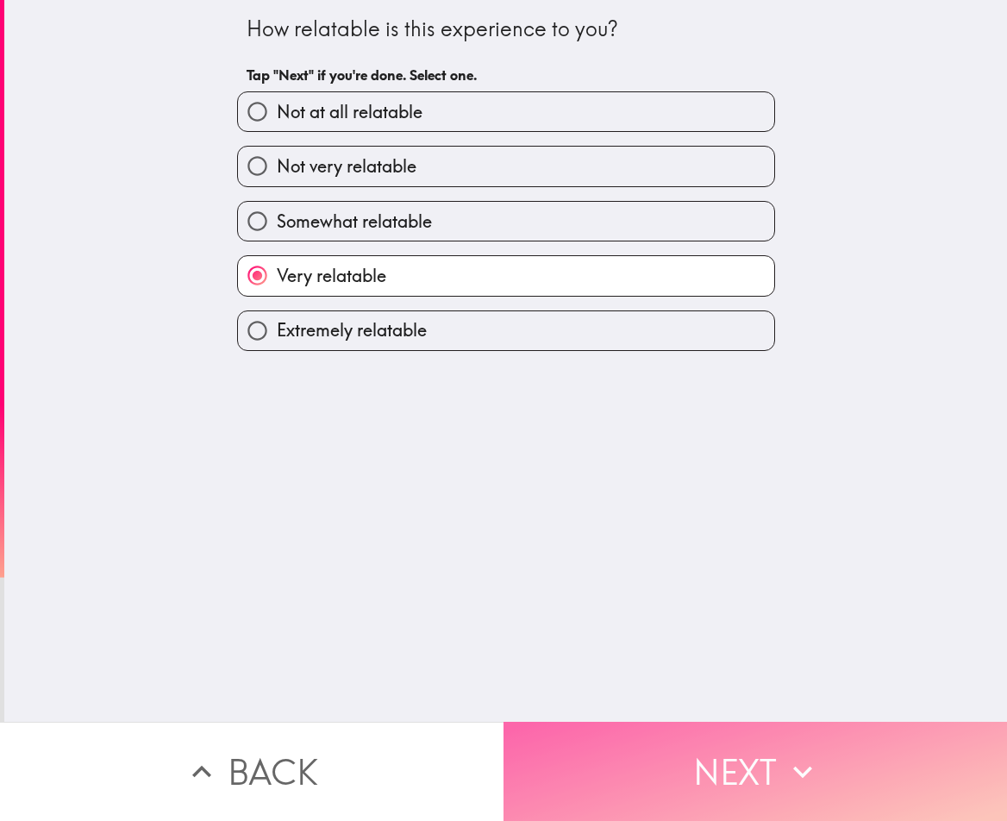
click at [641, 744] on button "Next" at bounding box center [754, 770] width 503 height 99
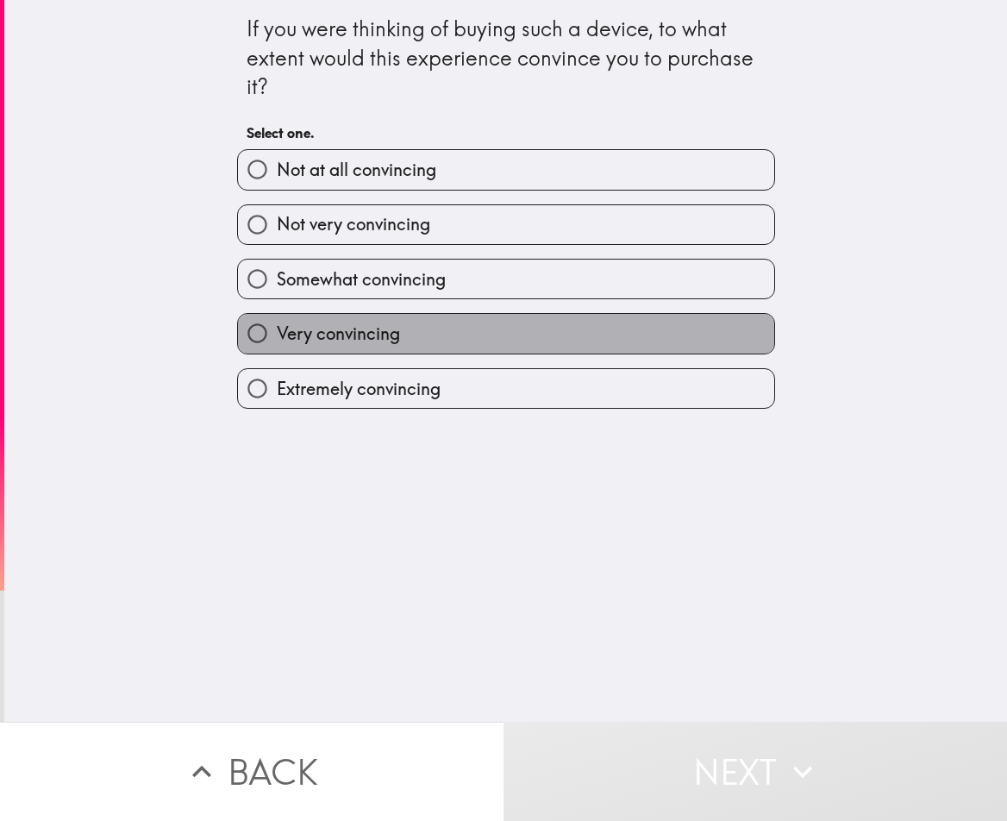
click at [658, 340] on label "Very convincing" at bounding box center [506, 333] width 536 height 39
click at [277, 340] on input "Very convincing" at bounding box center [257, 333] width 39 height 39
radio input "true"
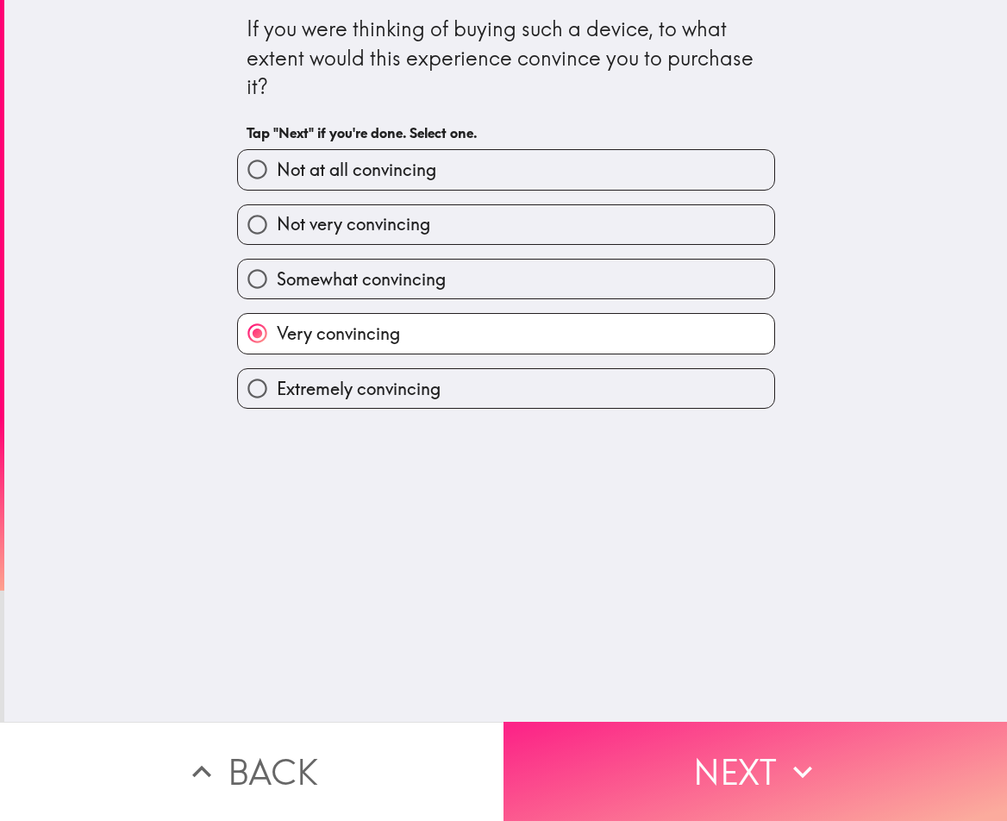
click at [655, 780] on button "Next" at bounding box center [754, 770] width 503 height 99
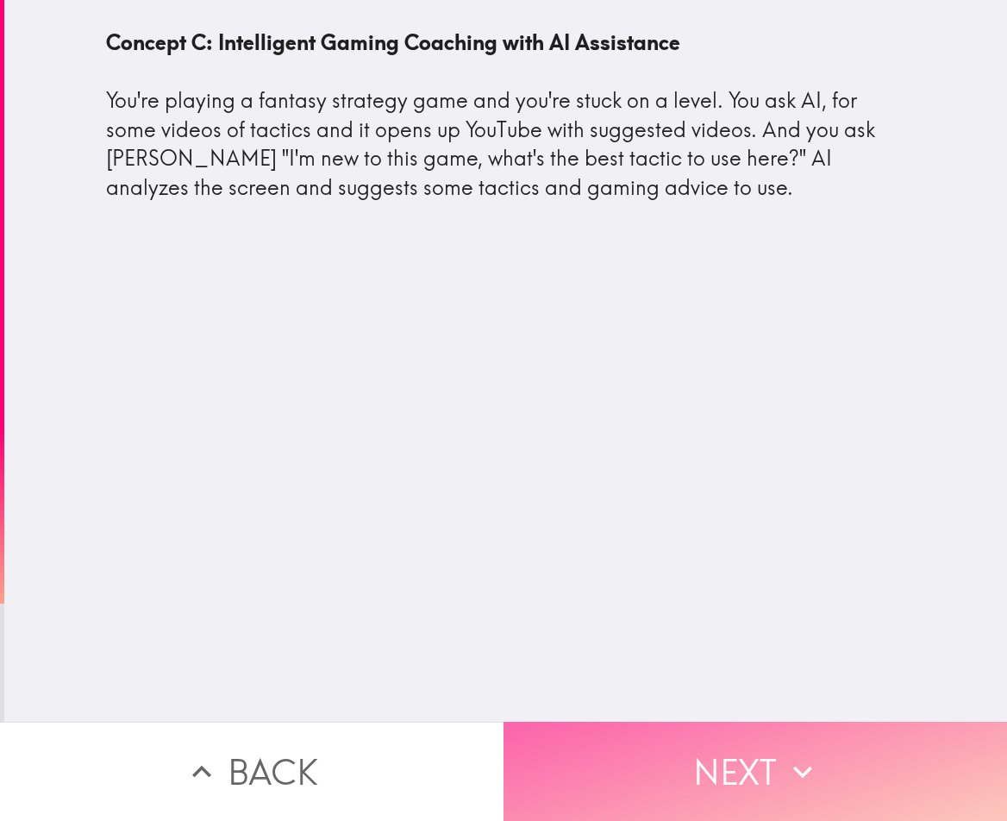
click at [625, 777] on button "Next" at bounding box center [754, 770] width 503 height 99
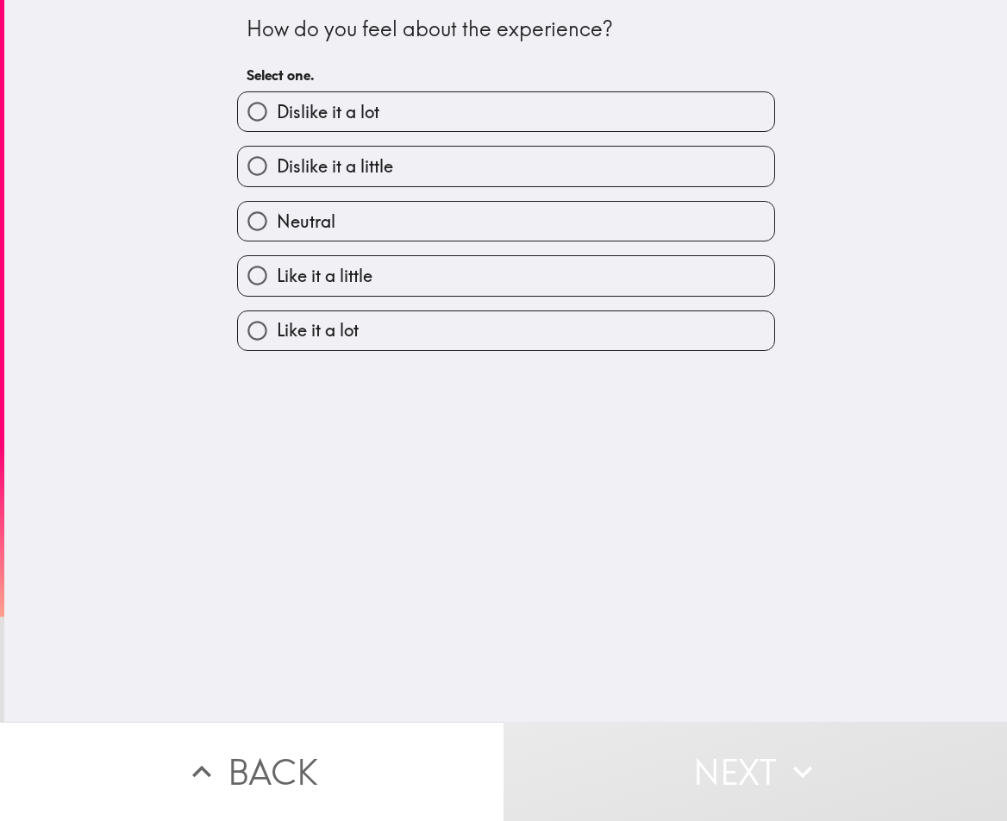
click at [406, 274] on label "Like it a little" at bounding box center [506, 275] width 536 height 39
click at [277, 274] on input "Like it a little" at bounding box center [257, 275] width 39 height 39
radio input "true"
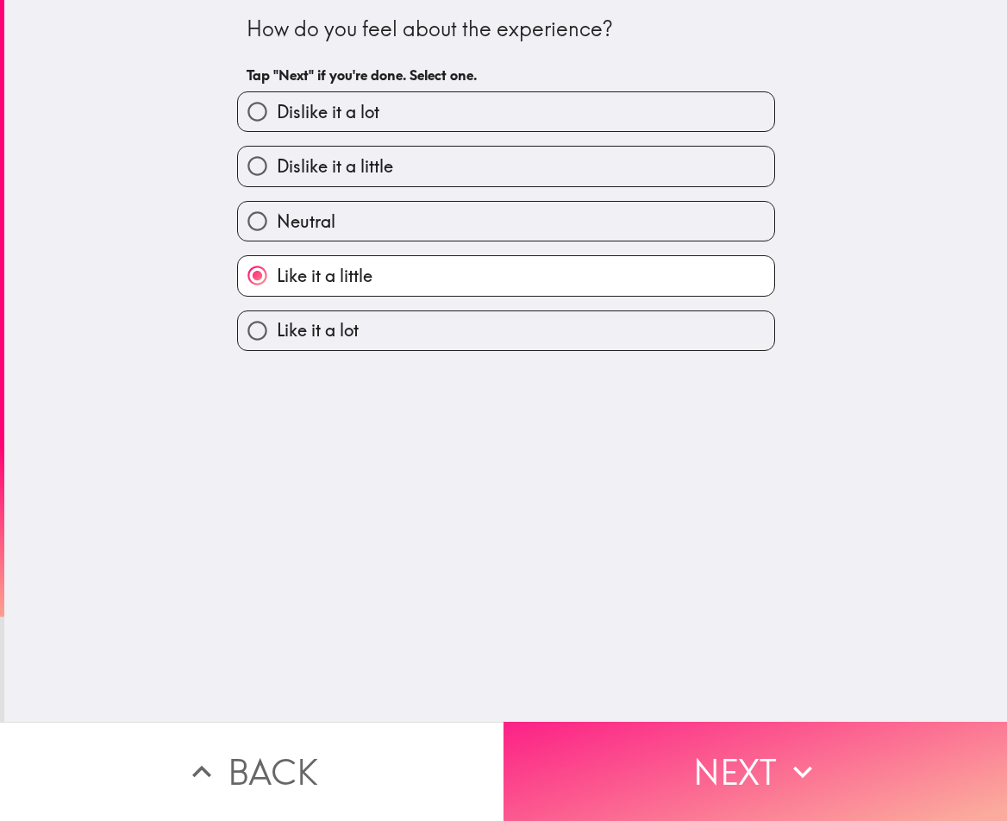
click at [659, 776] on button "Next" at bounding box center [754, 770] width 503 height 99
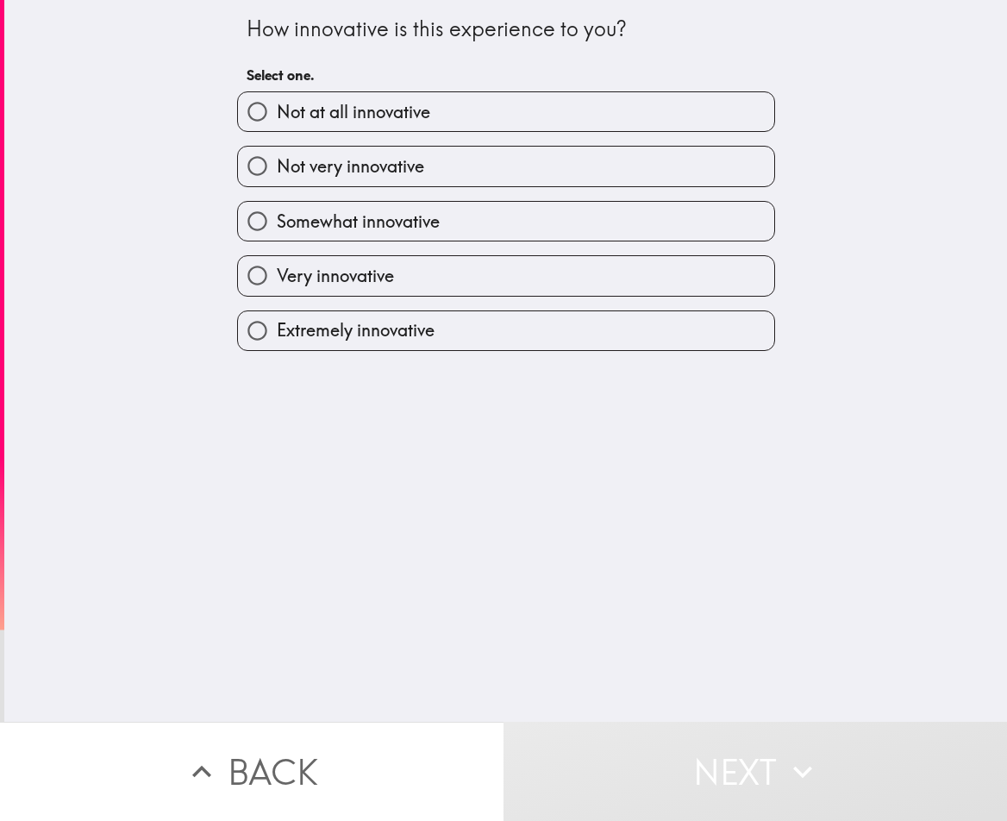
click at [374, 276] on span "Very innovative" at bounding box center [335, 276] width 117 height 24
click at [277, 276] on input "Very innovative" at bounding box center [257, 275] width 39 height 39
radio input "true"
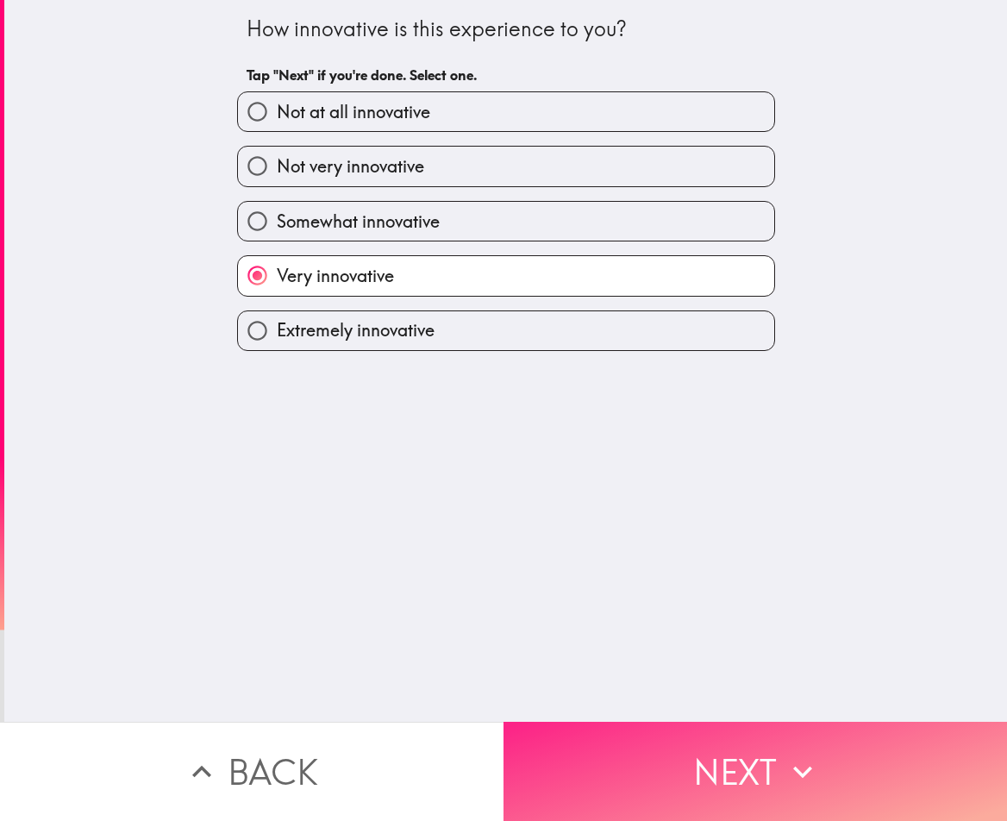
click at [645, 776] on button "Next" at bounding box center [754, 770] width 503 height 99
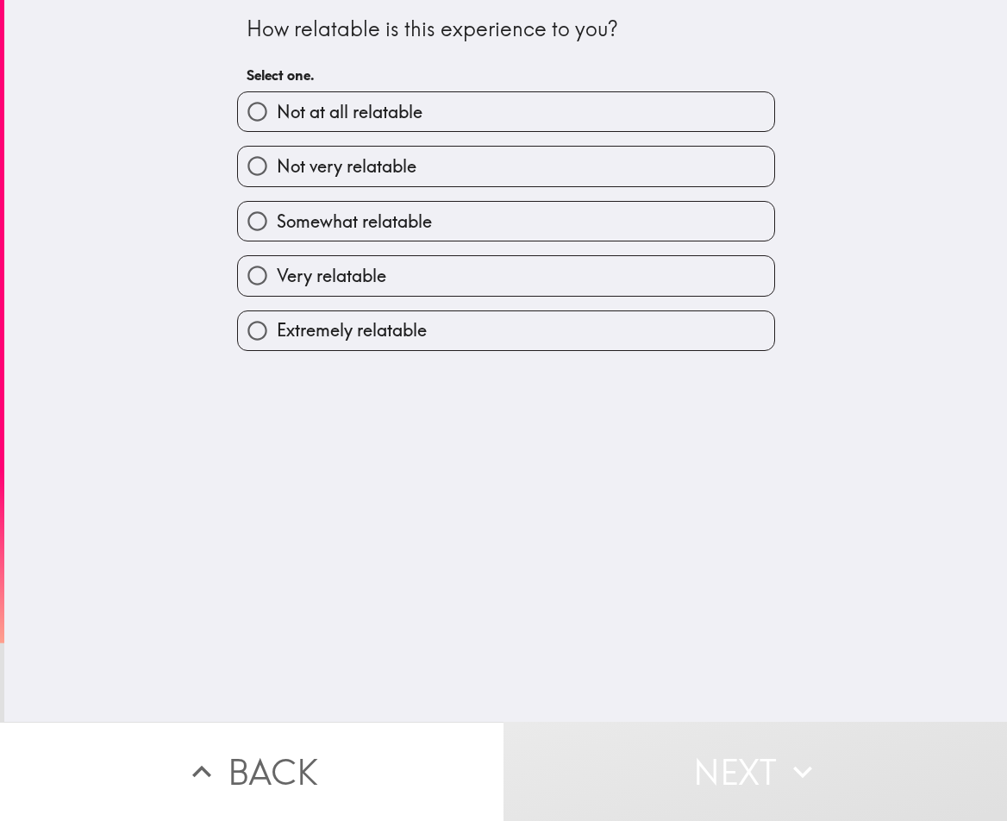
click at [365, 272] on span "Very relatable" at bounding box center [331, 276] width 109 height 24
click at [277, 272] on input "Very relatable" at bounding box center [257, 275] width 39 height 39
radio input "true"
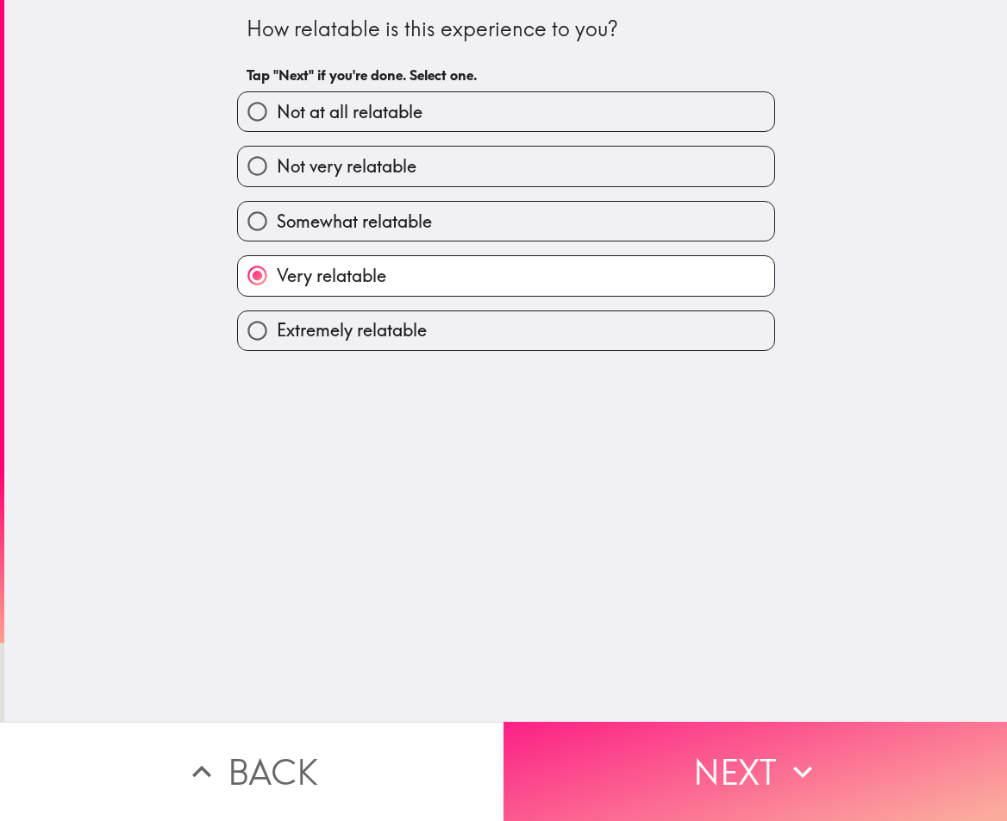
click at [620, 764] on button "Next" at bounding box center [754, 770] width 503 height 99
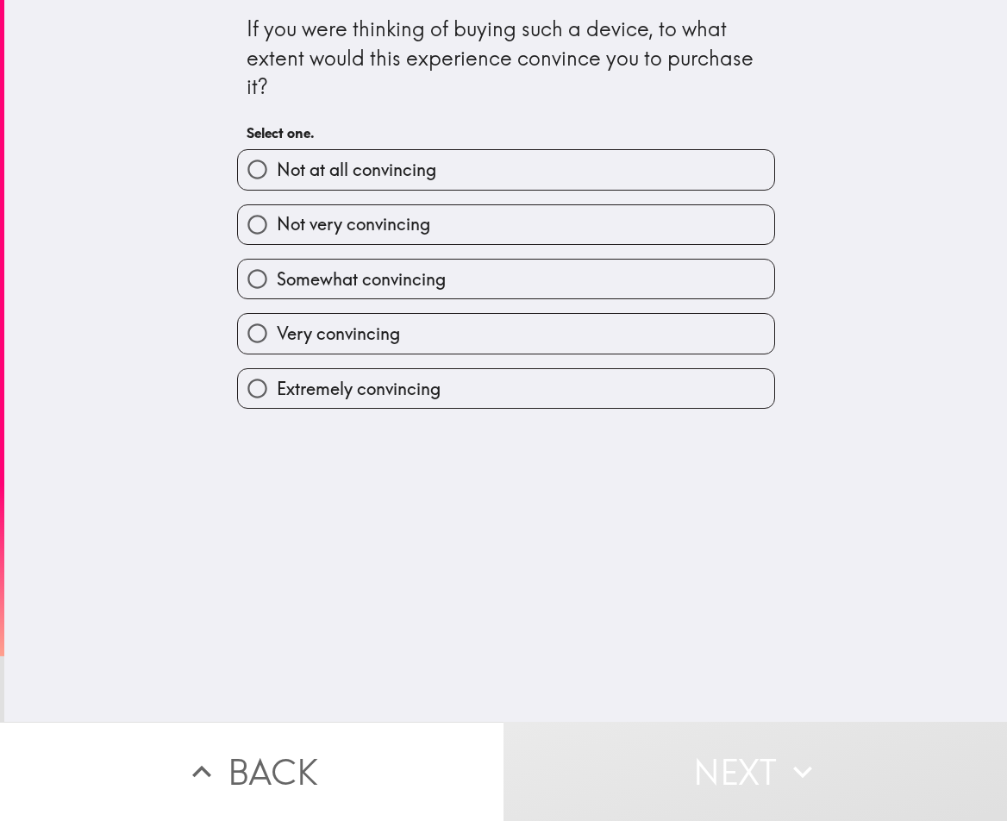
click at [392, 334] on label "Very convincing" at bounding box center [506, 333] width 536 height 39
click at [277, 334] on input "Very convincing" at bounding box center [257, 333] width 39 height 39
radio input "true"
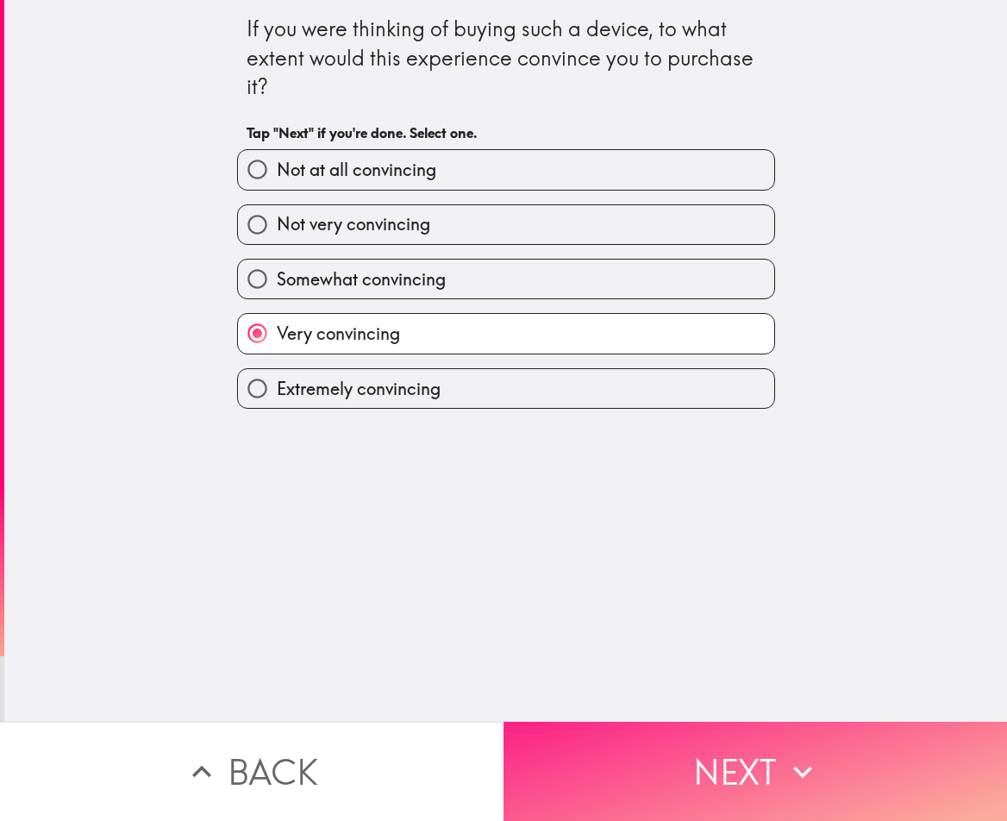
click at [624, 752] on button "Next" at bounding box center [754, 770] width 503 height 99
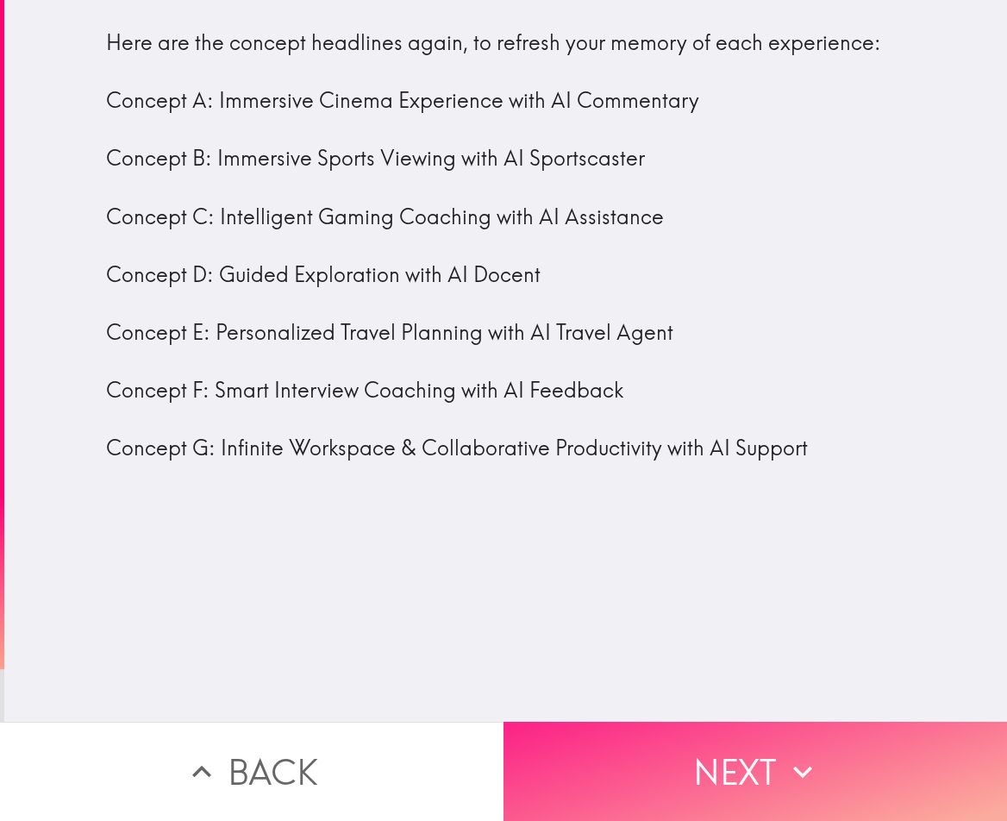
click at [608, 721] on button "Next" at bounding box center [754, 770] width 503 height 99
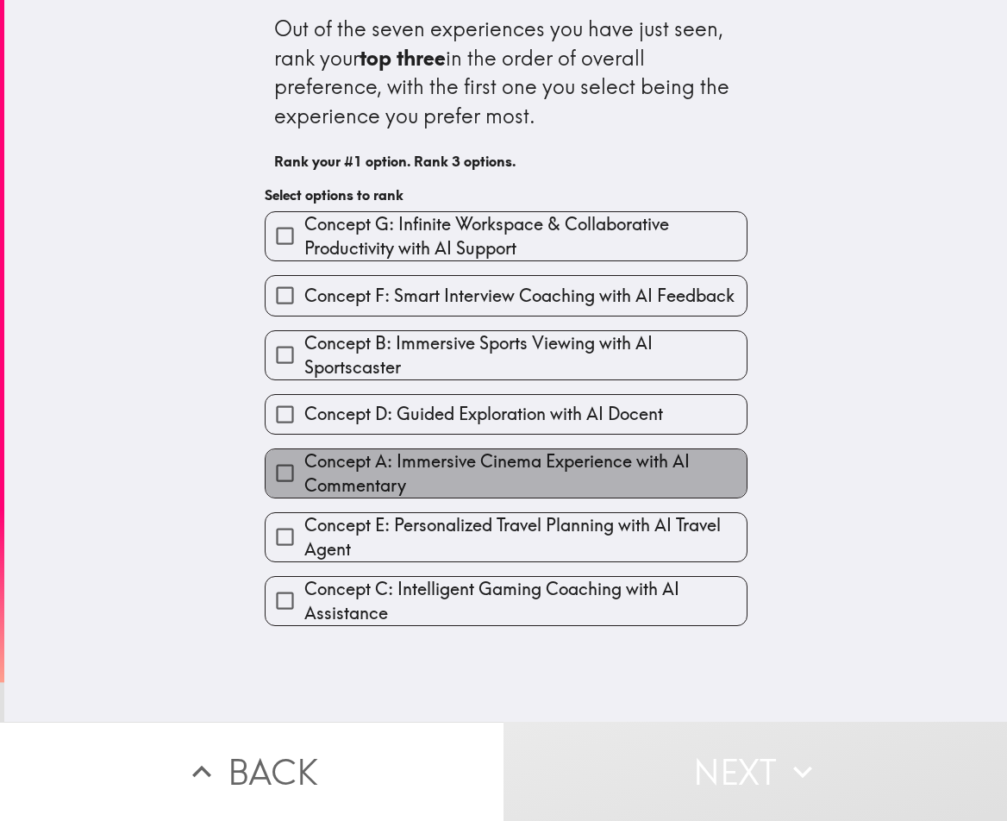
click at [516, 478] on span "Concept A: Immersive Cinema Experience with AI Commentary" at bounding box center [525, 473] width 442 height 48
click at [304, 478] on input "Concept A: Immersive Cinema Experience with AI Commentary" at bounding box center [284, 472] width 39 height 39
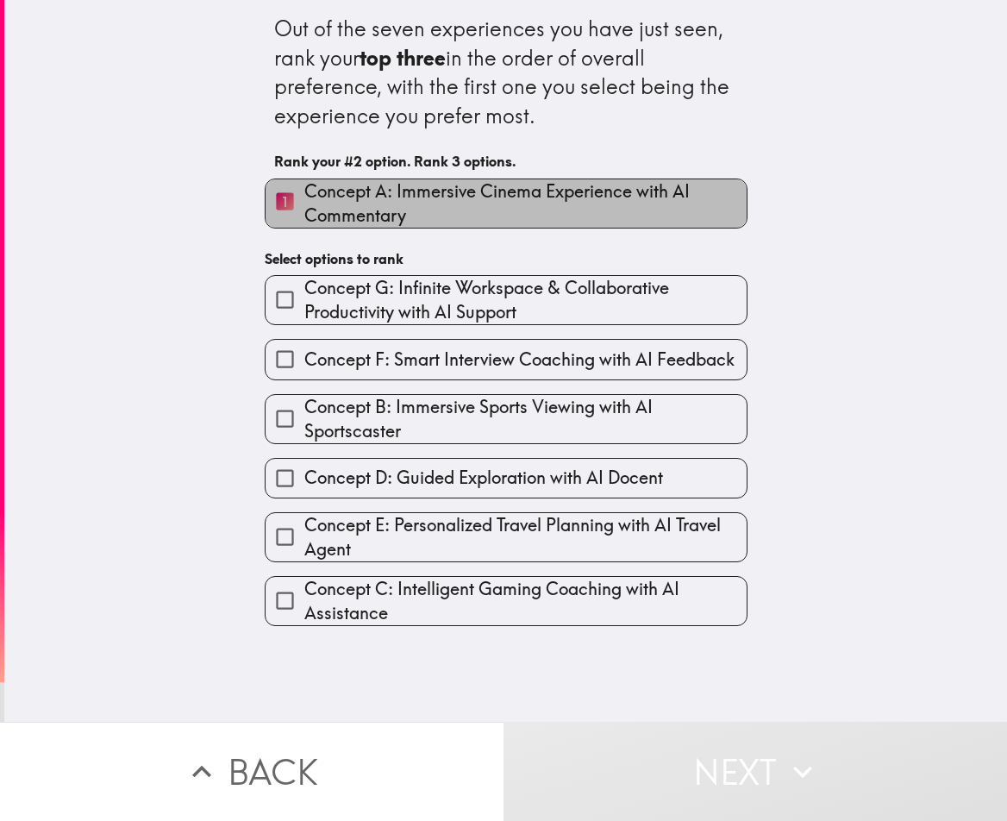
click at [334, 184] on span "Concept A: Immersive Cinema Experience with AI Commentary" at bounding box center [525, 203] width 442 height 48
click at [304, 184] on input "1 Concept A: Immersive Cinema Experience with AI Commentary" at bounding box center [284, 203] width 39 height 42
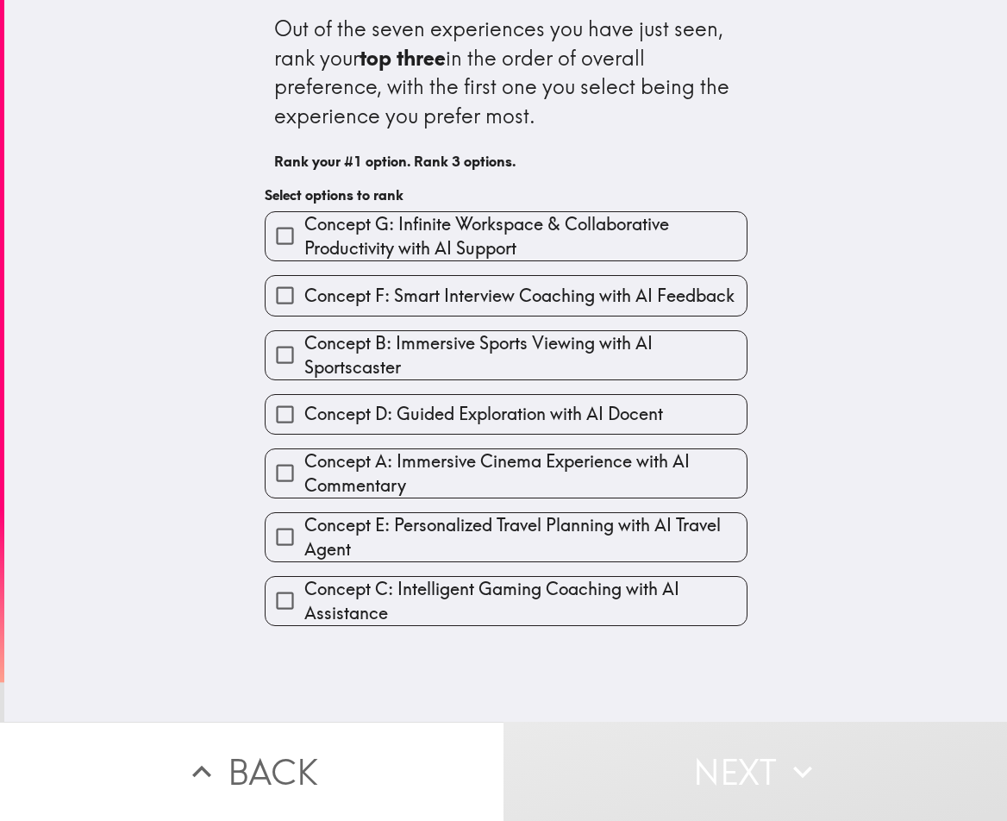
click at [341, 234] on span "Concept G: Infinite Workspace & Collaborative Productivity with AI Support" at bounding box center [525, 236] width 442 height 48
click at [304, 234] on input "Concept G: Infinite Workspace & Collaborative Productivity with AI Support" at bounding box center [284, 235] width 39 height 39
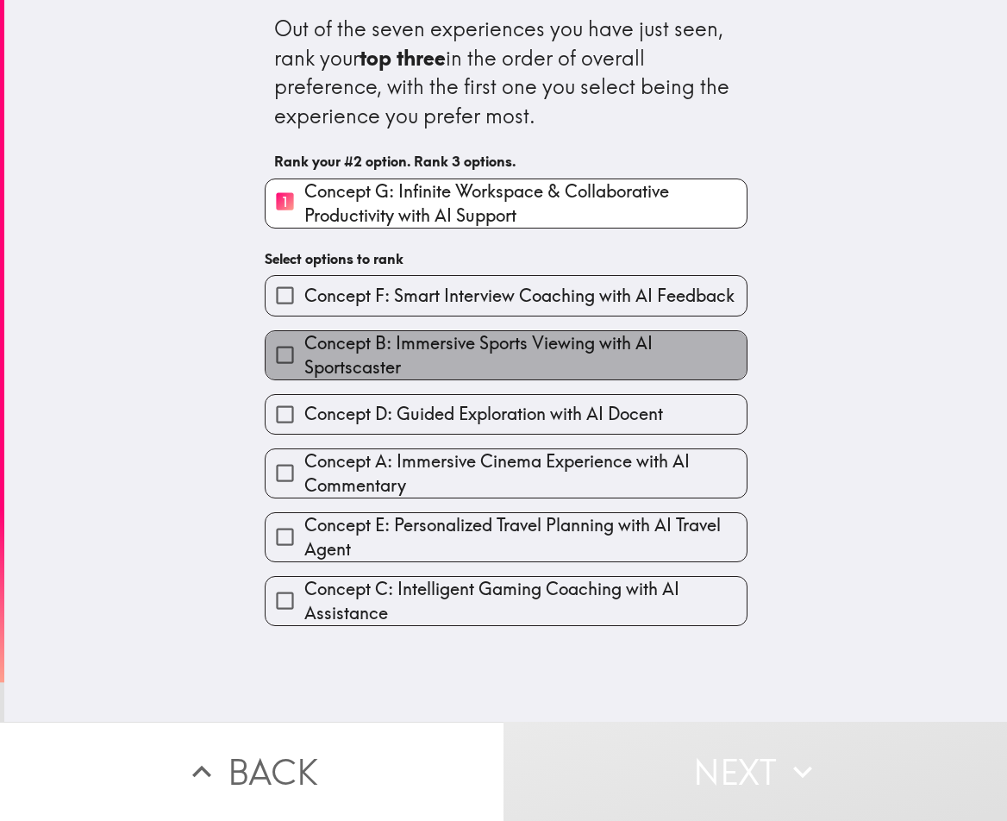
click at [652, 353] on span "Concept B: Immersive Sports Viewing with AI Sportscaster" at bounding box center [525, 355] width 442 height 48
click at [304, 353] on input "Concept B: Immersive Sports Viewing with AI Sportscaster" at bounding box center [284, 354] width 39 height 39
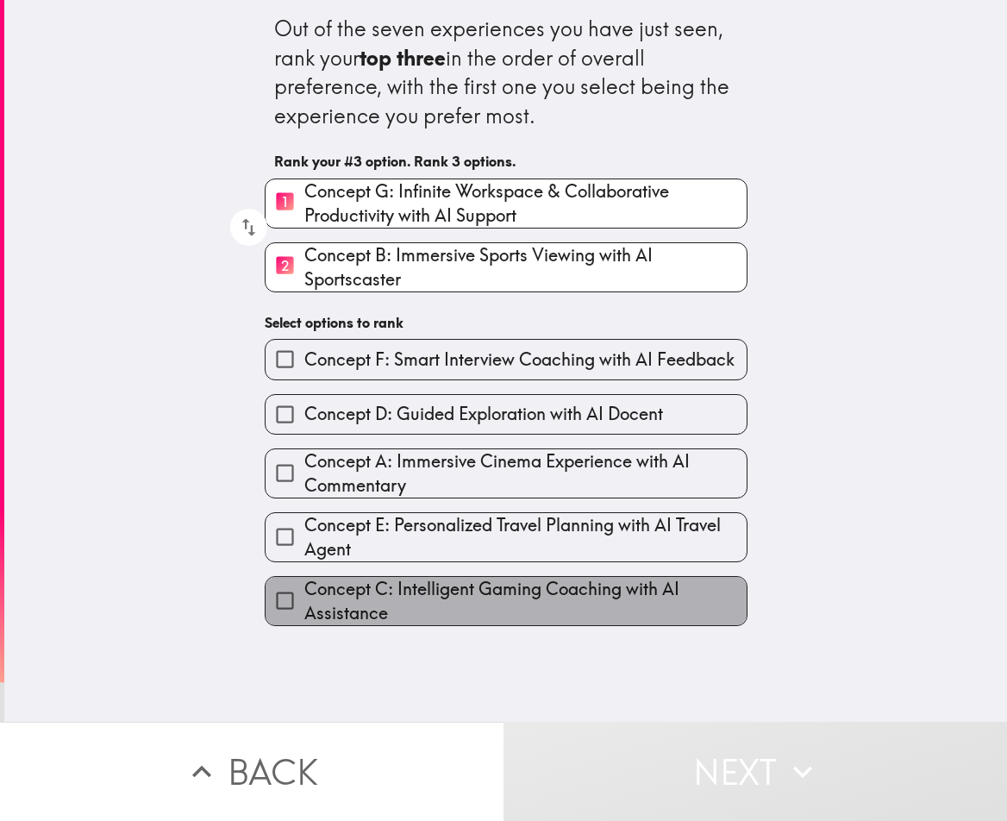
drag, startPoint x: 692, startPoint y: 613, endPoint x: 693, endPoint y: 622, distance: 9.5
click at [693, 622] on span "Concept C: Intelligent Gaming Coaching with AI Assistance" at bounding box center [525, 601] width 442 height 48
click at [304, 620] on input "Concept C: Intelligent Gaming Coaching with AI Assistance" at bounding box center [284, 600] width 39 height 39
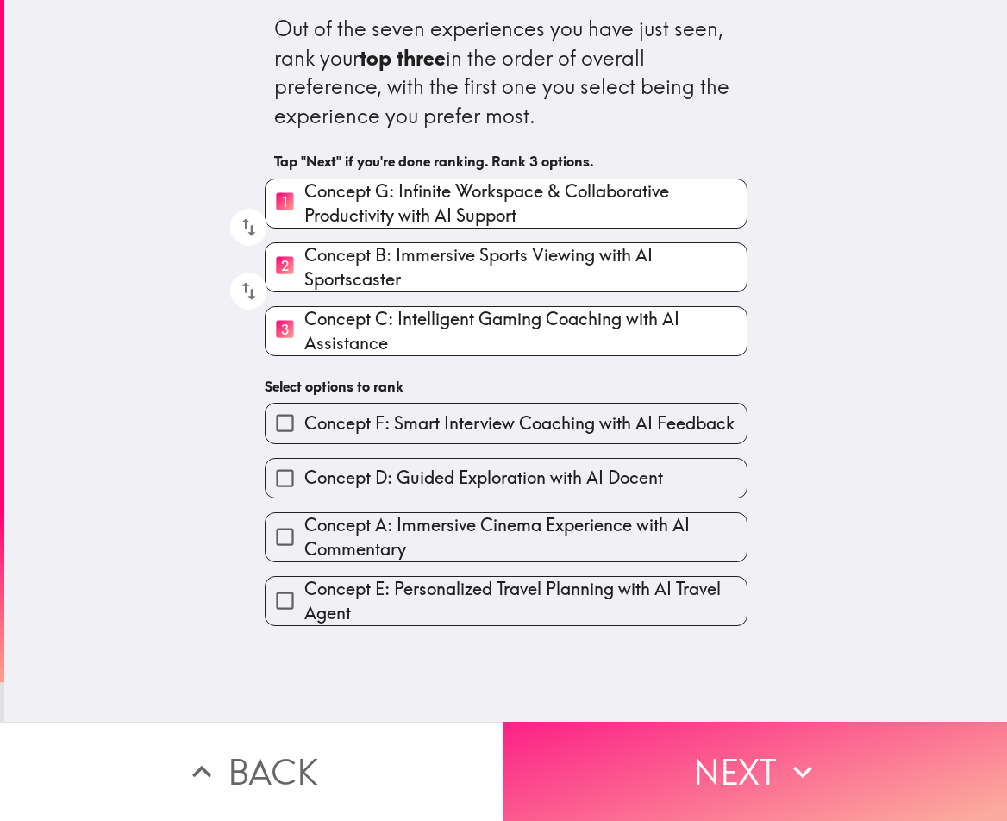
click at [705, 724] on button "Next" at bounding box center [754, 770] width 503 height 99
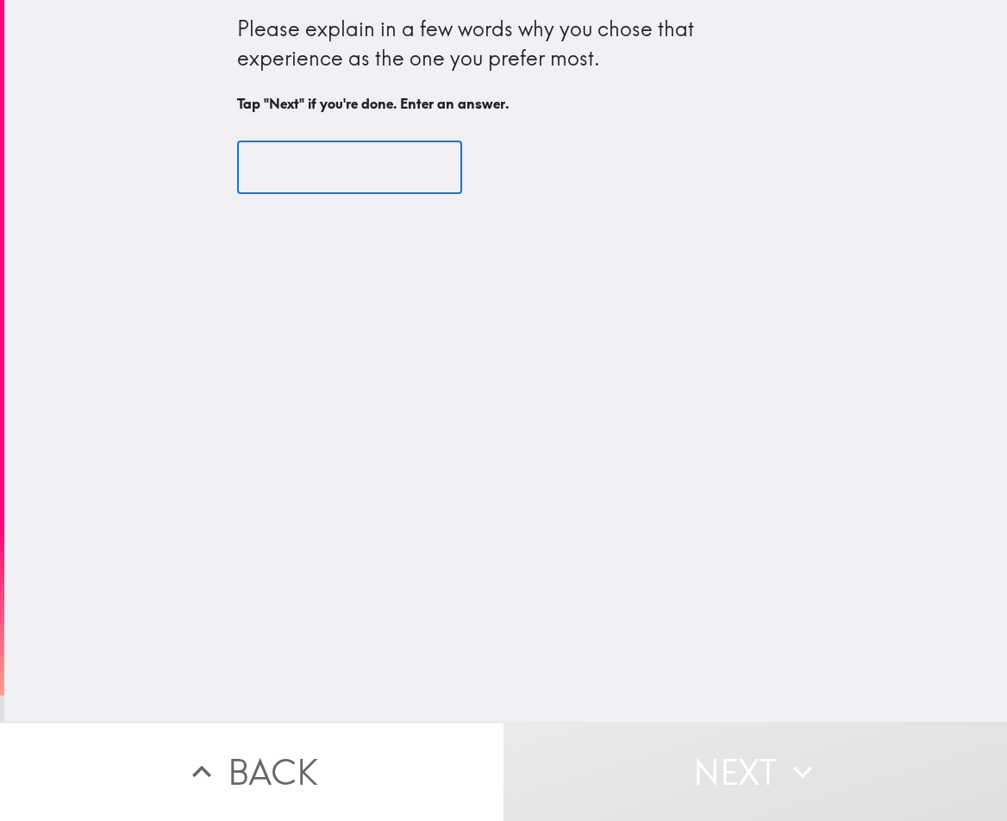
click at [390, 153] on input "text" at bounding box center [349, 167] width 225 height 53
click at [796, 752] on icon "button" at bounding box center [803, 771] width 38 height 38
click at [283, 733] on button "Back" at bounding box center [251, 770] width 503 height 99
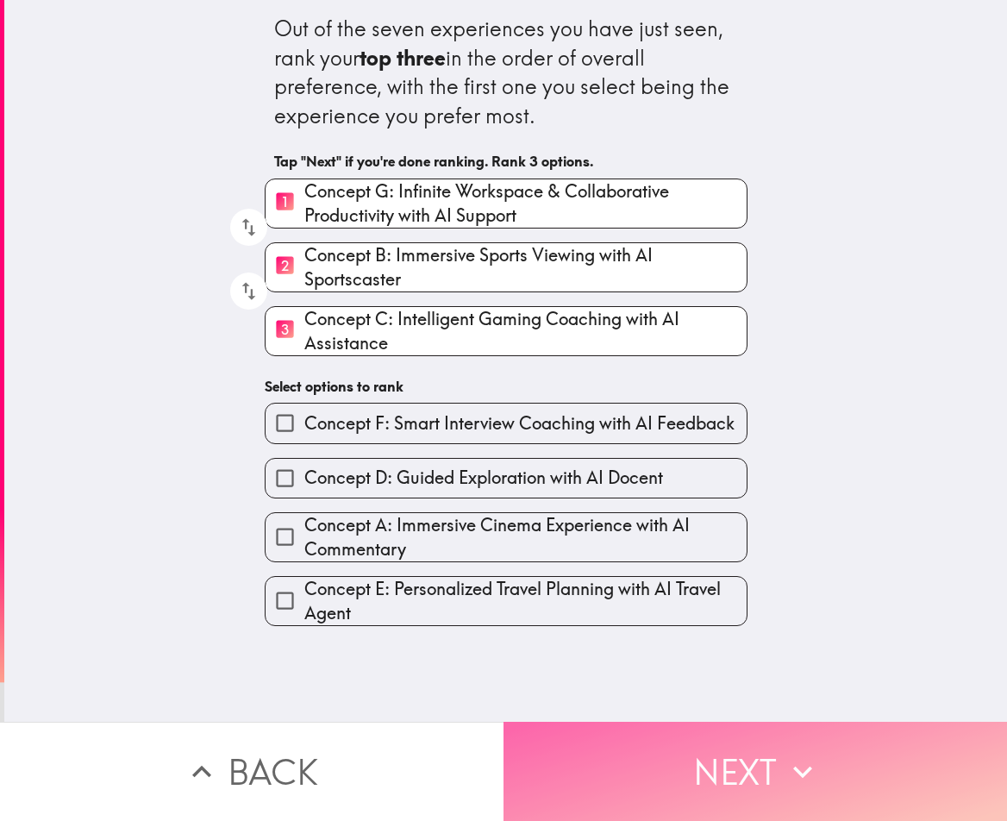
click at [710, 724] on button "Next" at bounding box center [754, 770] width 503 height 99
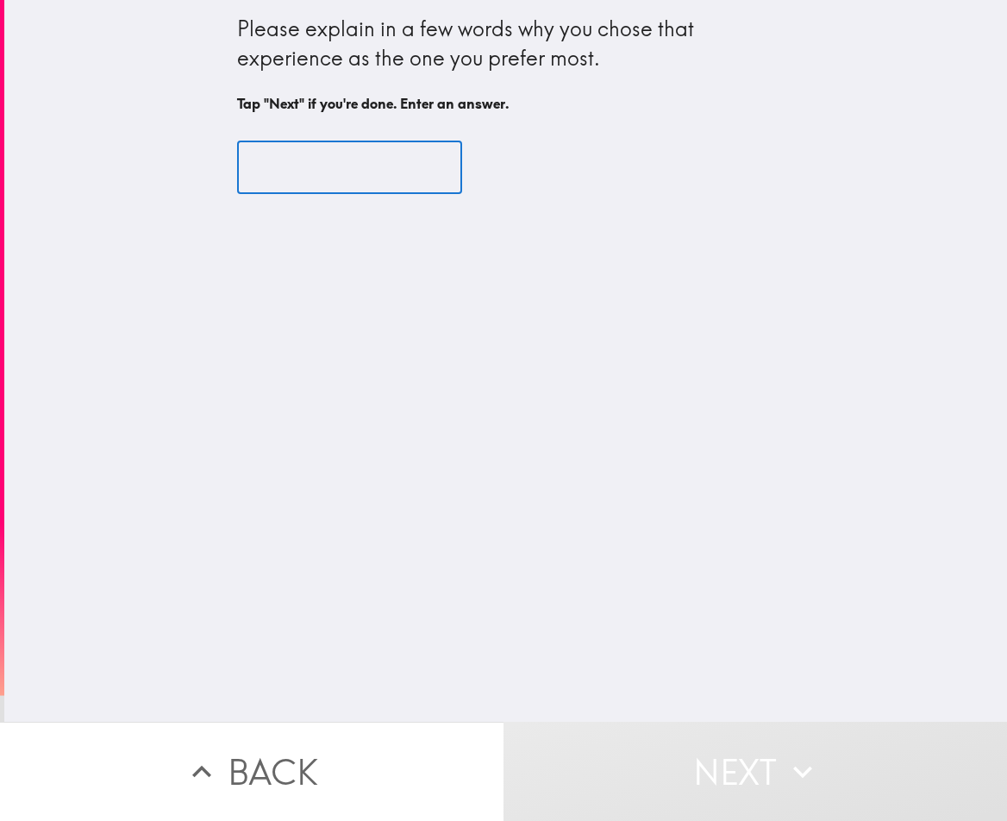
click at [365, 191] on input "text" at bounding box center [349, 167] width 225 height 53
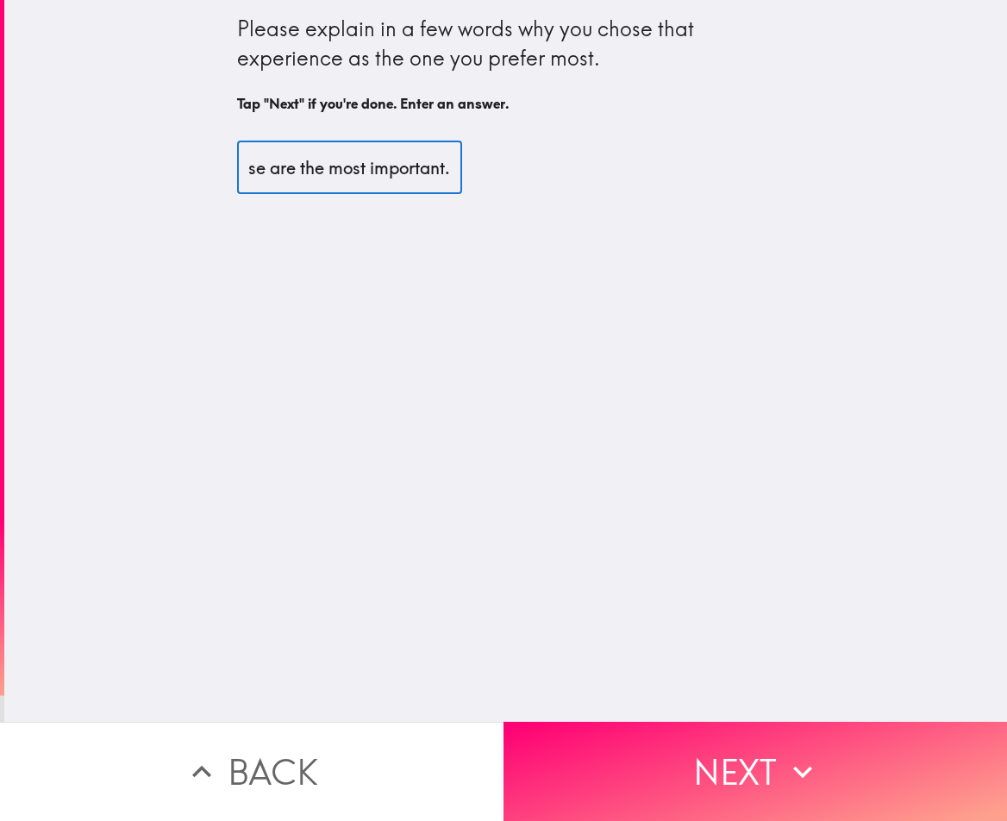
scroll to position [0, 95]
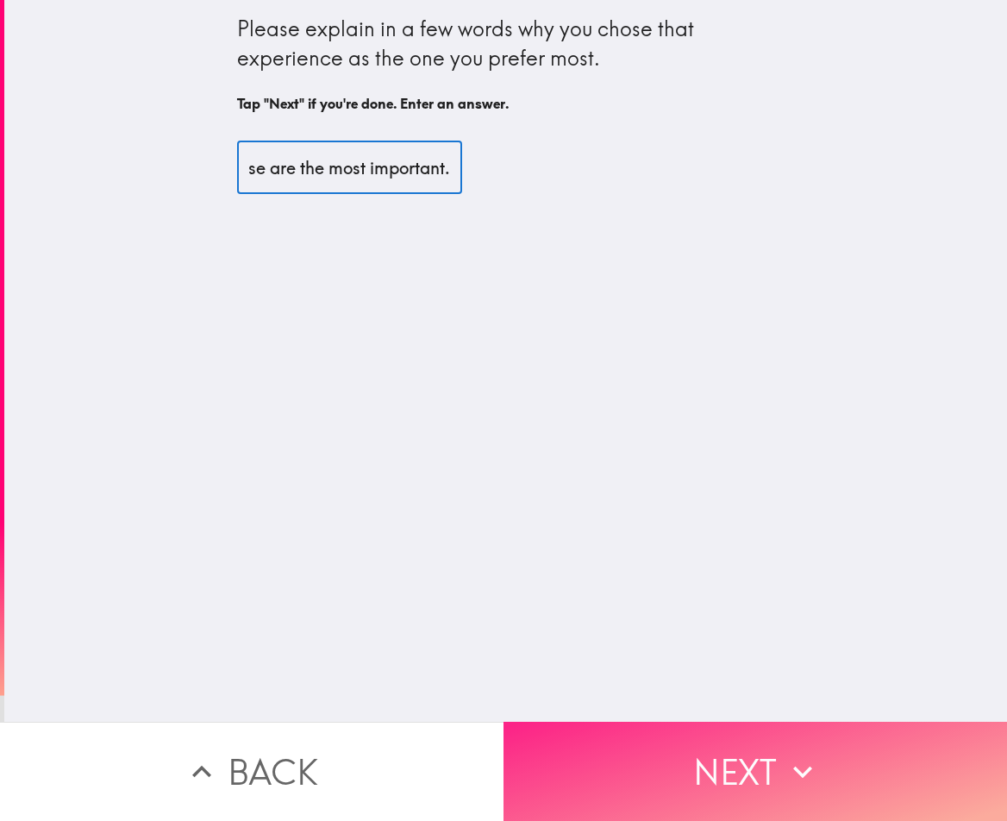
type input "I think these are the most important."
click at [640, 753] on button "Next" at bounding box center [754, 770] width 503 height 99
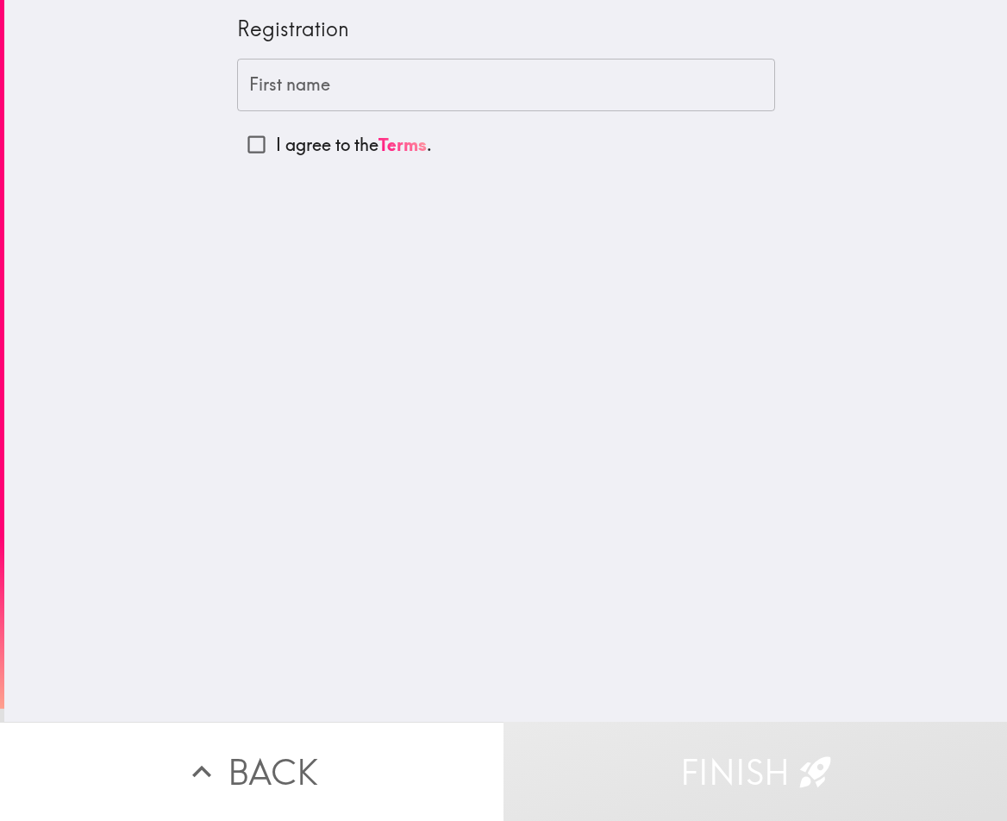
click at [276, 55] on div "Registration" at bounding box center [506, 36] width 538 height 45
click at [253, 135] on input "I agree to the Terms ." at bounding box center [256, 144] width 39 height 39
checkbox input "true"
click at [292, 92] on input "First name" at bounding box center [506, 85] width 538 height 53
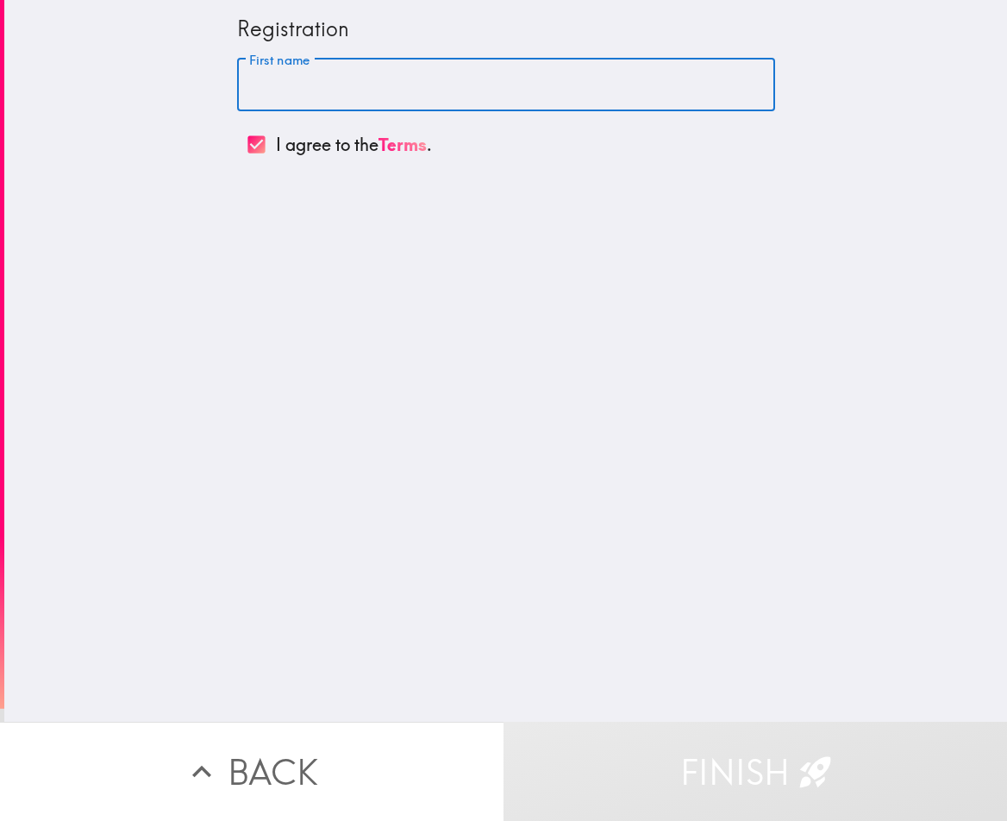
type input "[PERSON_NAME]"
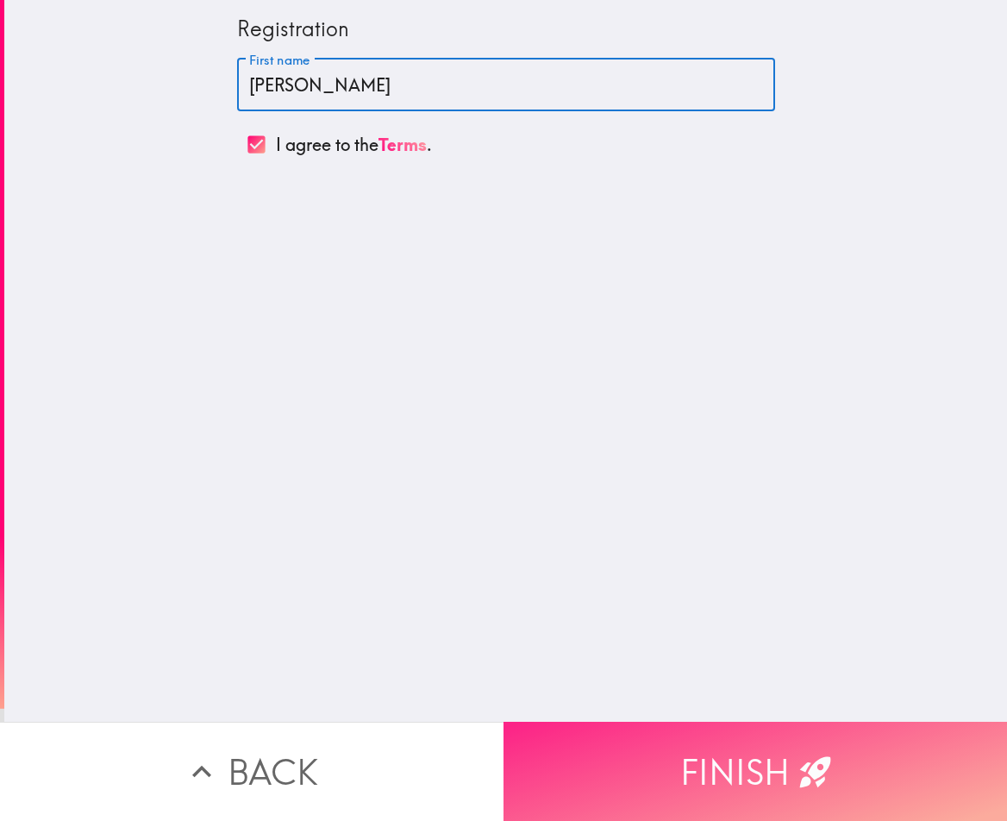
click at [653, 737] on button "Finish" at bounding box center [754, 770] width 503 height 99
